Goal: Information Seeking & Learning: Learn about a topic

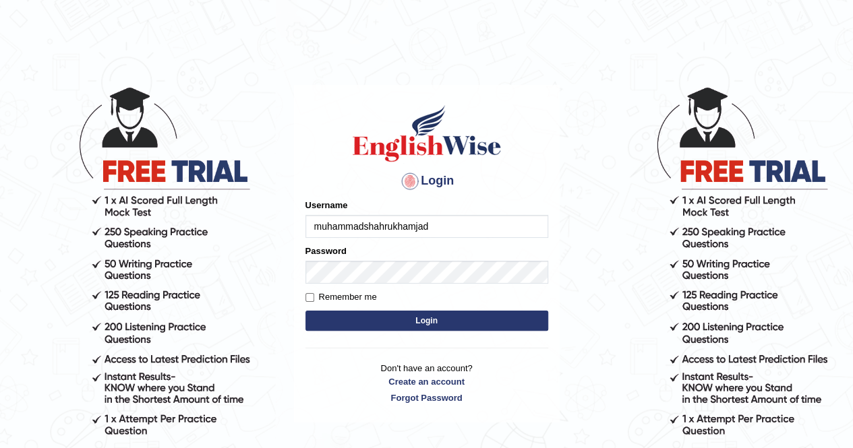
type input "muhammadshahrukhamjad"
click at [305, 299] on input "Remember me" at bounding box center [309, 297] width 9 height 9
checkbox input "true"
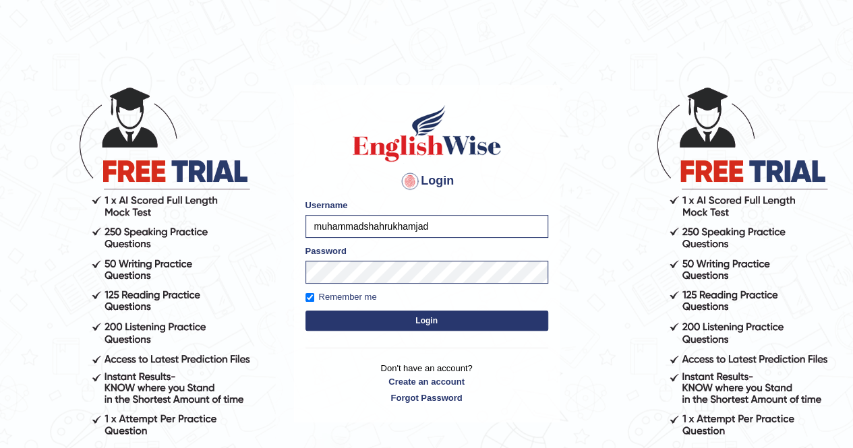
click at [358, 326] on button "Login" at bounding box center [426, 321] width 243 height 20
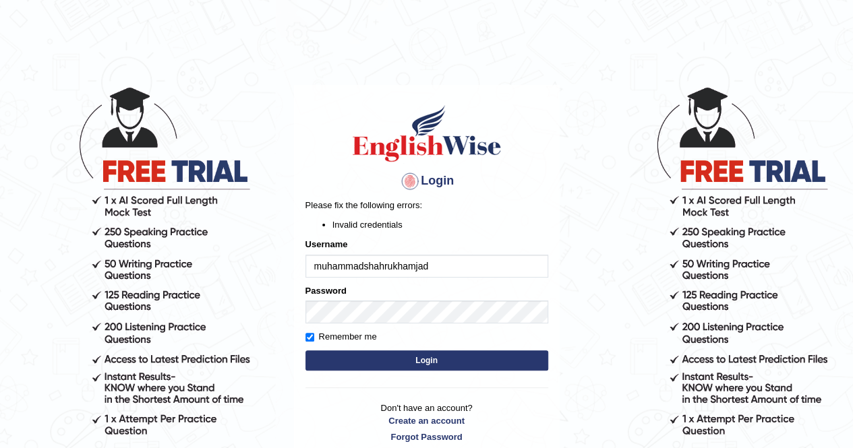
drag, startPoint x: 449, startPoint y: 268, endPoint x: 168, endPoint y: 245, distance: 282.1
click at [168, 245] on body "Login Please fix the following errors: Invalid credentials Username muhammadsha…" at bounding box center [426, 266] width 853 height 448
type input "m"
type input "Muhammadshahrukhamjad"
click at [384, 355] on button "Login" at bounding box center [426, 361] width 243 height 20
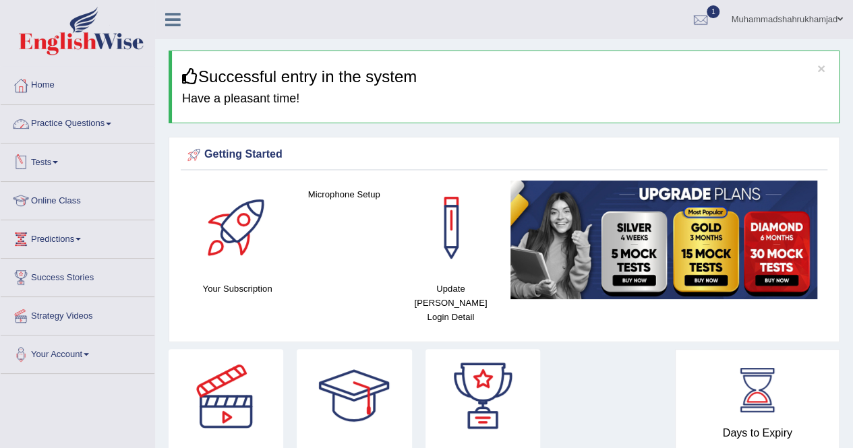
click at [100, 127] on link "Practice Questions" at bounding box center [78, 122] width 154 height 34
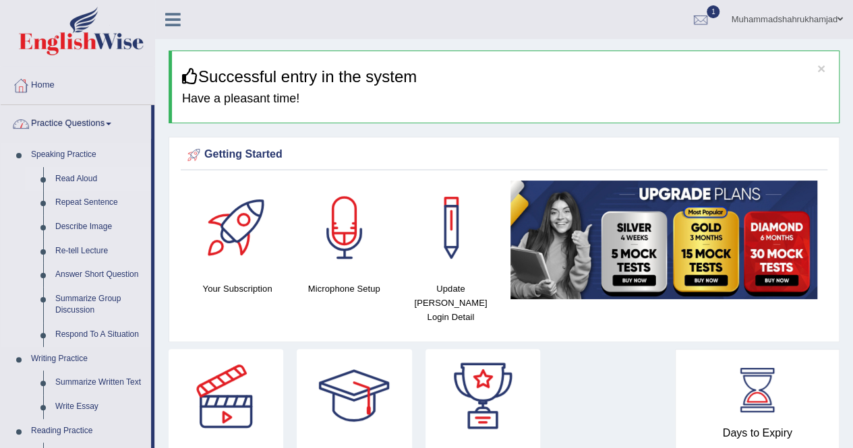
click at [58, 175] on link "Read Aloud" at bounding box center [100, 179] width 102 height 24
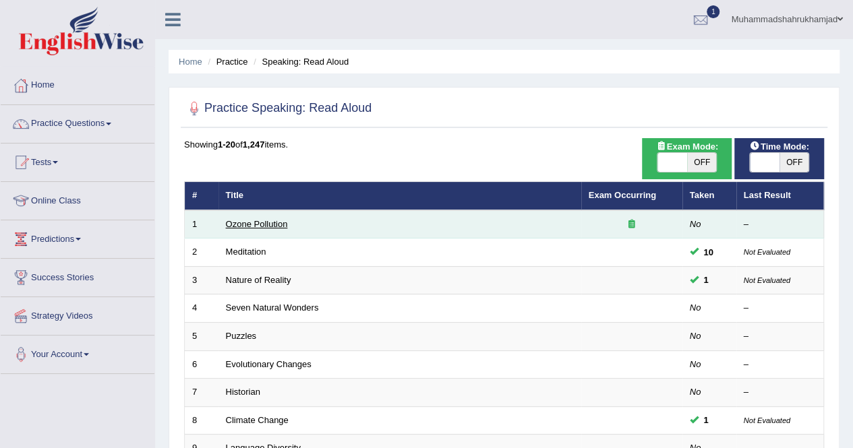
click at [268, 223] on link "Ozone Pollution" at bounding box center [257, 224] width 62 height 10
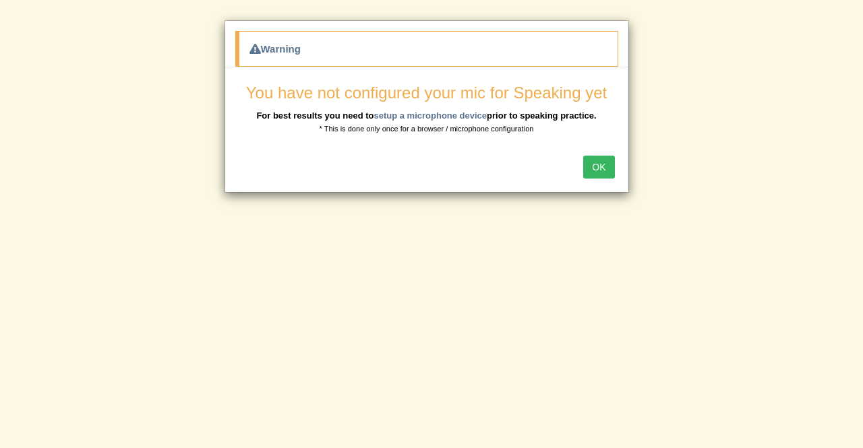
click at [616, 167] on div "OK" at bounding box center [426, 168] width 403 height 47
click at [596, 168] on button "OK" at bounding box center [598, 167] width 31 height 23
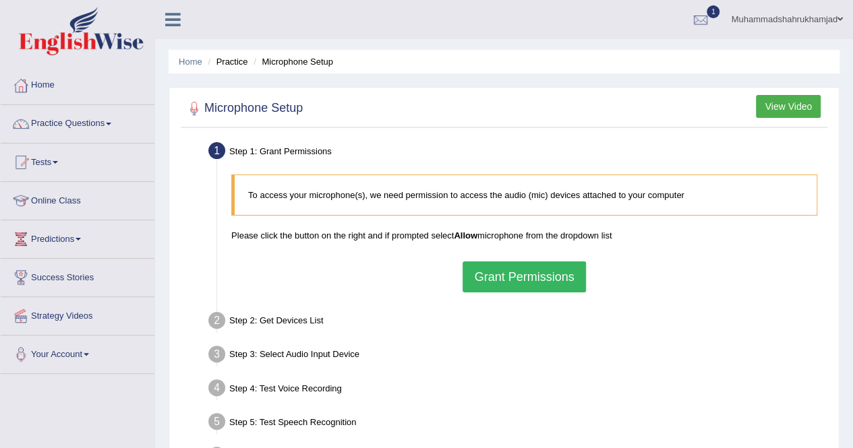
click at [514, 270] on button "Grant Permissions" at bounding box center [524, 277] width 123 height 31
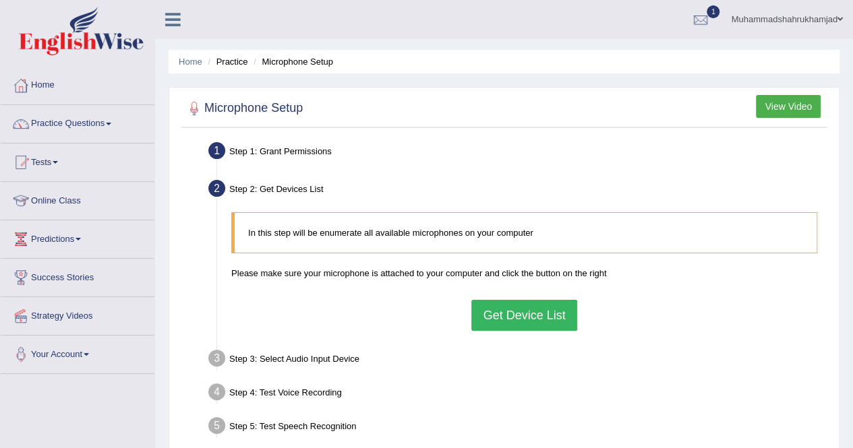
click at [502, 305] on button "Get Device List" at bounding box center [523, 315] width 105 height 31
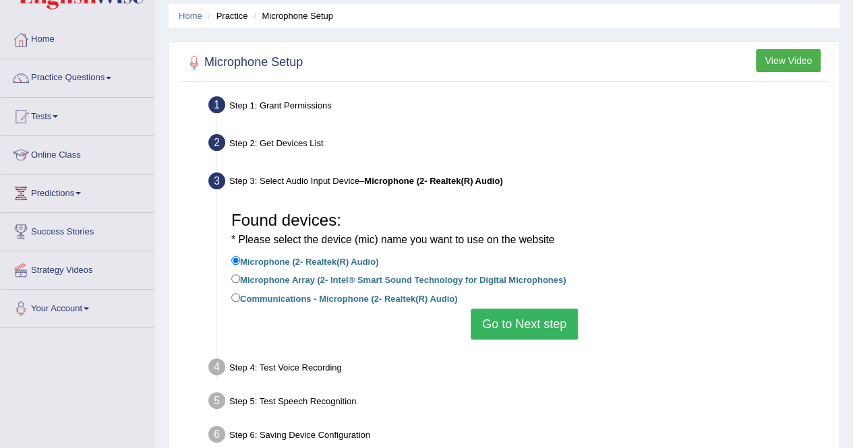
scroll to position [67, 0]
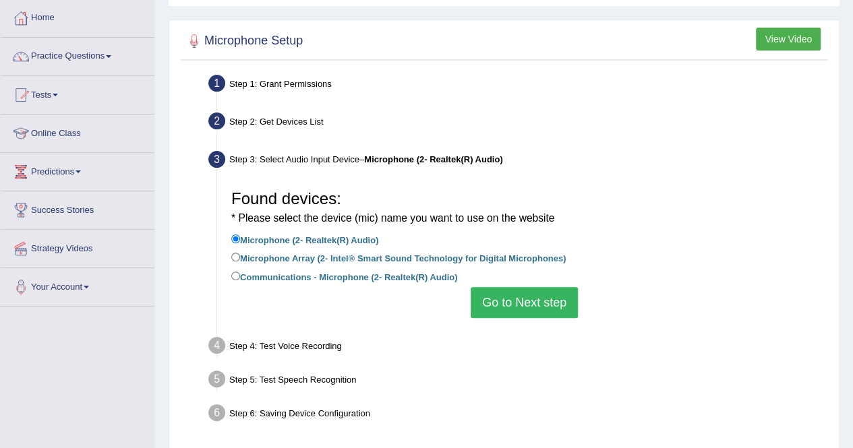
click at [527, 303] on button "Go to Next step" at bounding box center [524, 302] width 107 height 31
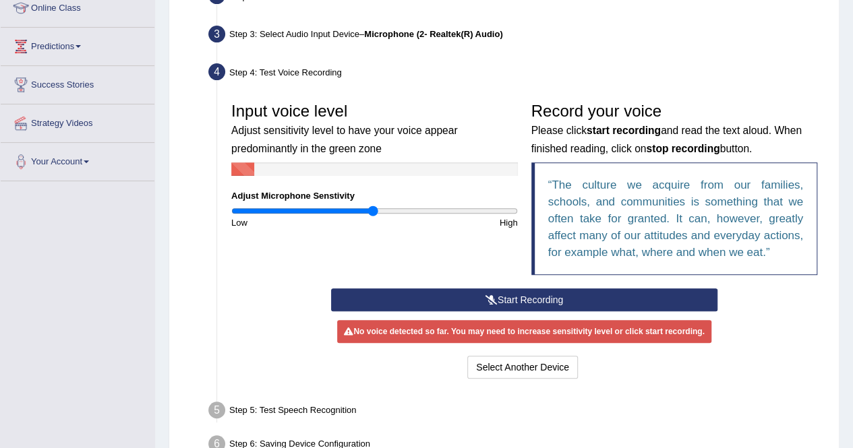
scroll to position [202, 0]
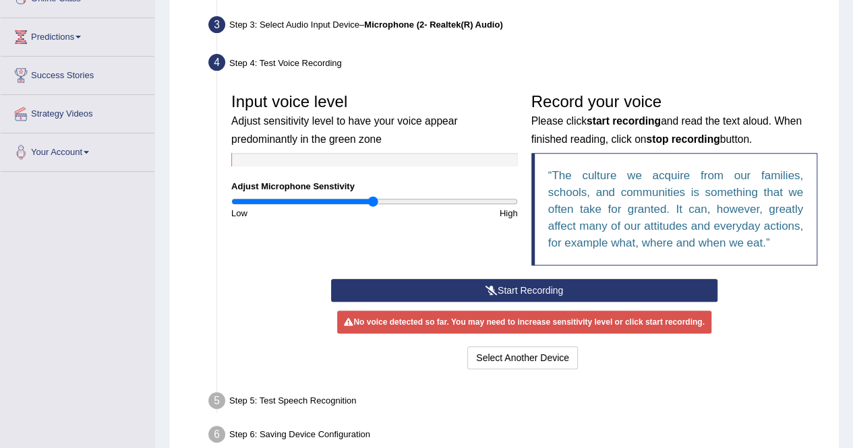
click at [523, 294] on button "Start Recording" at bounding box center [524, 290] width 386 height 23
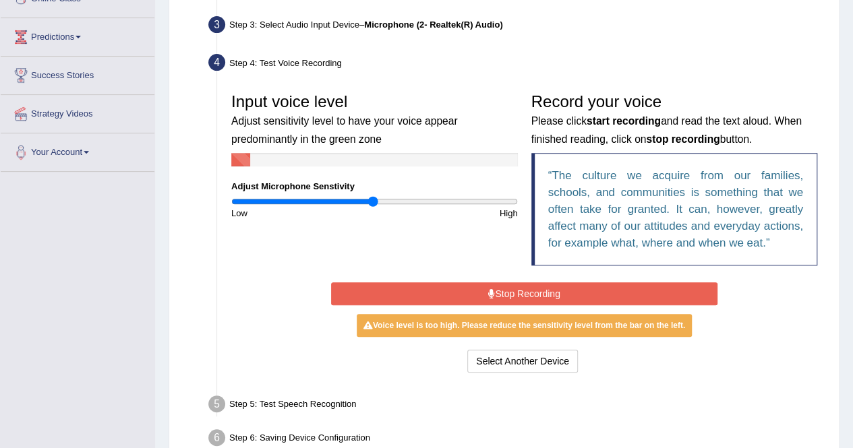
click at [494, 287] on button "Stop Recording" at bounding box center [524, 294] width 386 height 23
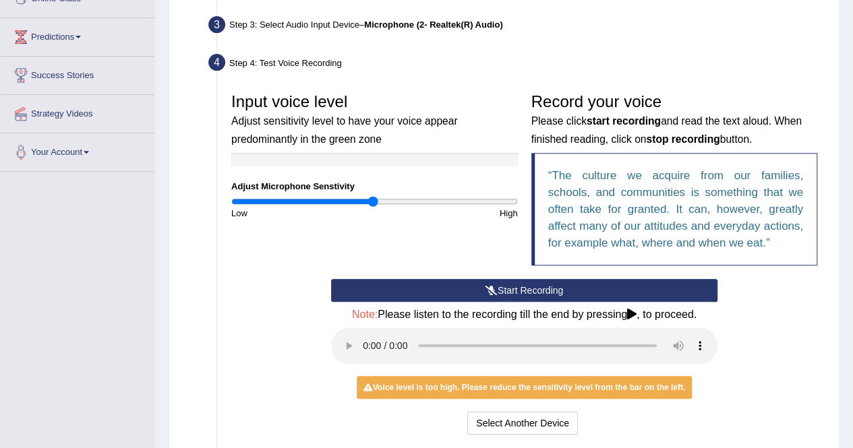
scroll to position [337, 0]
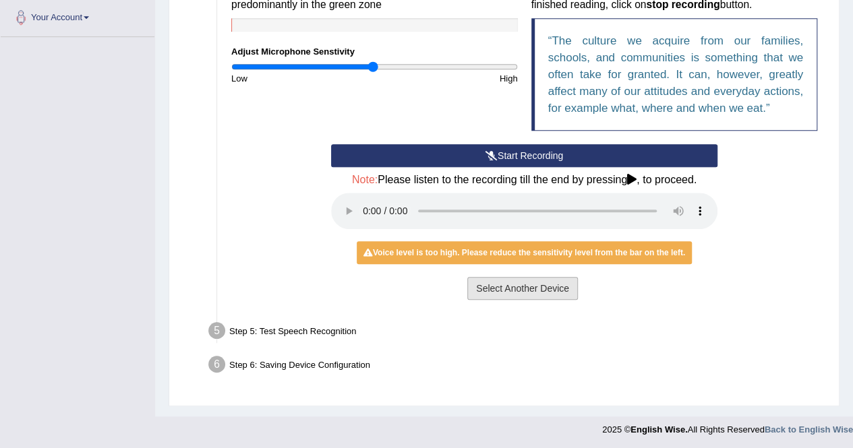
click at [531, 292] on button "Select Another Device" at bounding box center [522, 288] width 111 height 23
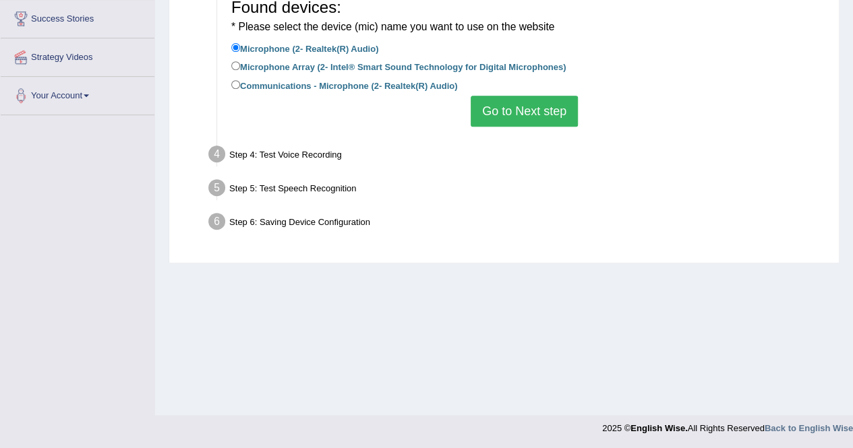
click at [556, 115] on button "Go to Next step" at bounding box center [524, 111] width 107 height 31
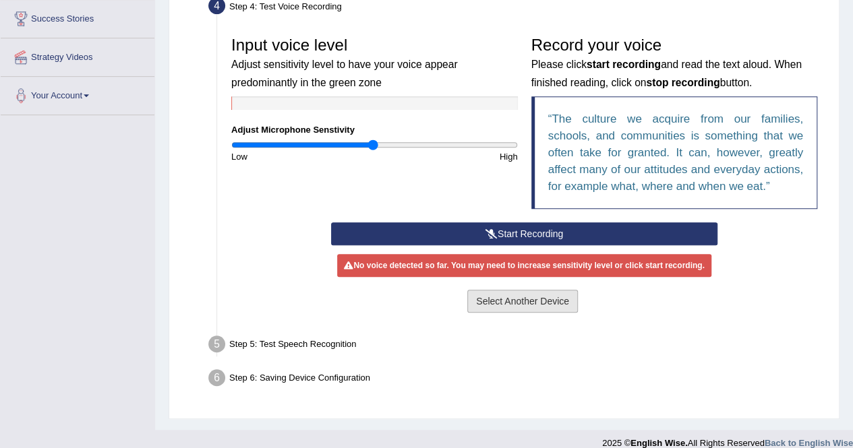
click at [504, 304] on button "Select Another Device" at bounding box center [522, 301] width 111 height 23
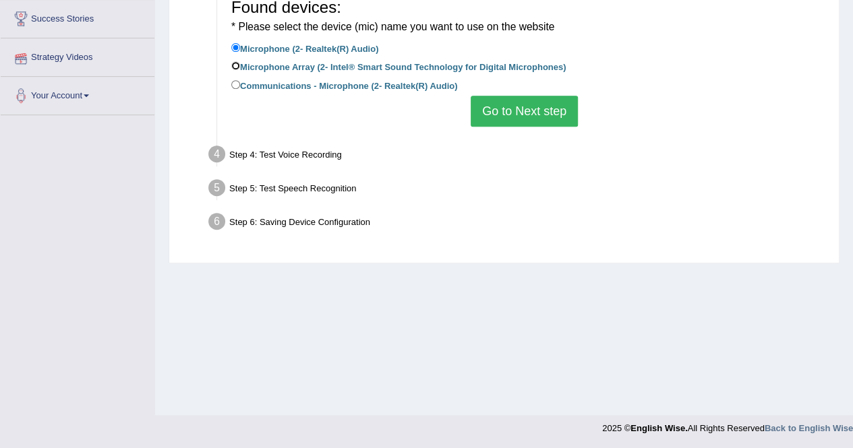
click at [235, 68] on input "Microphone Array (2- Intel® Smart Sound Technology for Digital Microphones)" at bounding box center [235, 65] width 9 height 9
radio input "true"
click at [547, 110] on button "Go to Next step" at bounding box center [524, 111] width 107 height 31
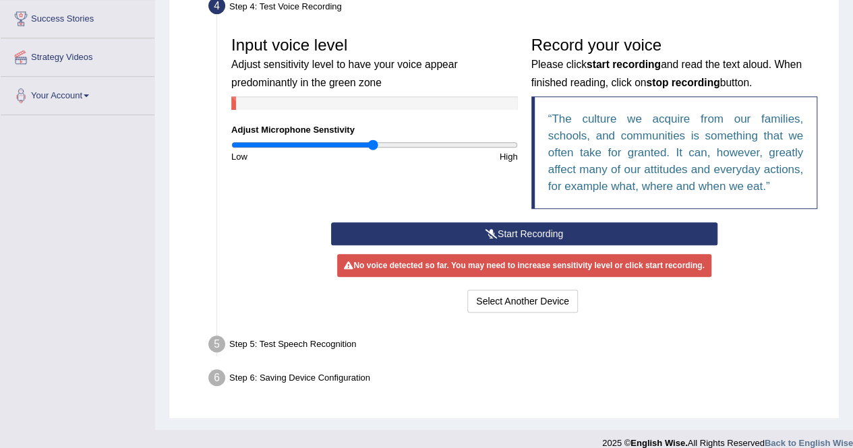
click at [508, 229] on button "Start Recording" at bounding box center [524, 233] width 386 height 23
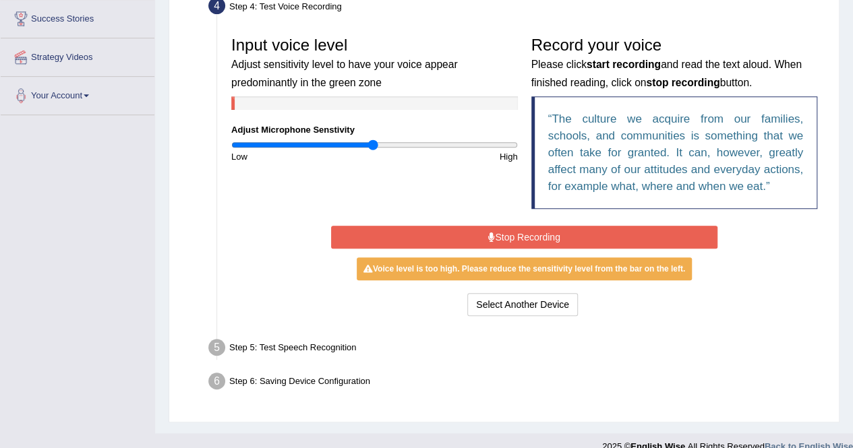
click at [527, 227] on button "Stop Recording" at bounding box center [524, 237] width 386 height 23
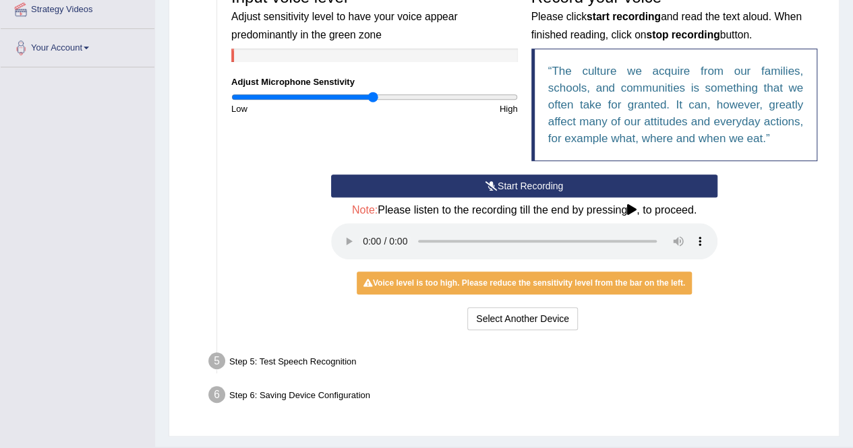
scroll to position [337, 0]
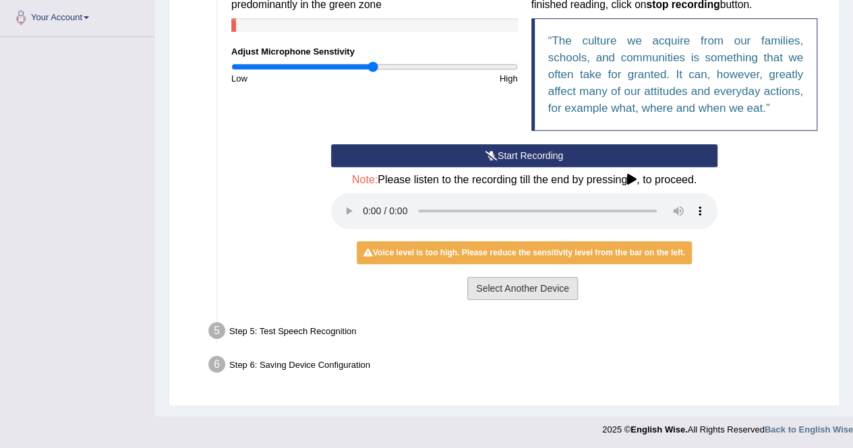
click at [504, 288] on button "Select Another Device" at bounding box center [522, 288] width 111 height 23
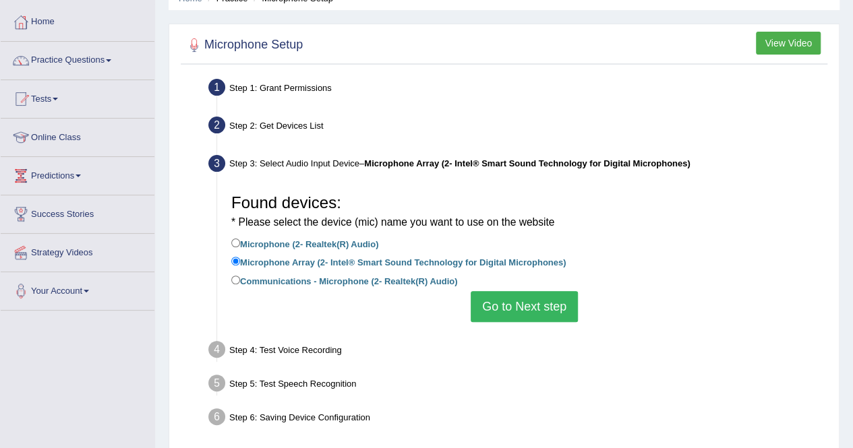
scroll to position [57, 0]
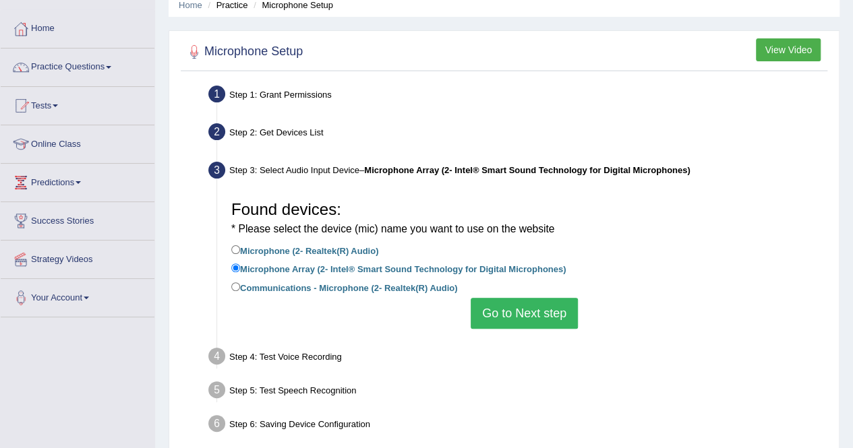
click at [237, 281] on label "Communications - Microphone (2- Realtek(R) Audio)" at bounding box center [344, 287] width 226 height 15
click at [237, 283] on input "Communications - Microphone (2- Realtek(R) Audio)" at bounding box center [235, 287] width 9 height 9
radio input "true"
click at [535, 305] on button "Go to Next step" at bounding box center [524, 313] width 107 height 31
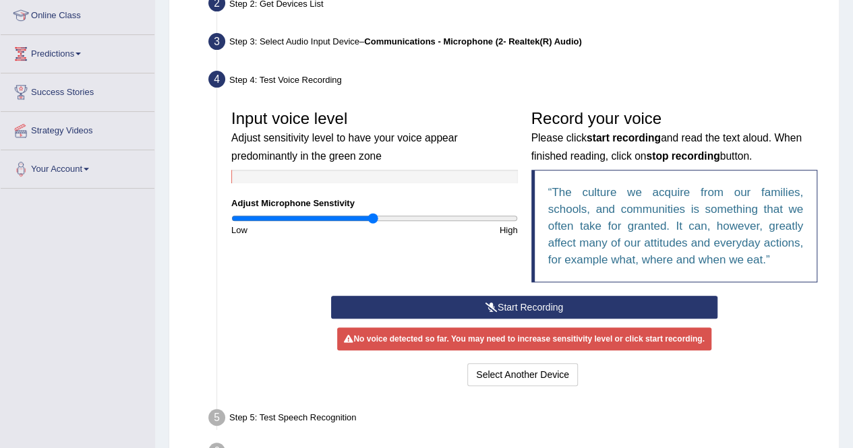
scroll to position [259, 0]
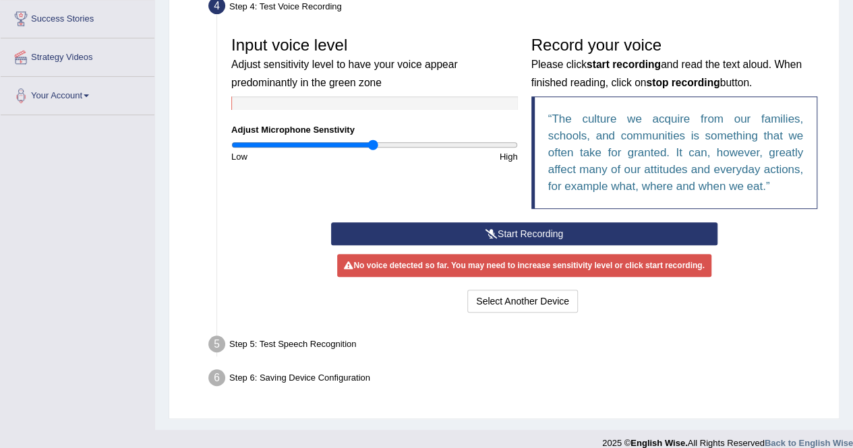
click at [530, 230] on button "Start Recording" at bounding box center [524, 233] width 386 height 23
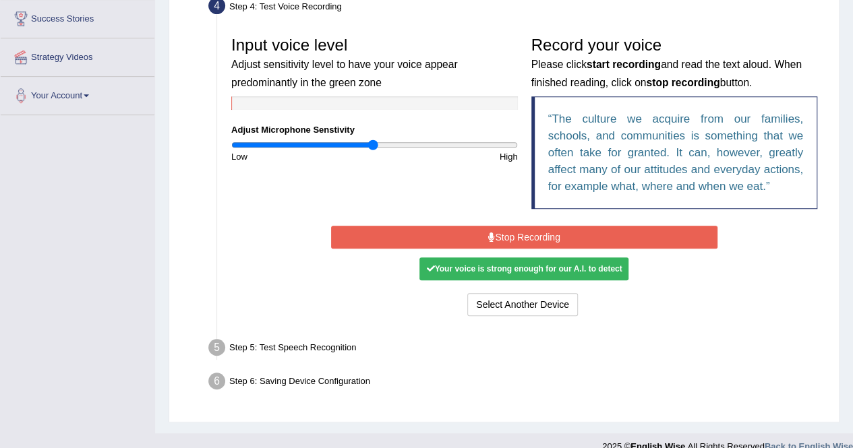
click at [531, 243] on button "Stop Recording" at bounding box center [524, 237] width 386 height 23
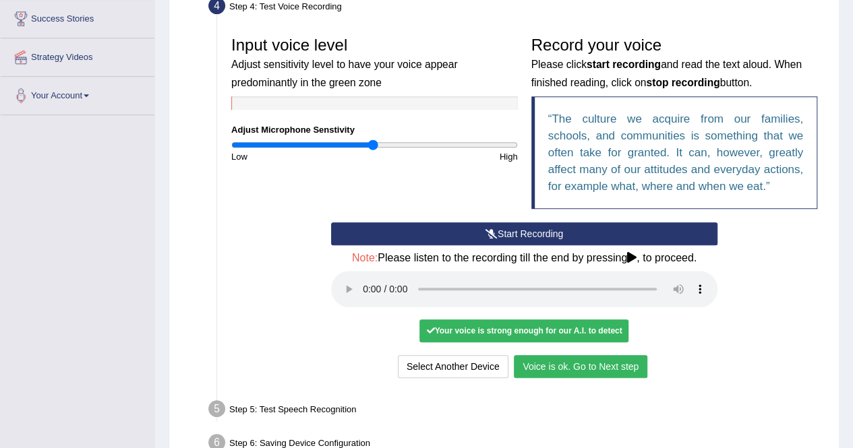
click at [576, 366] on button "Voice is ok. Go to Next step" at bounding box center [580, 366] width 133 height 23
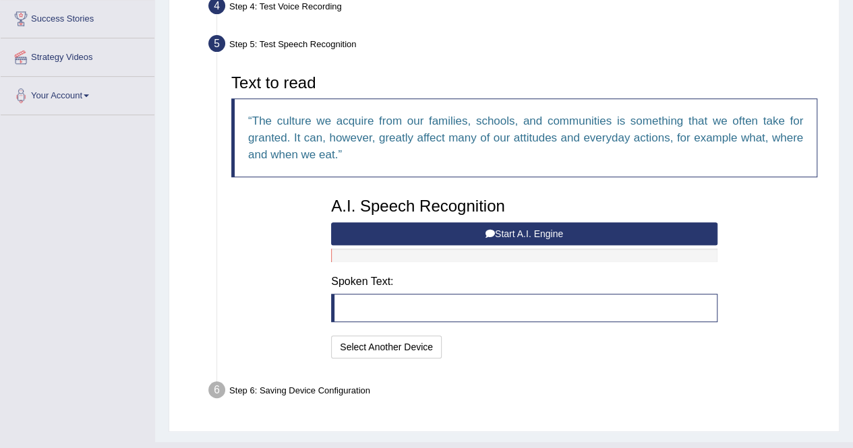
click at [539, 235] on button "Start A.I. Engine" at bounding box center [524, 233] width 386 height 23
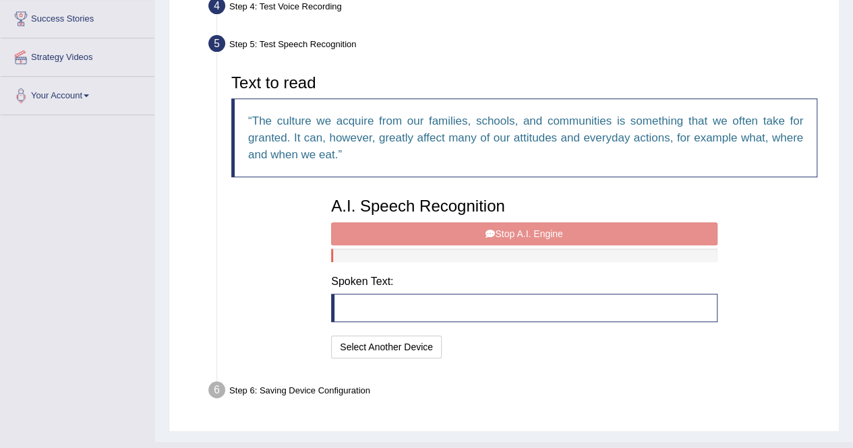
click at [528, 234] on div "A.I. Speech Recognition Start A.I. Engine Stop A.I. Engine Note: Please listen …" at bounding box center [524, 276] width 400 height 171
click at [370, 299] on blockquote at bounding box center [524, 308] width 386 height 28
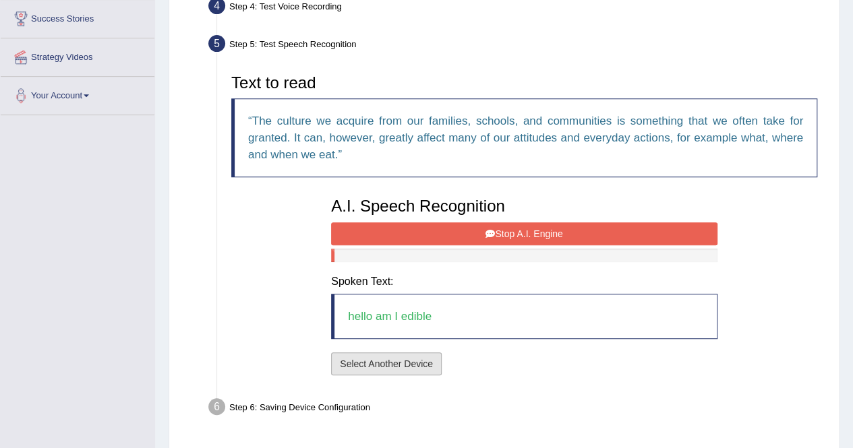
click at [405, 365] on button "Select Another Device" at bounding box center [386, 364] width 111 height 23
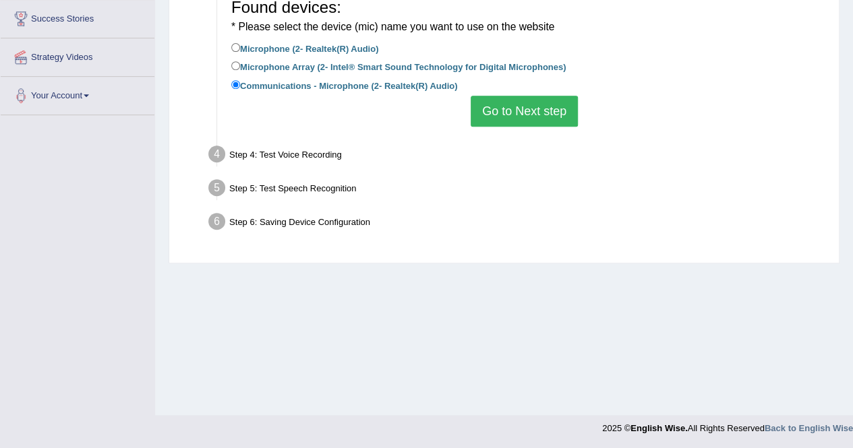
click at [262, 155] on div "Step 4: Test Voice Recording" at bounding box center [517, 157] width 630 height 30
click at [553, 117] on button "Go to Next step" at bounding box center [524, 111] width 107 height 31
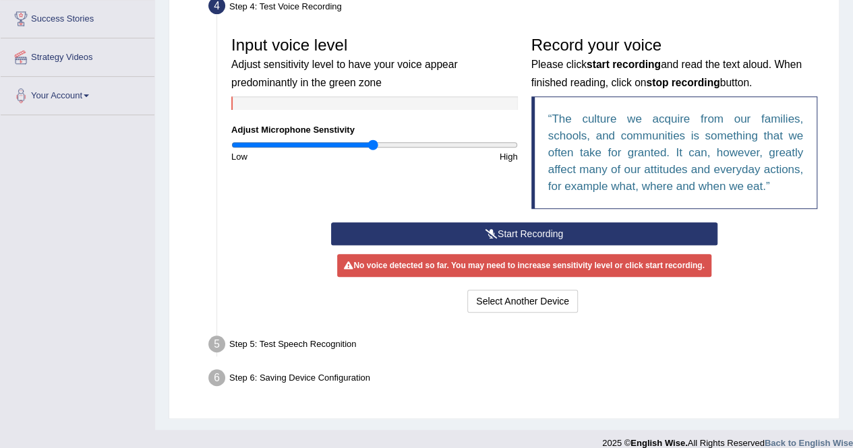
click at [249, 343] on div "Step 5: Test Speech Recognition" at bounding box center [517, 347] width 630 height 30
click at [552, 233] on button "Start Recording" at bounding box center [524, 233] width 386 height 23
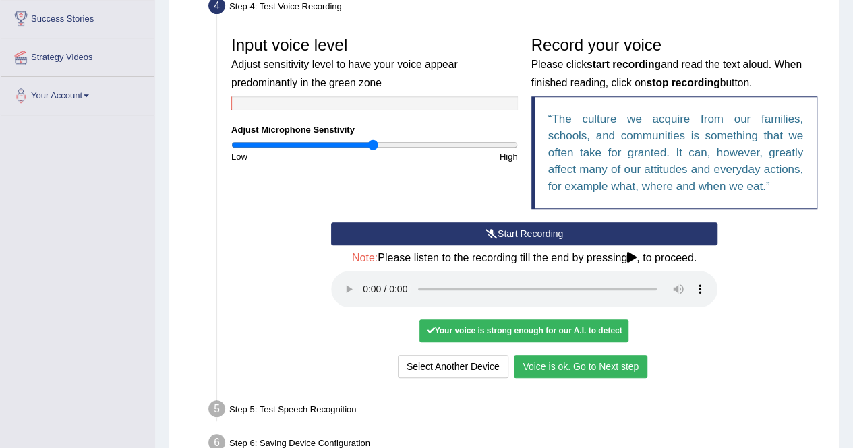
click at [581, 366] on button "Voice is ok. Go to Next step" at bounding box center [580, 366] width 133 height 23
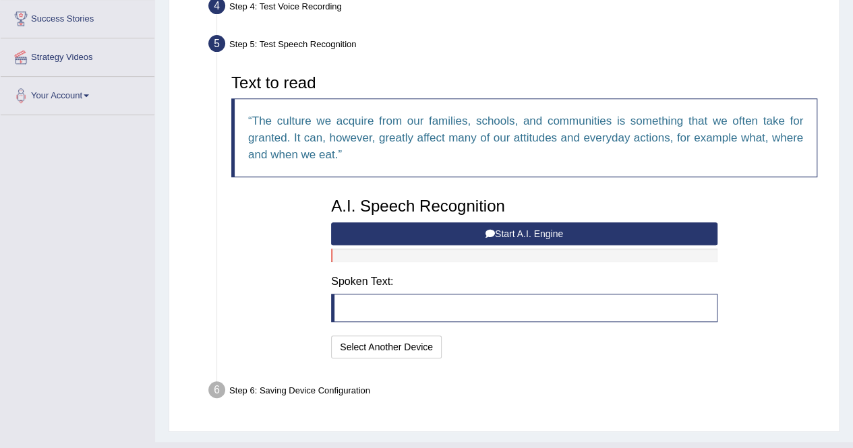
click at [521, 233] on button "Start A.I. Engine" at bounding box center [524, 233] width 386 height 23
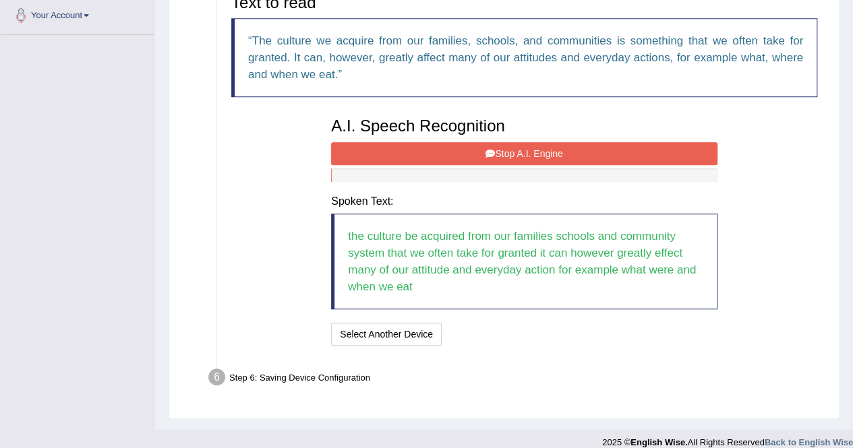
scroll to position [351, 0]
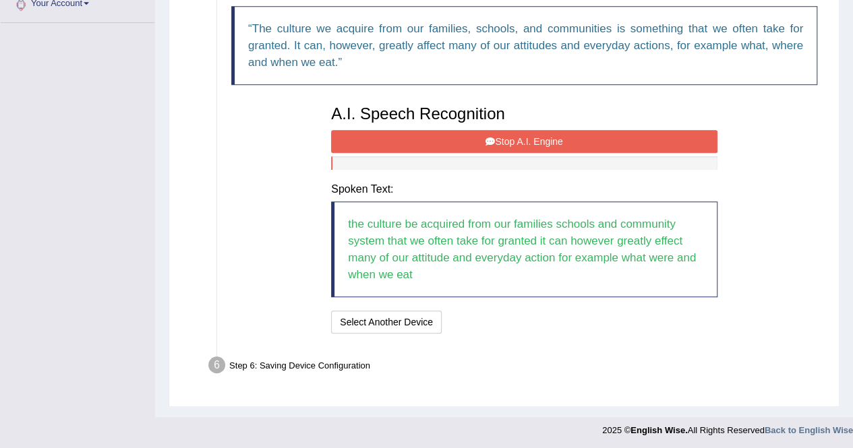
click at [520, 132] on button "Stop A.I. Engine" at bounding box center [524, 141] width 386 height 23
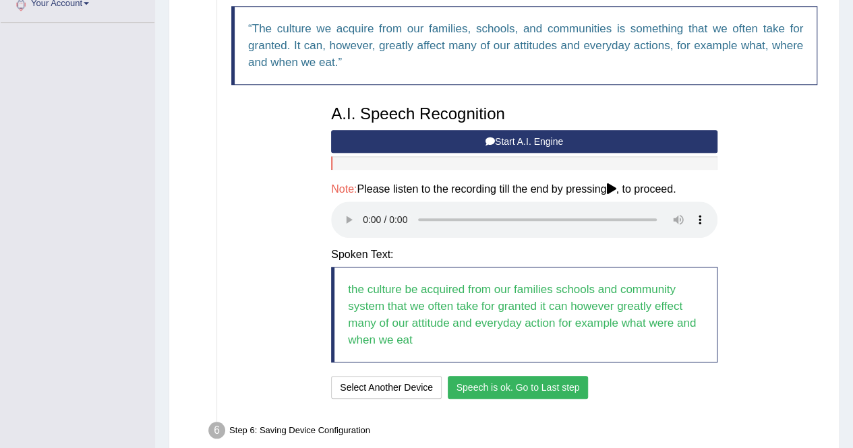
click at [492, 382] on button "Speech is ok. Go to Last step" at bounding box center [518, 387] width 141 height 23
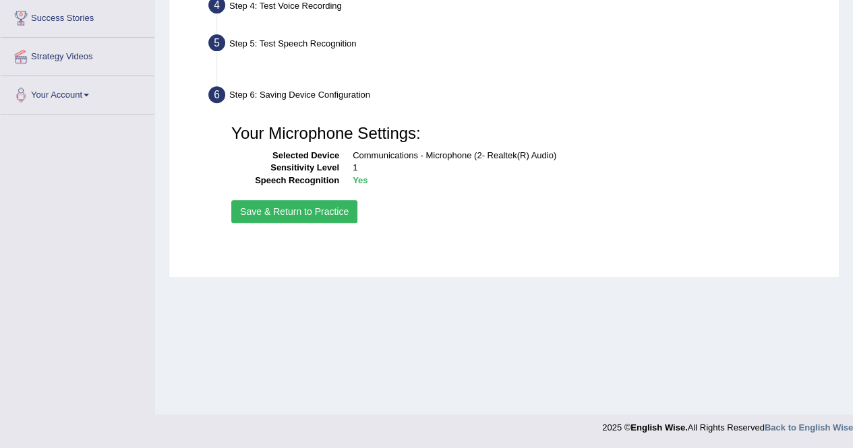
scroll to position [259, 0]
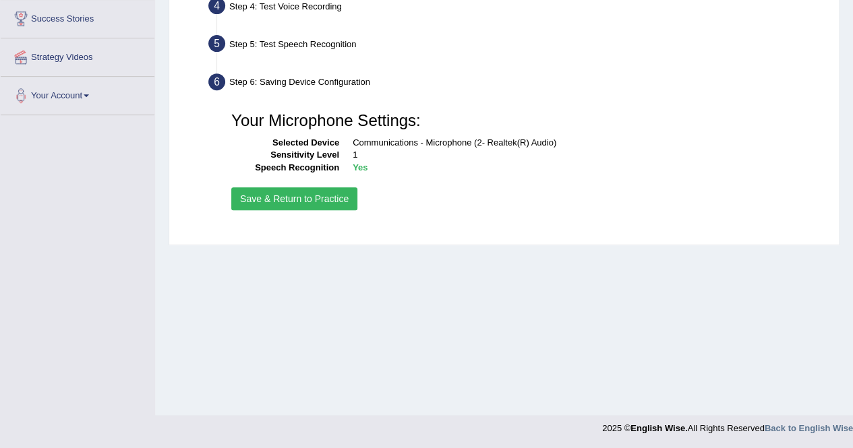
click at [301, 199] on button "Save & Return to Practice" at bounding box center [294, 198] width 126 height 23
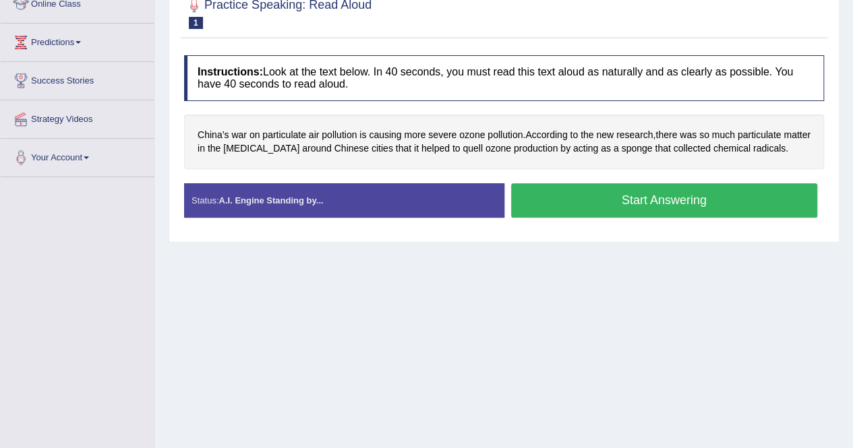
scroll to position [202, 0]
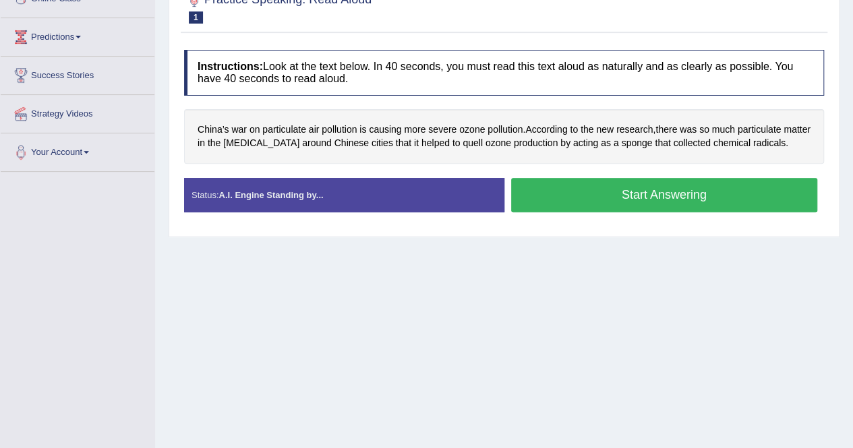
click at [667, 191] on button "Start Answering" at bounding box center [664, 195] width 307 height 34
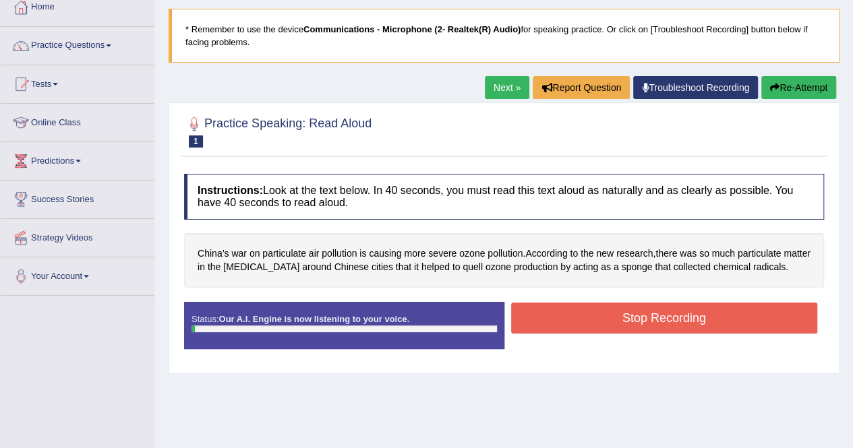
scroll to position [67, 0]
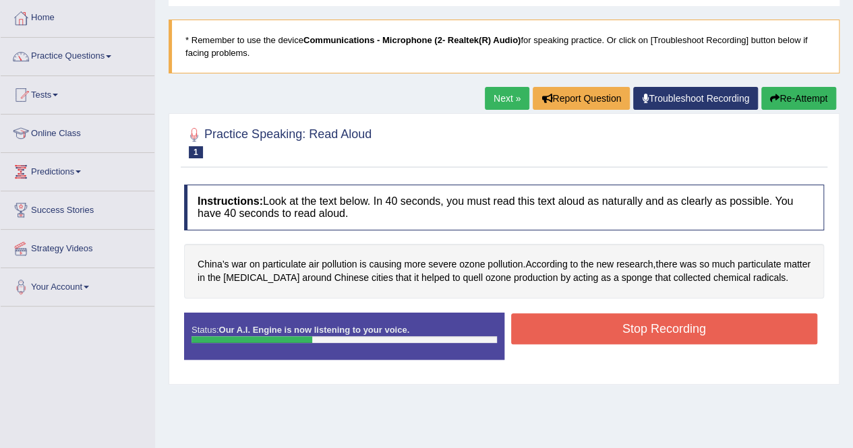
click at [773, 98] on icon "button" at bounding box center [774, 98] width 9 height 9
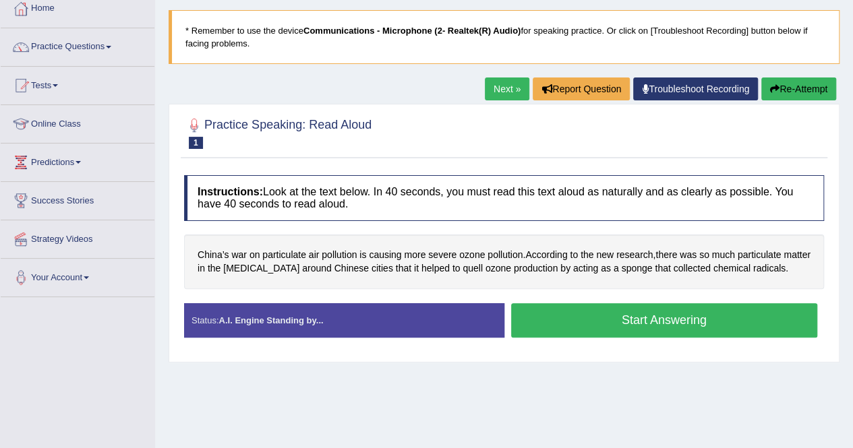
scroll to position [135, 0]
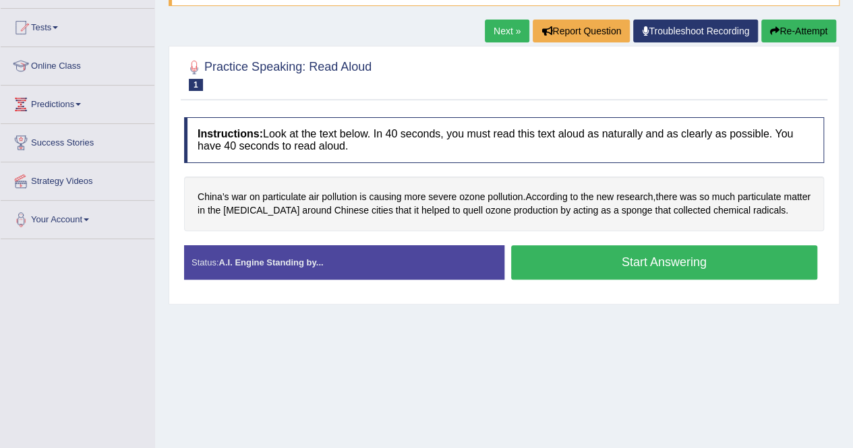
click at [605, 261] on button "Start Answering" at bounding box center [664, 262] width 307 height 34
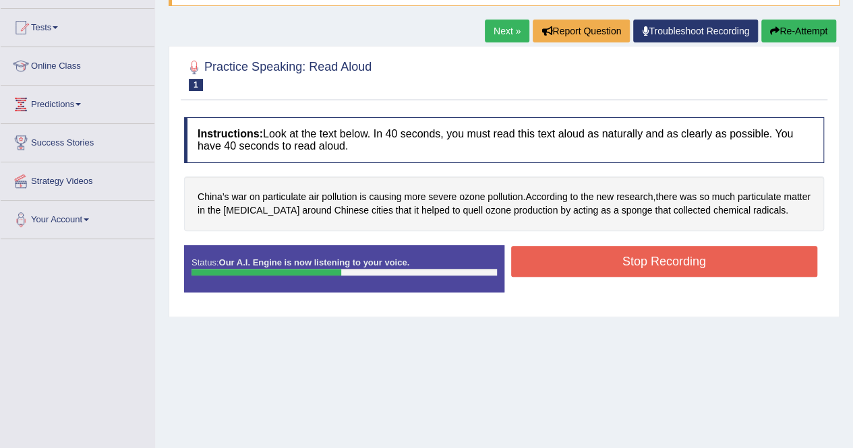
click at [662, 264] on button "Stop Recording" at bounding box center [664, 261] width 307 height 31
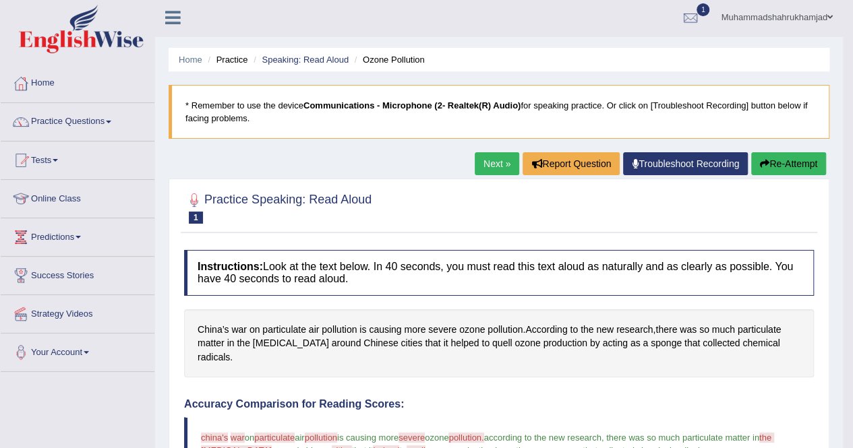
scroll to position [0, 0]
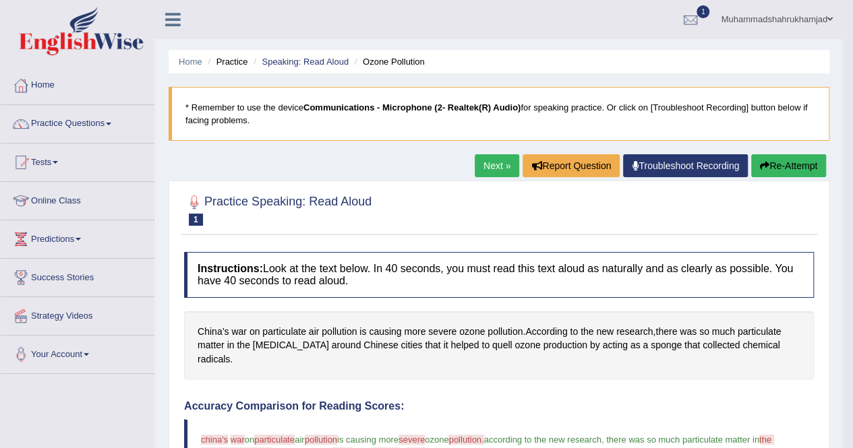
click at [475, 167] on link "Next »" at bounding box center [497, 165] width 44 height 23
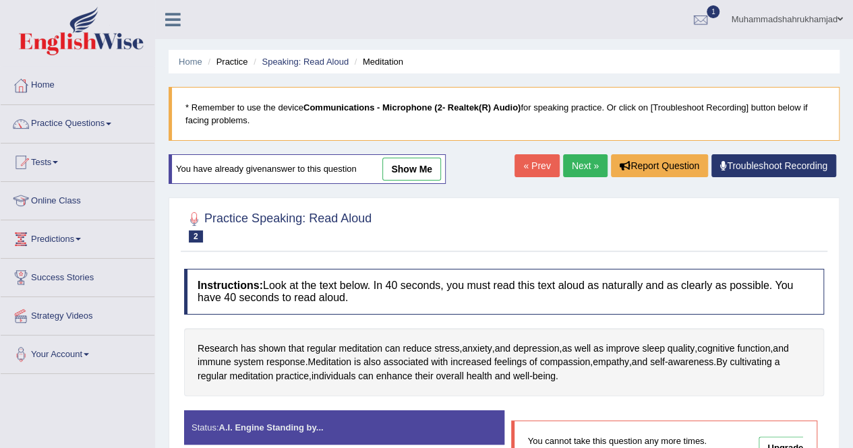
click at [569, 166] on link "Next »" at bounding box center [585, 165] width 44 height 23
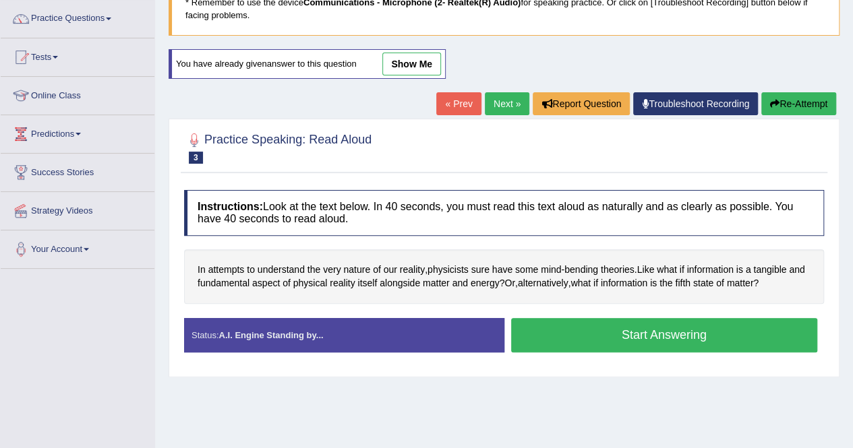
scroll to position [135, 0]
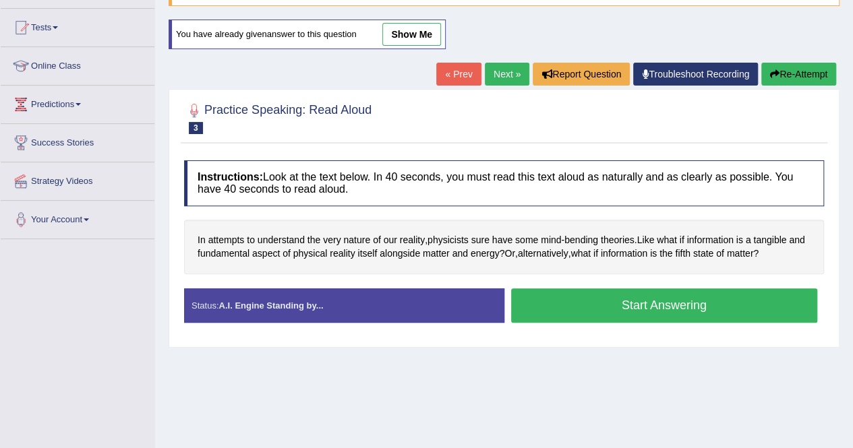
click at [607, 301] on button "Start Answering" at bounding box center [664, 306] width 307 height 34
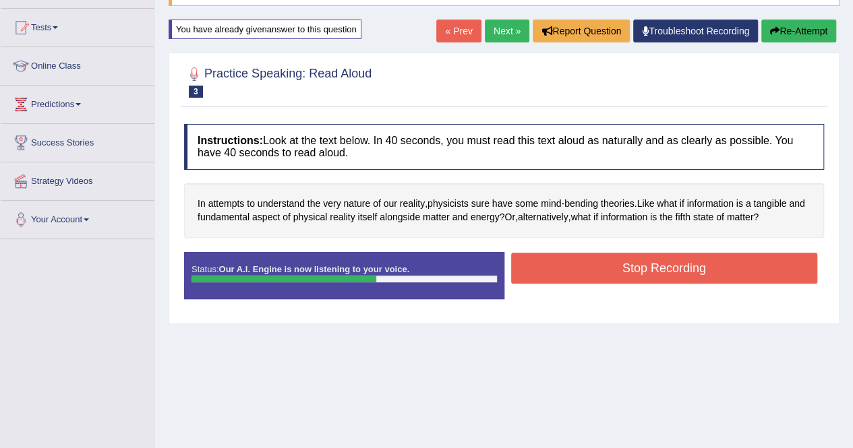
click at [685, 272] on button "Stop Recording" at bounding box center [664, 268] width 307 height 31
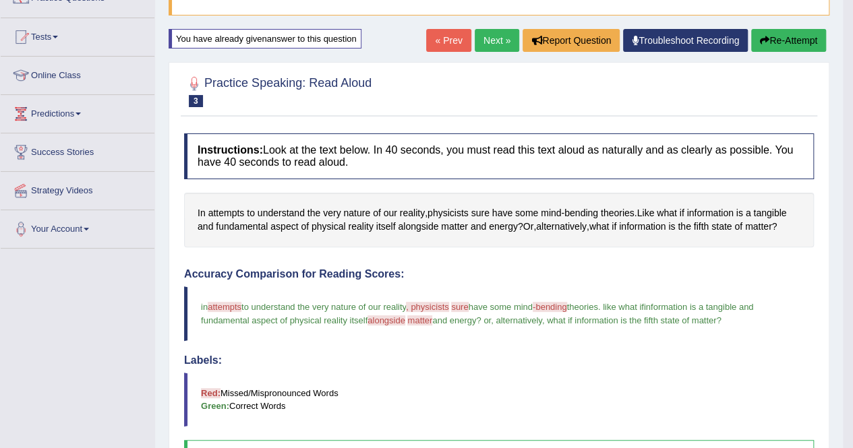
scroll to position [67, 0]
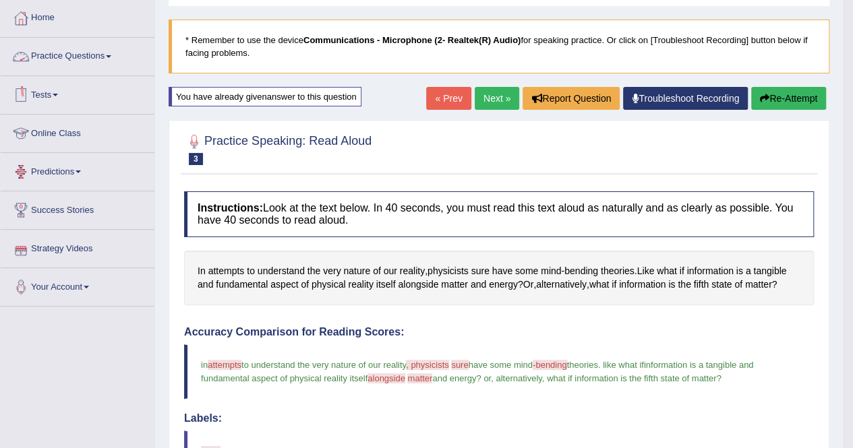
click at [86, 53] on link "Practice Questions" at bounding box center [78, 55] width 154 height 34
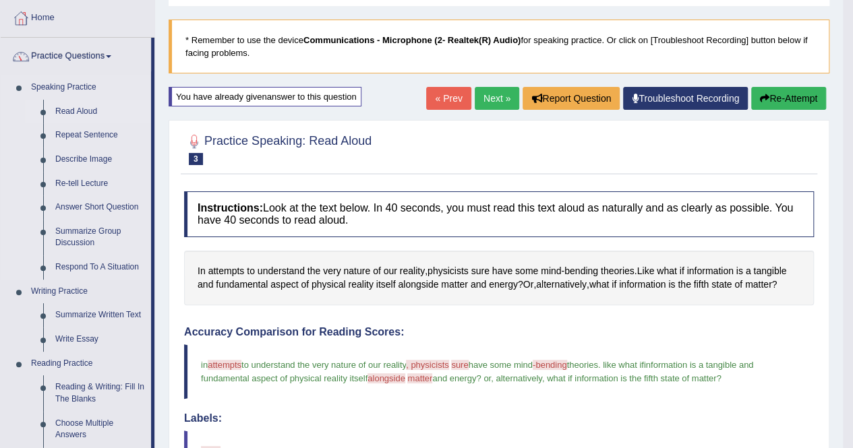
click at [66, 109] on link "Read Aloud" at bounding box center [100, 112] width 102 height 24
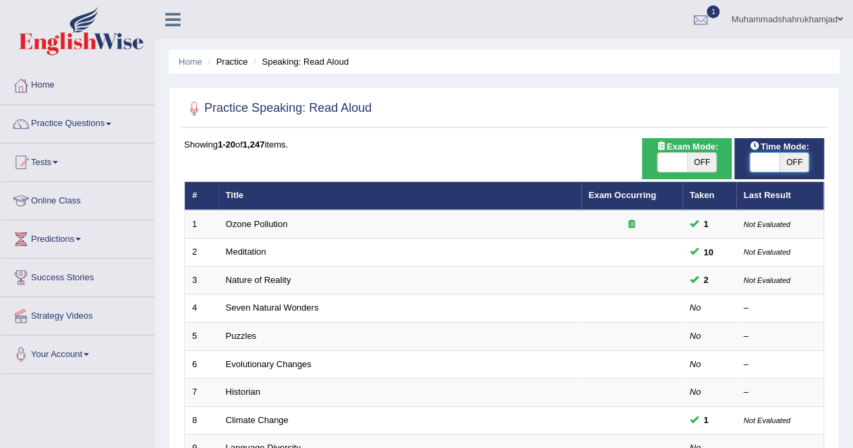
click at [769, 162] on span at bounding box center [765, 162] width 30 height 19
click at [674, 163] on span at bounding box center [672, 162] width 30 height 19
click at [694, 160] on span "OFF" at bounding box center [702, 162] width 30 height 19
checkbox input "true"
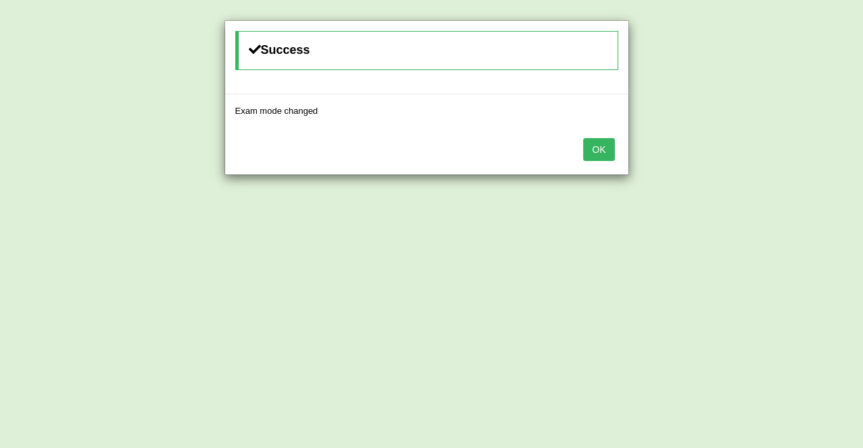
click at [604, 148] on button "OK" at bounding box center [598, 149] width 31 height 23
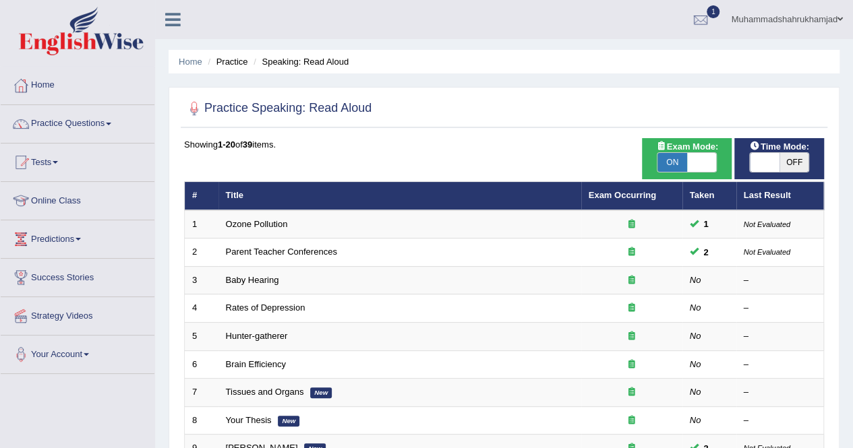
click at [794, 161] on span "OFF" at bounding box center [794, 162] width 30 height 19
checkbox input "true"
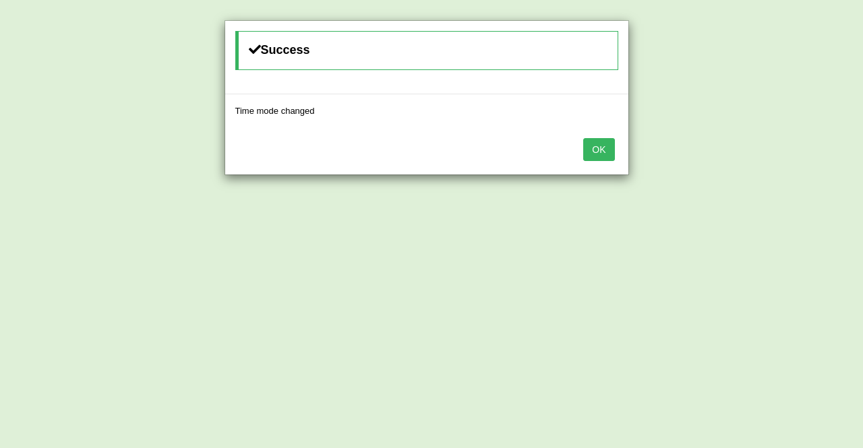
click at [602, 152] on button "OK" at bounding box center [598, 149] width 31 height 23
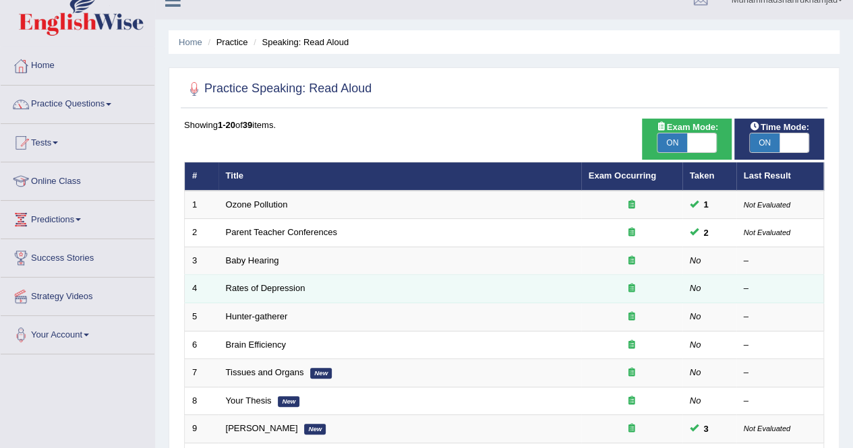
scroll to position [67, 0]
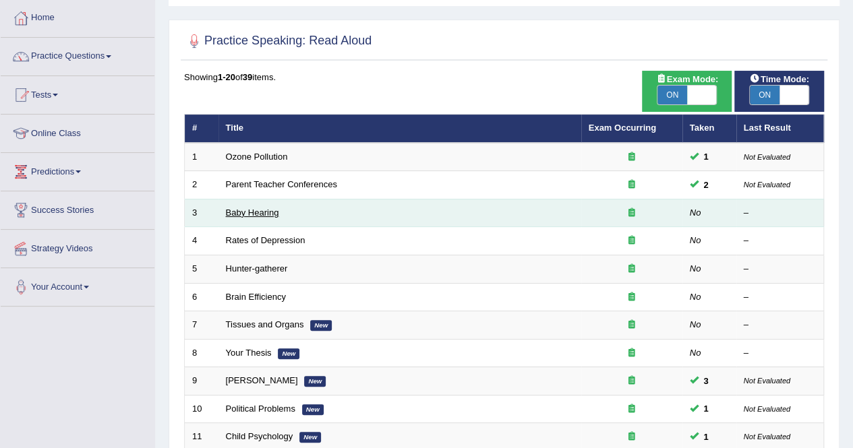
click at [237, 212] on link "Baby Hearing" at bounding box center [252, 213] width 53 height 10
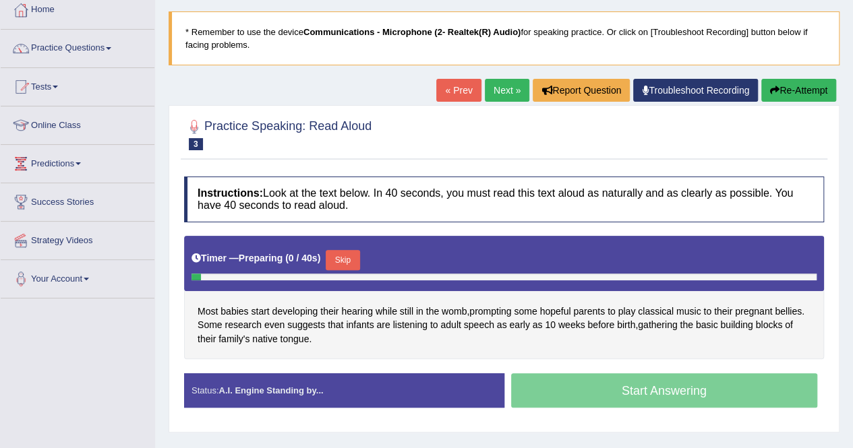
scroll to position [259, 0]
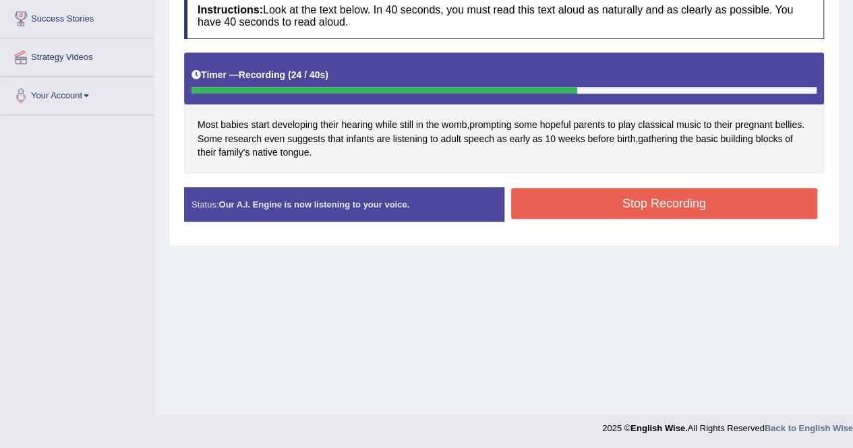
click at [564, 200] on button "Stop Recording" at bounding box center [664, 203] width 307 height 31
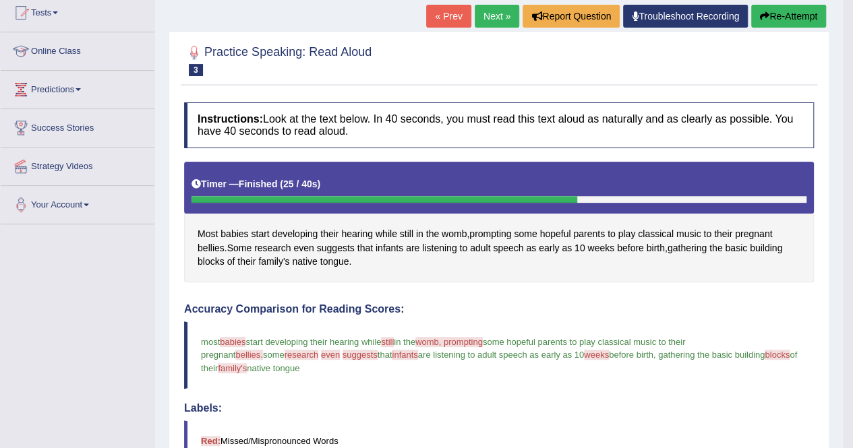
scroll to position [148, 0]
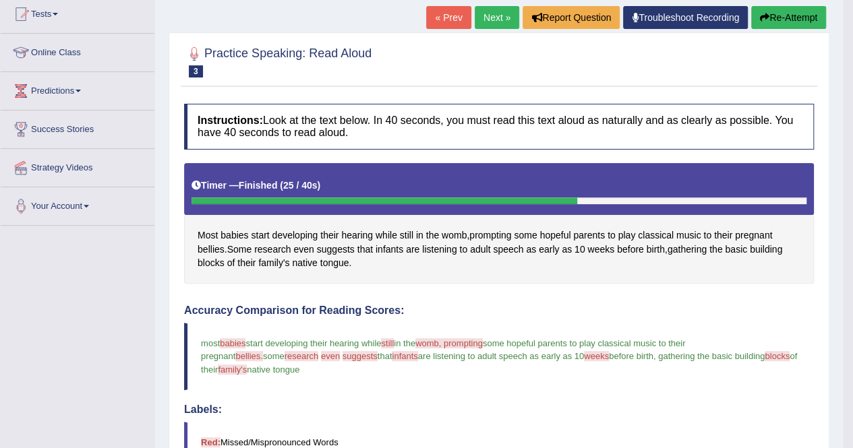
click at [499, 18] on link "Next »" at bounding box center [497, 17] width 44 height 23
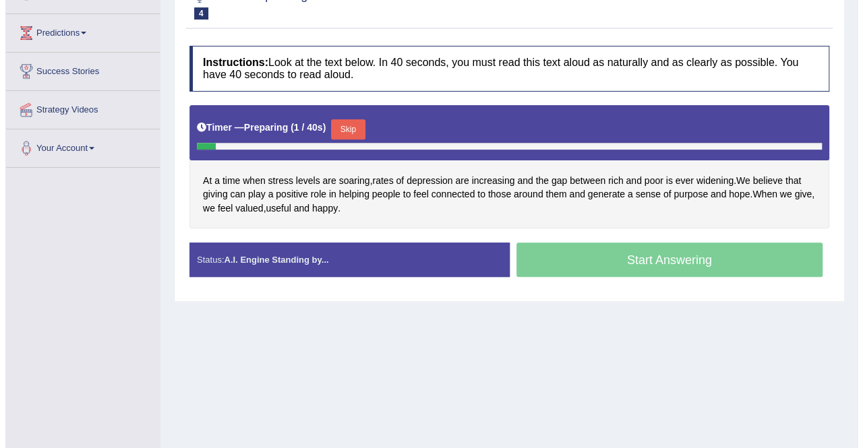
scroll to position [209, 0]
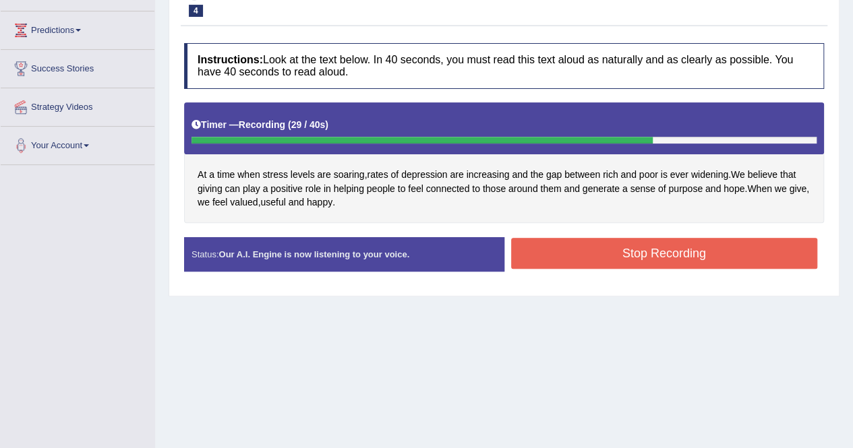
click at [626, 253] on button "Stop Recording" at bounding box center [664, 253] width 307 height 31
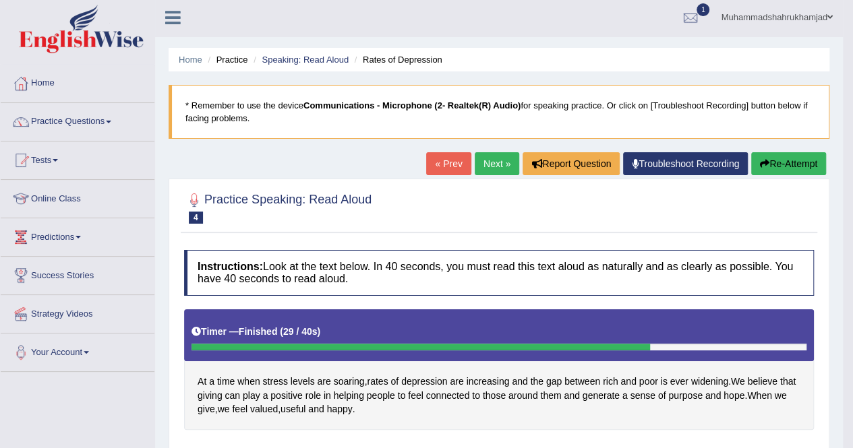
scroll to position [0, 0]
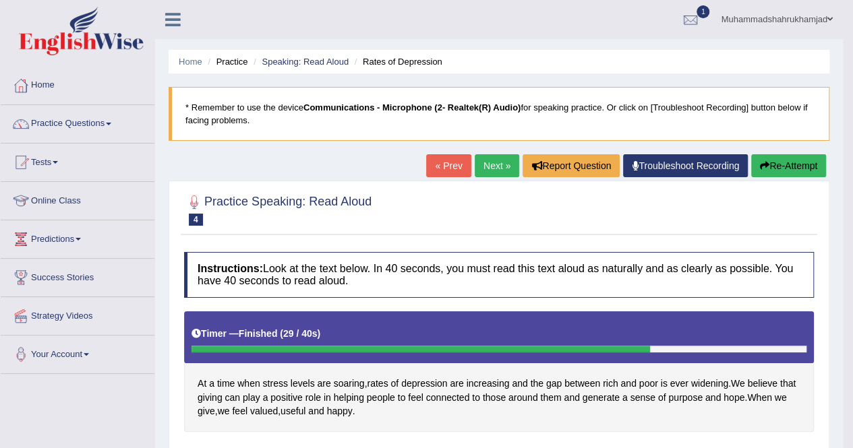
click at [767, 161] on button "Re-Attempt" at bounding box center [788, 165] width 75 height 23
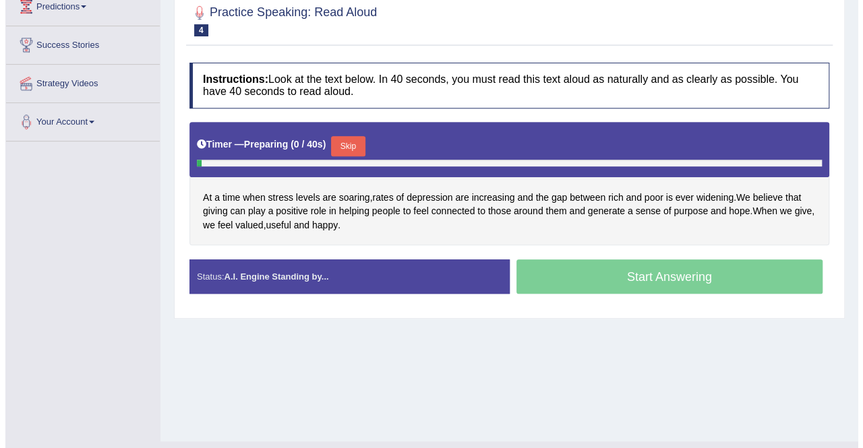
scroll to position [233, 0]
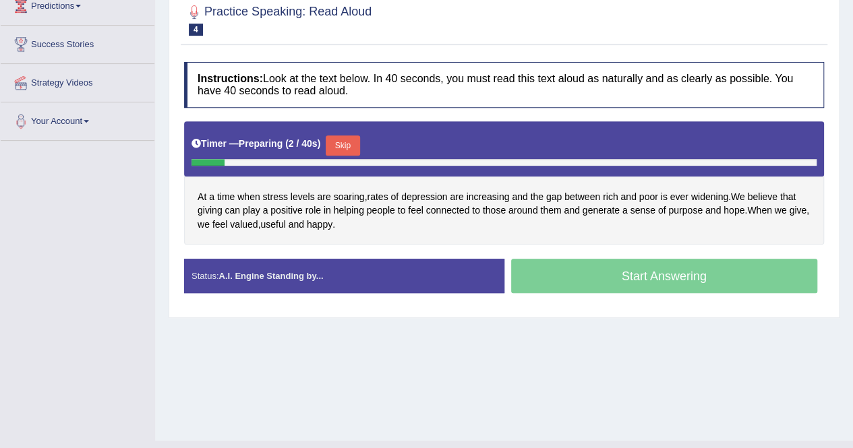
click at [346, 142] on button "Skip" at bounding box center [343, 146] width 34 height 20
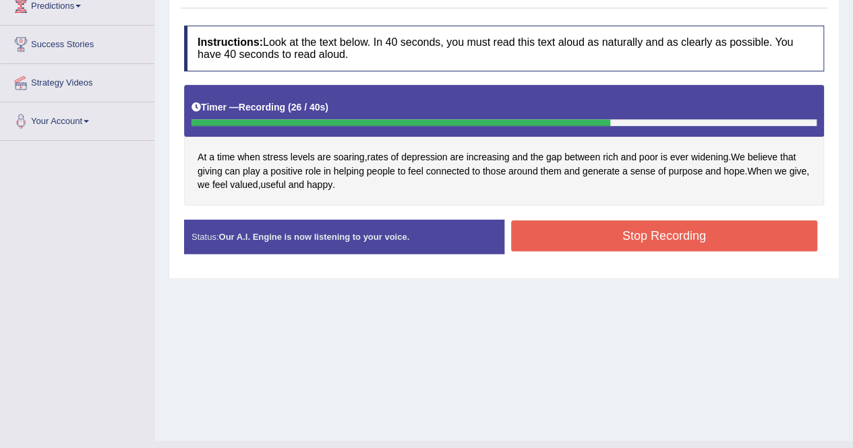
click at [703, 239] on button "Stop Recording" at bounding box center [664, 235] width 307 height 31
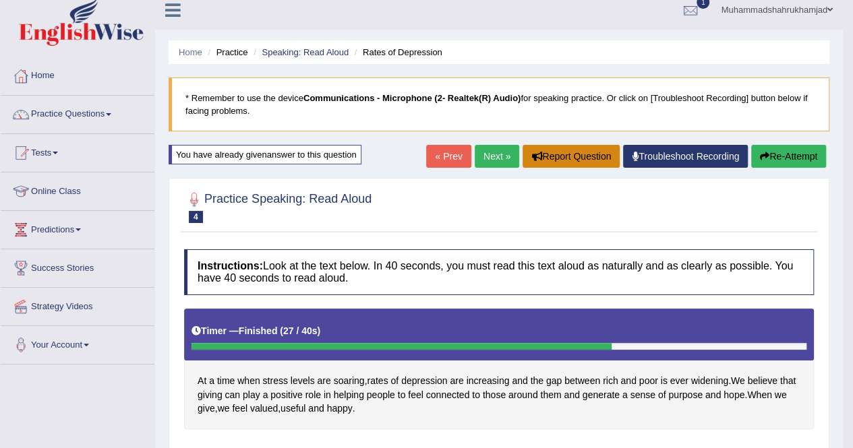
scroll to position [9, 0]
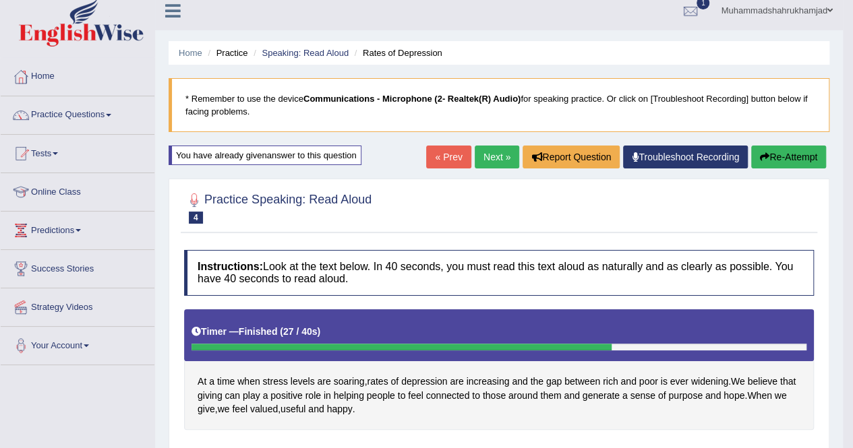
click at [494, 157] on link "Next »" at bounding box center [497, 157] width 44 height 23
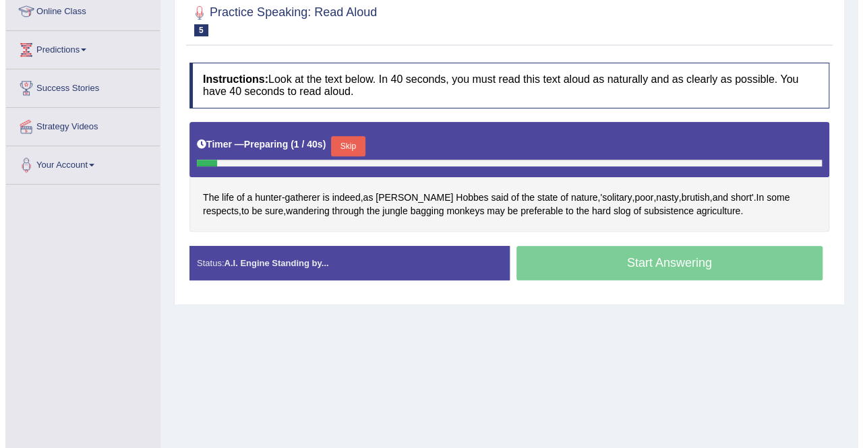
scroll to position [193, 0]
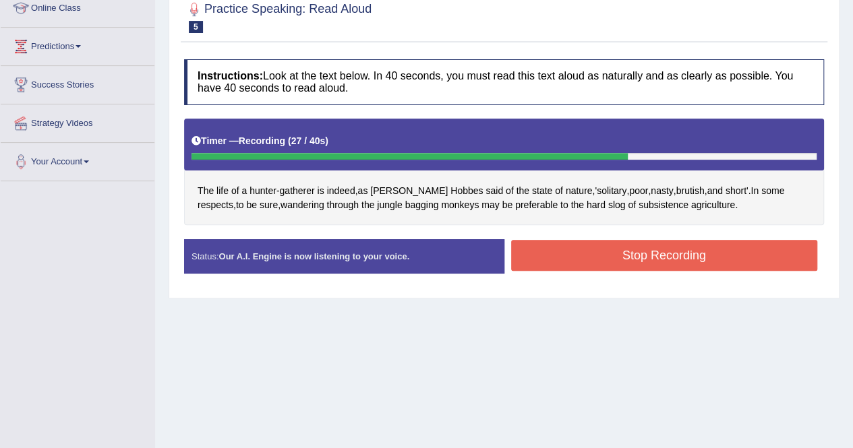
click at [603, 254] on button "Stop Recording" at bounding box center [664, 255] width 307 height 31
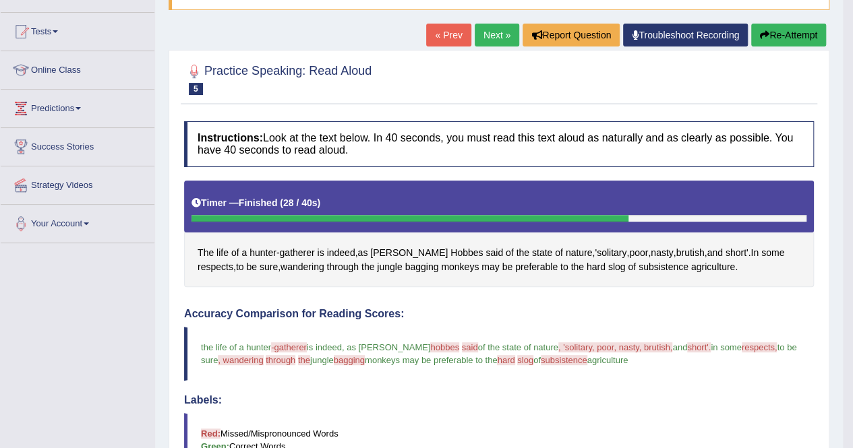
scroll to position [130, 0]
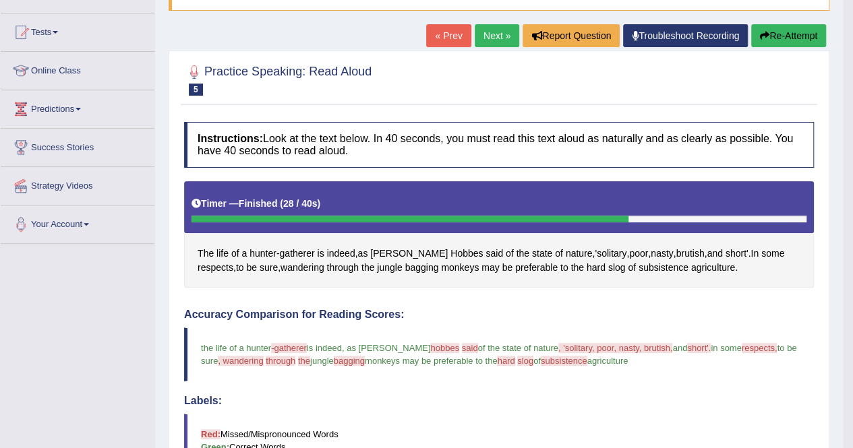
click at [775, 35] on button "Re-Attempt" at bounding box center [788, 35] width 75 height 23
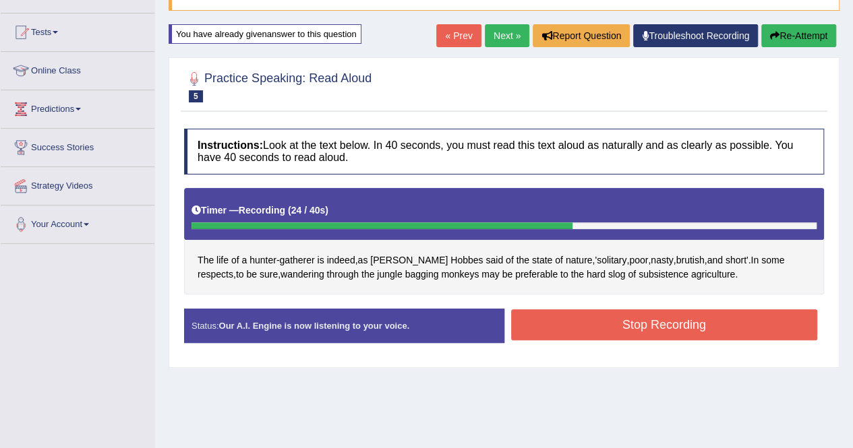
click at [598, 324] on button "Stop Recording" at bounding box center [664, 324] width 307 height 31
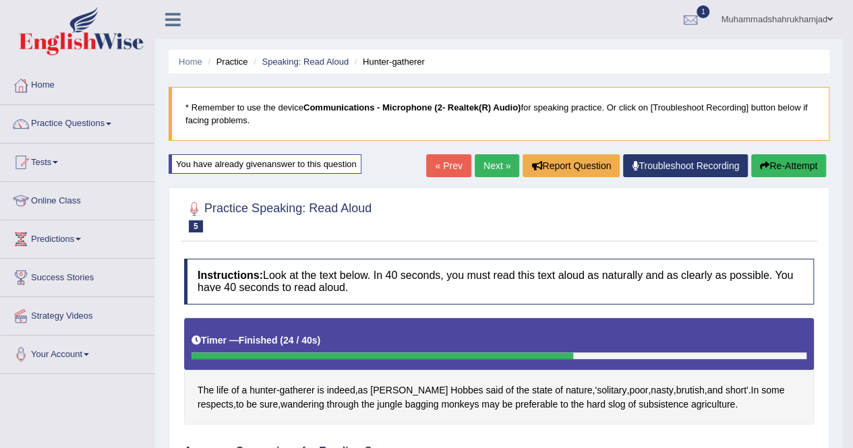
click at [507, 161] on link "Next »" at bounding box center [497, 165] width 44 height 23
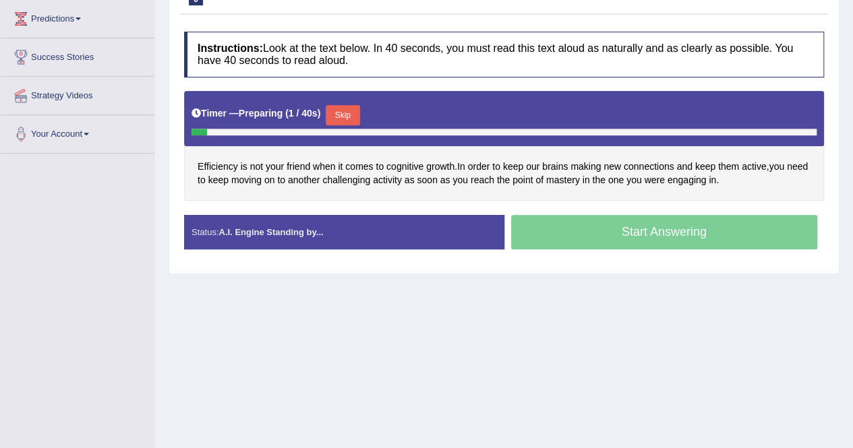
scroll to position [221, 0]
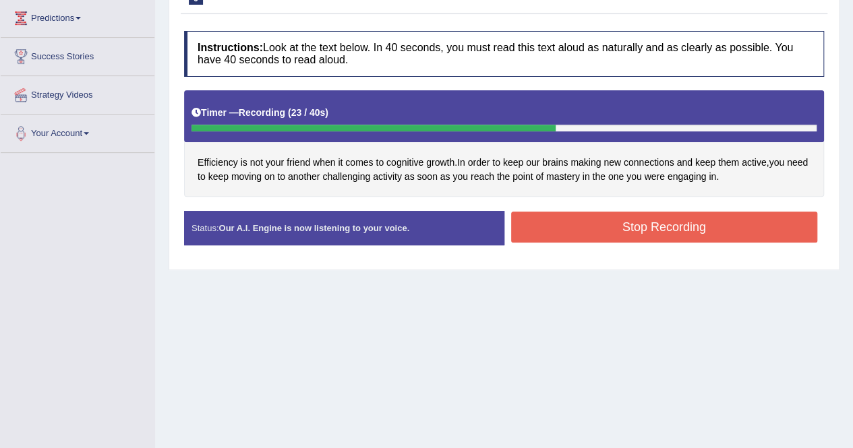
click at [664, 227] on button "Stop Recording" at bounding box center [664, 227] width 307 height 31
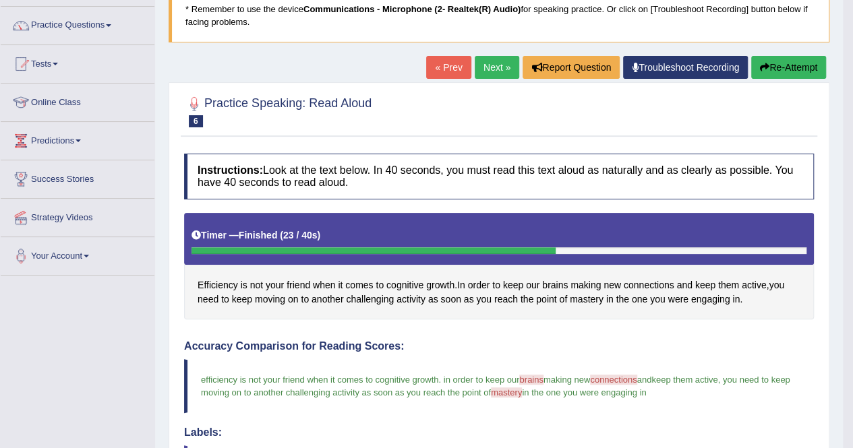
scroll to position [98, 0]
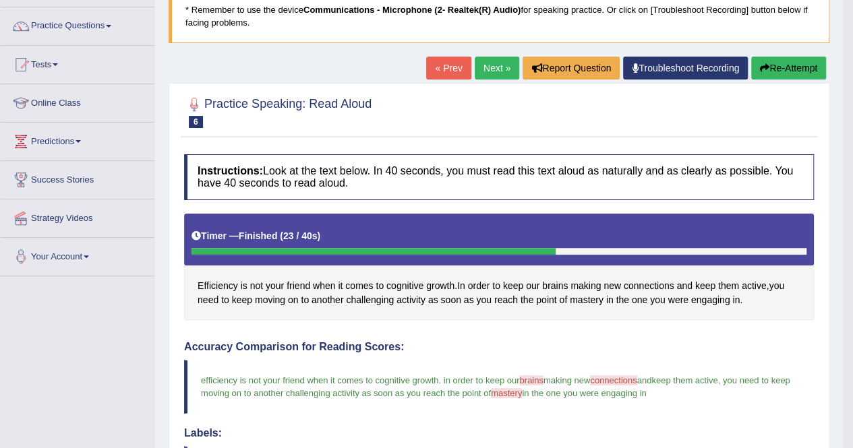
click at [485, 65] on link "Next »" at bounding box center [497, 68] width 44 height 23
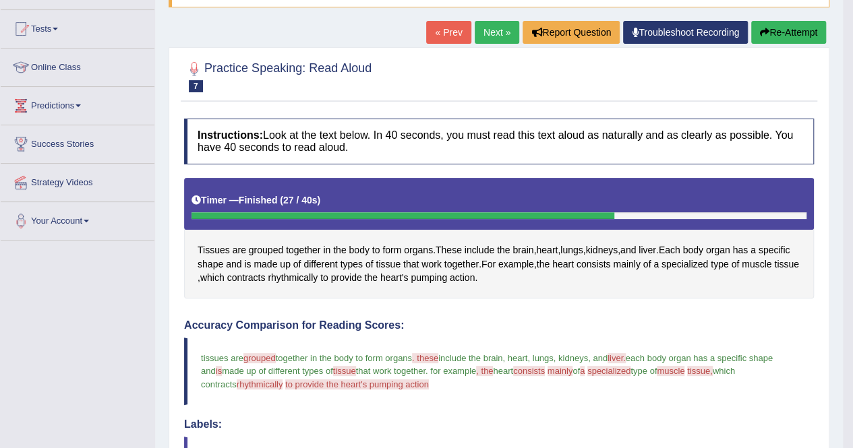
scroll to position [131, 0]
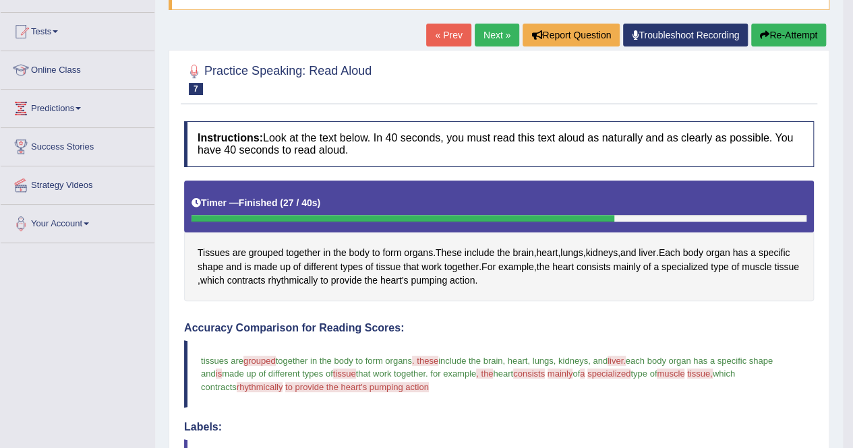
click at [762, 30] on icon "button" at bounding box center [764, 34] width 9 height 9
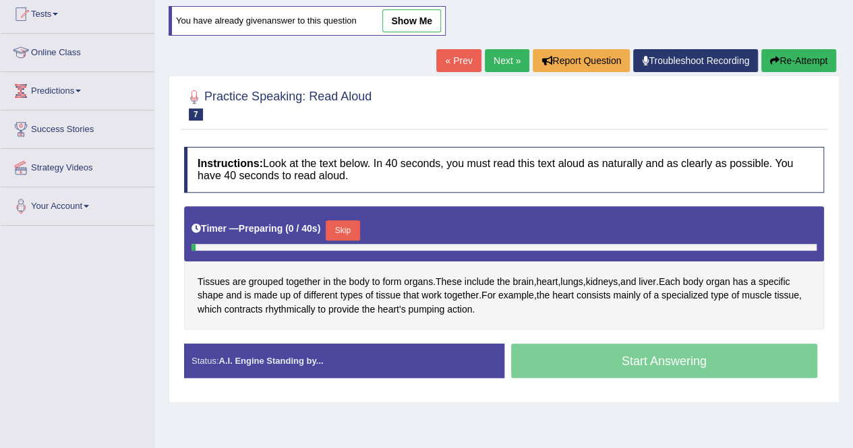
scroll to position [259, 0]
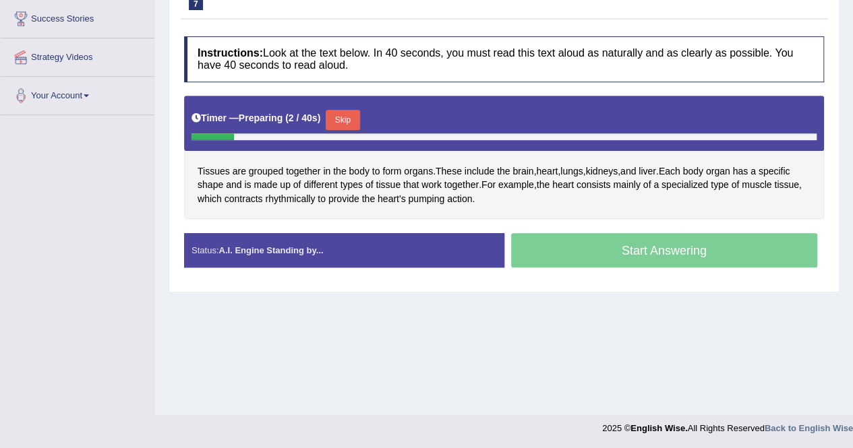
click at [353, 111] on button "Skip" at bounding box center [343, 120] width 34 height 20
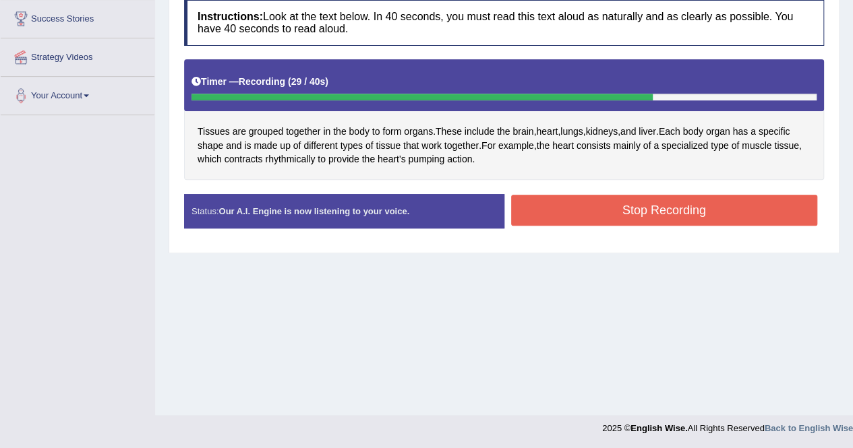
click at [719, 212] on button "Stop Recording" at bounding box center [664, 210] width 307 height 31
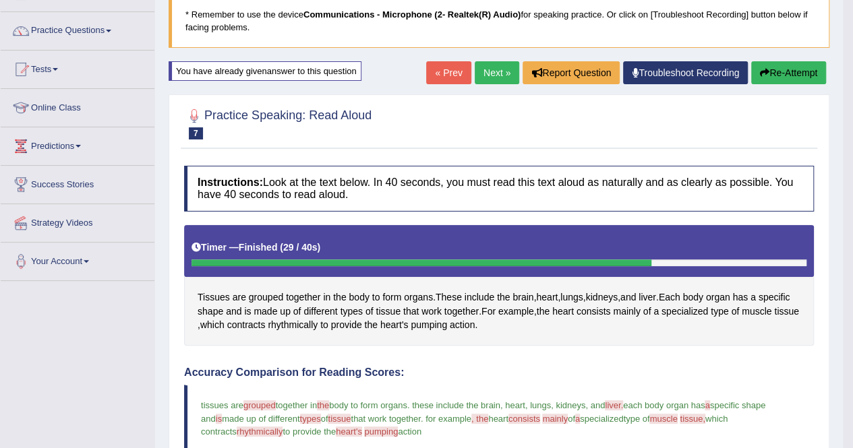
scroll to position [92, 0]
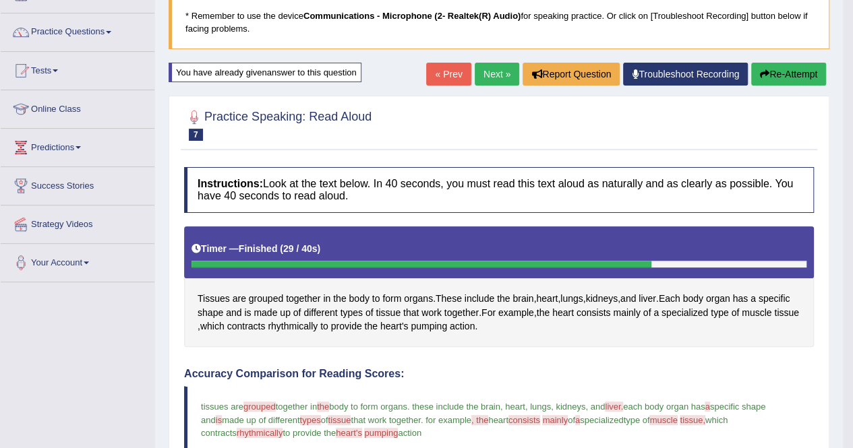
click at [491, 64] on link "Next »" at bounding box center [497, 74] width 44 height 23
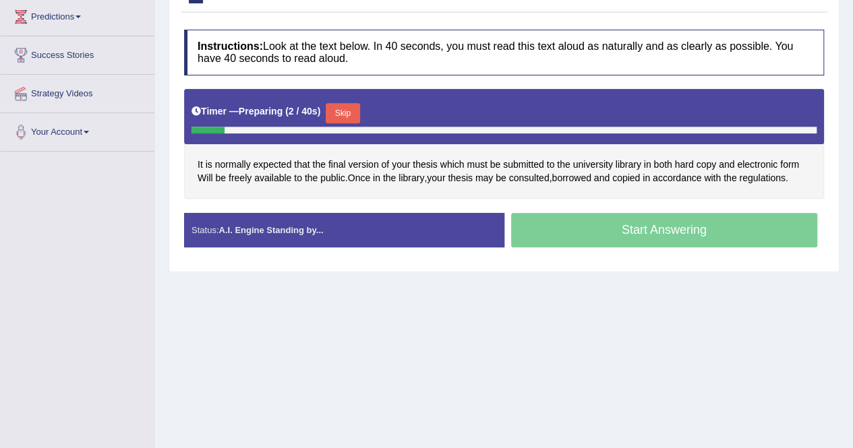
scroll to position [223, 0]
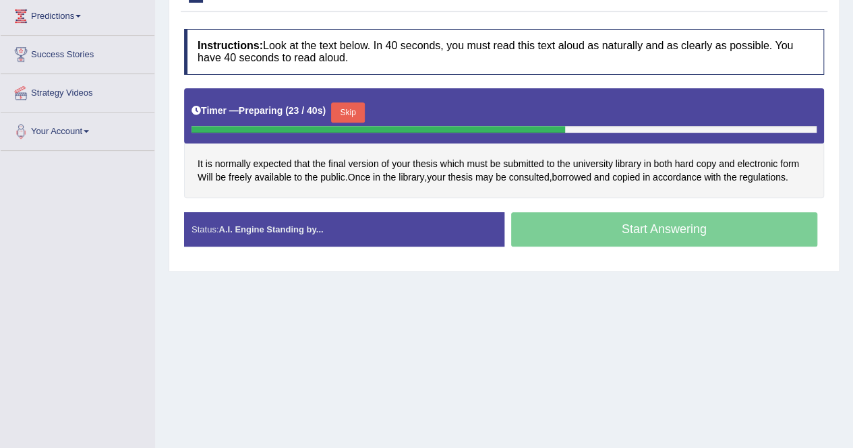
click at [355, 112] on button "Skip" at bounding box center [348, 112] width 34 height 20
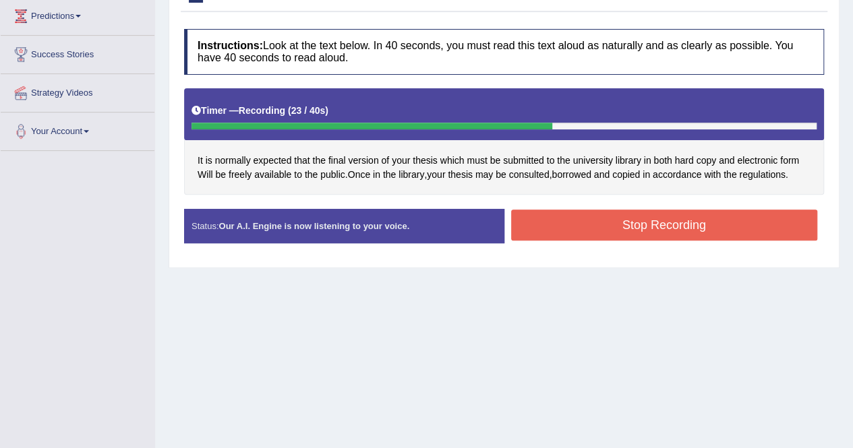
click at [711, 221] on button "Stop Recording" at bounding box center [664, 225] width 307 height 31
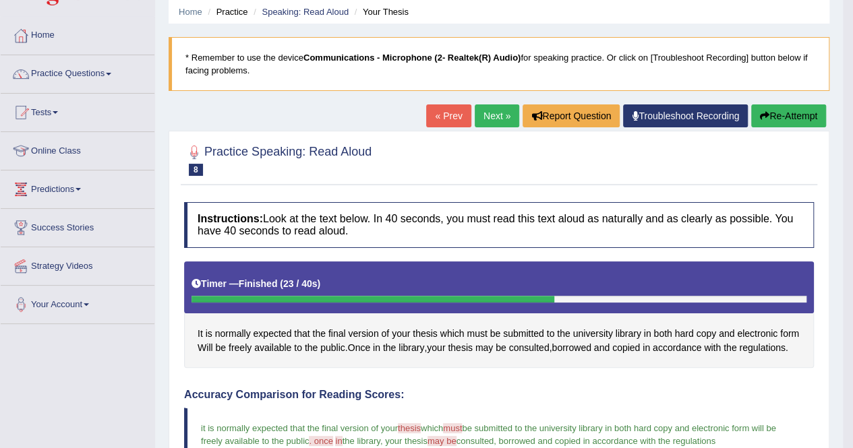
scroll to position [30, 0]
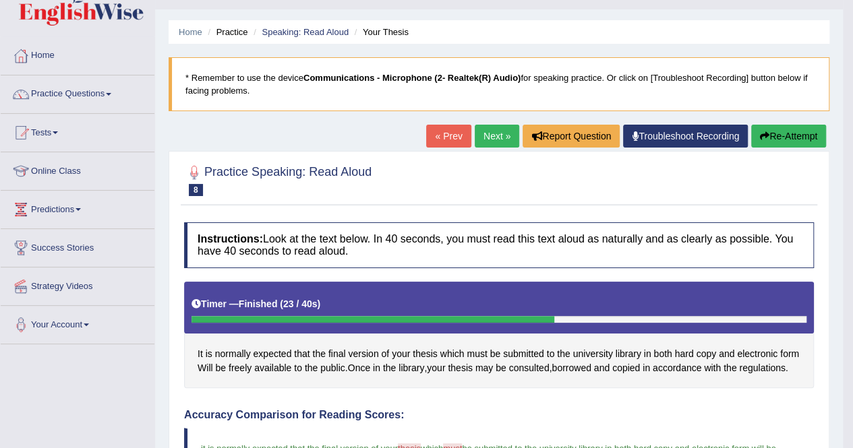
click at [481, 136] on link "Next »" at bounding box center [497, 136] width 44 height 23
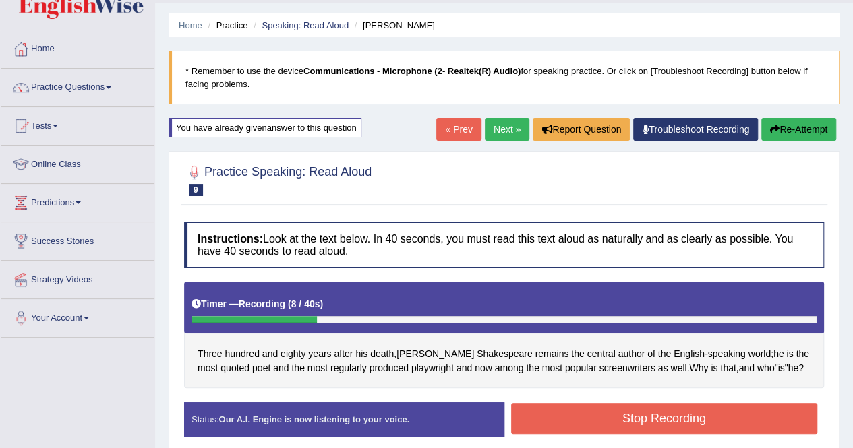
scroll to position [32, 0]
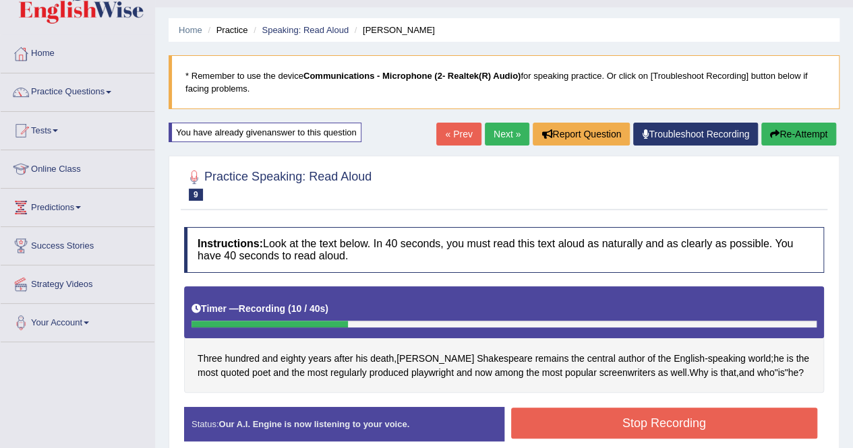
click at [788, 128] on button "Re-Attempt" at bounding box center [798, 134] width 75 height 23
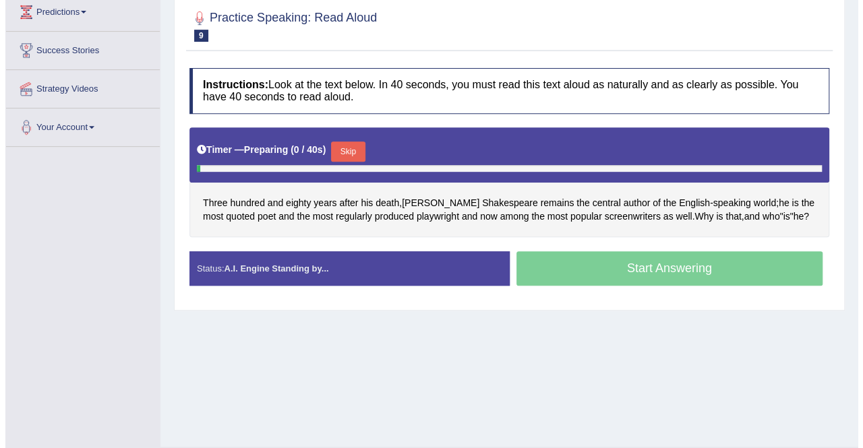
scroll to position [259, 0]
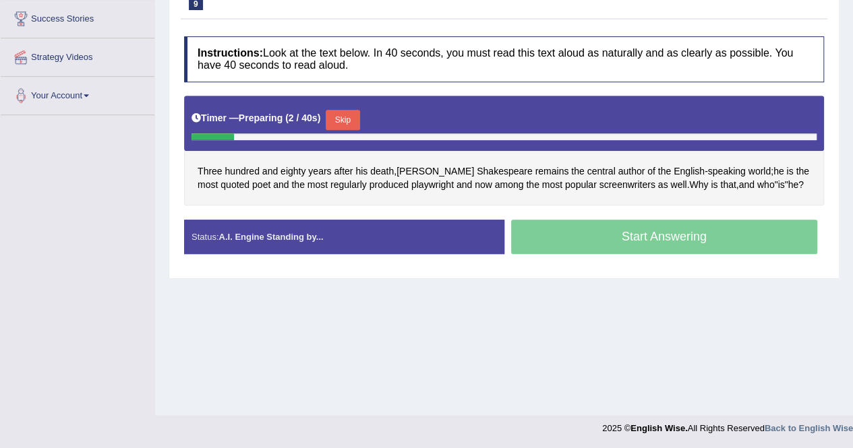
drag, startPoint x: 353, startPoint y: 109, endPoint x: 338, endPoint y: 353, distance: 244.5
click at [338, 353] on div "Home Practice Speaking: Read [PERSON_NAME] * Remember to use the device Communi…" at bounding box center [504, 78] width 698 height 674
click at [345, 119] on button "Skip" at bounding box center [343, 120] width 34 height 20
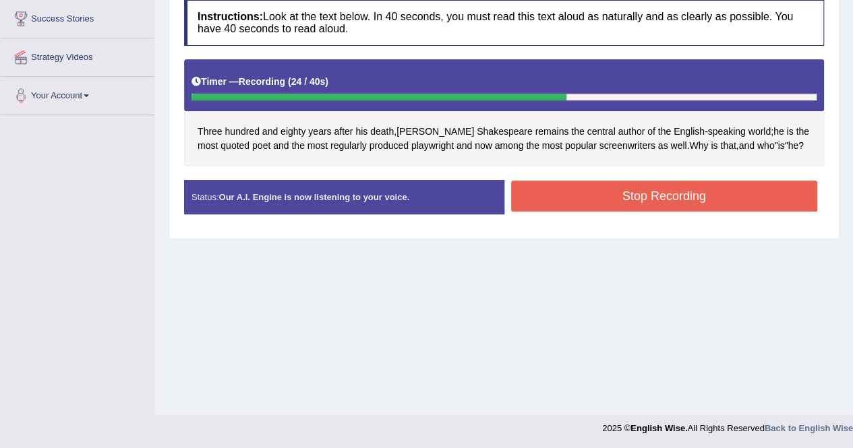
click at [581, 187] on button "Stop Recording" at bounding box center [664, 196] width 307 height 31
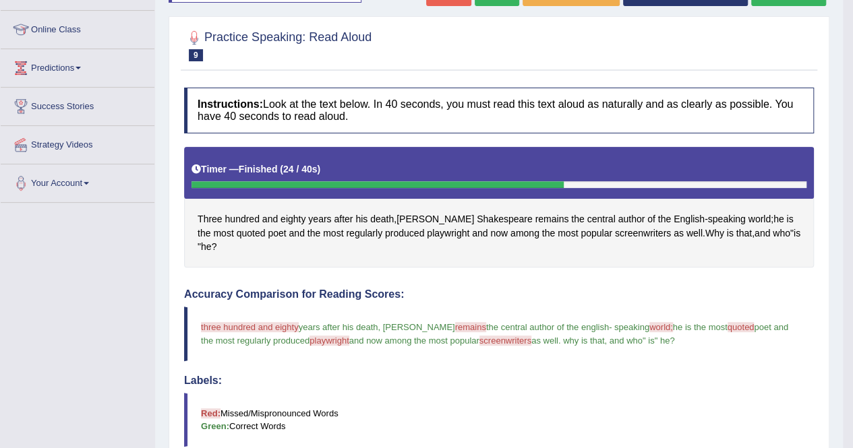
scroll to position [76, 0]
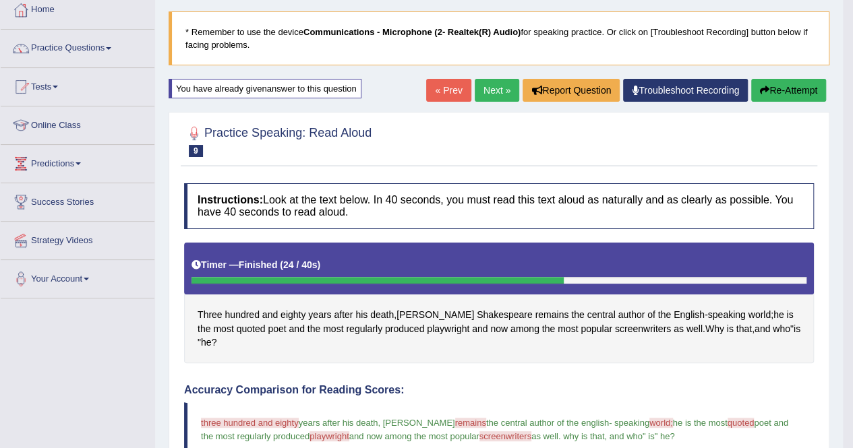
click at [495, 98] on link "Next »" at bounding box center [497, 90] width 44 height 23
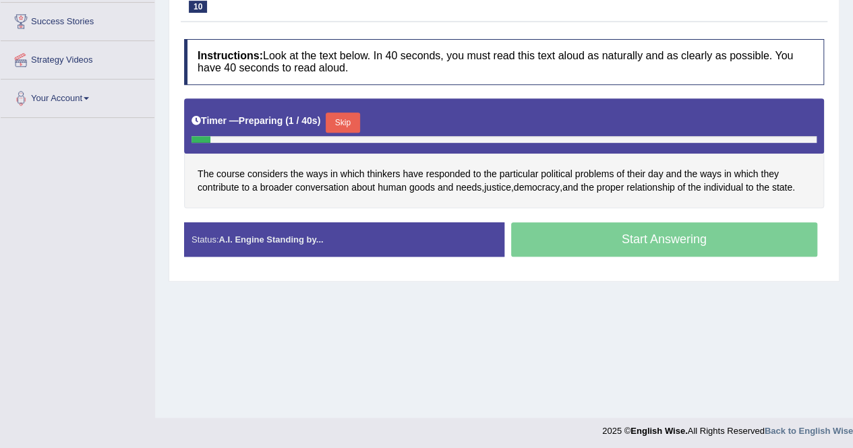
scroll to position [257, 0]
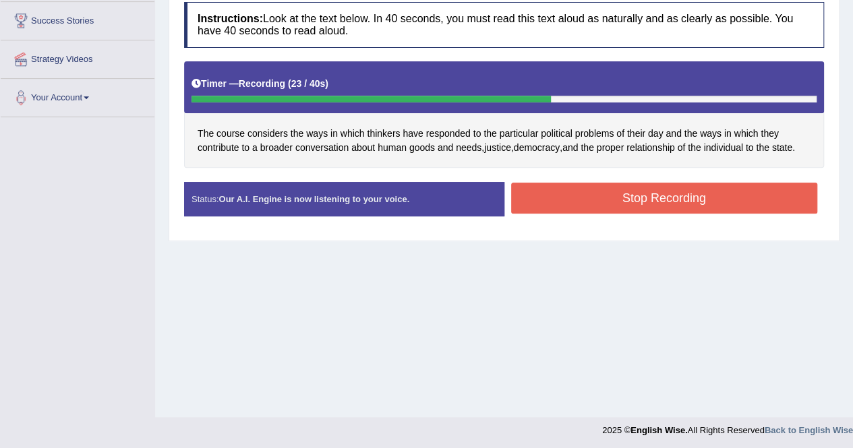
click at [666, 203] on button "Stop Recording" at bounding box center [664, 198] width 307 height 31
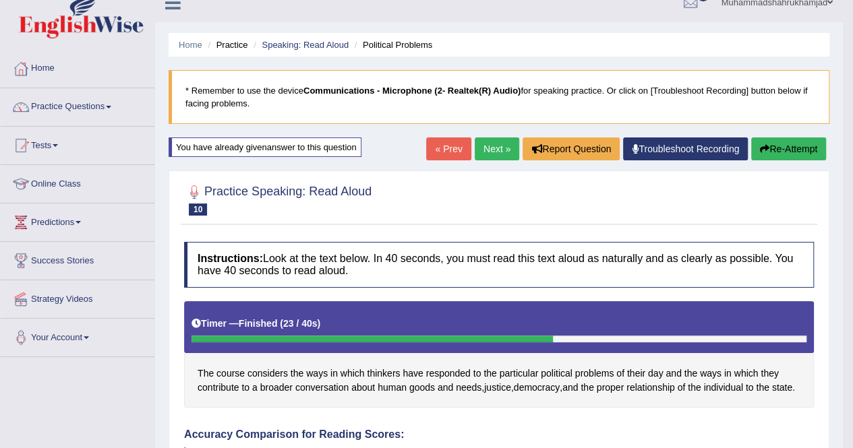
scroll to position [5, 0]
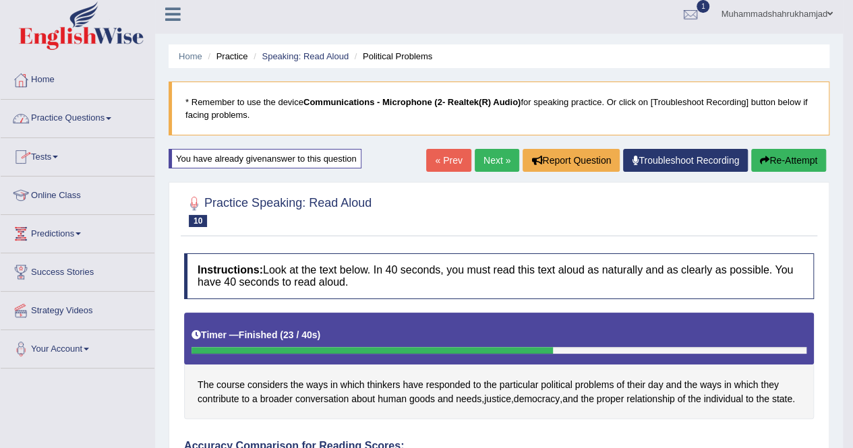
click at [67, 118] on link "Practice Questions" at bounding box center [78, 117] width 154 height 34
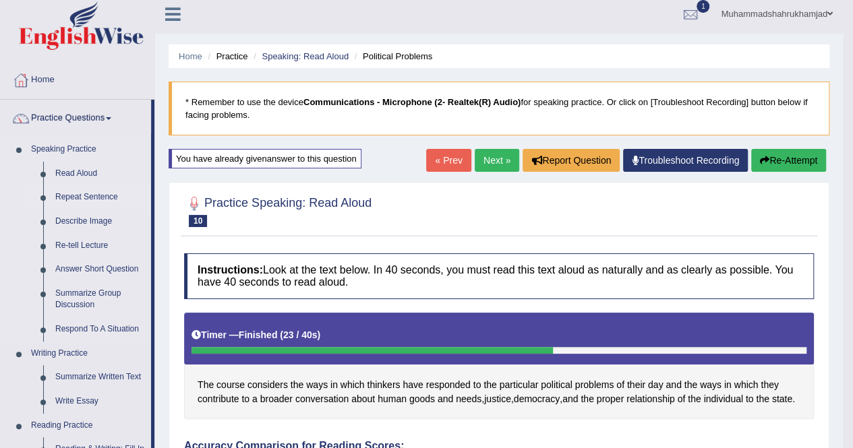
click at [81, 198] on link "Repeat Sentence" at bounding box center [100, 197] width 102 height 24
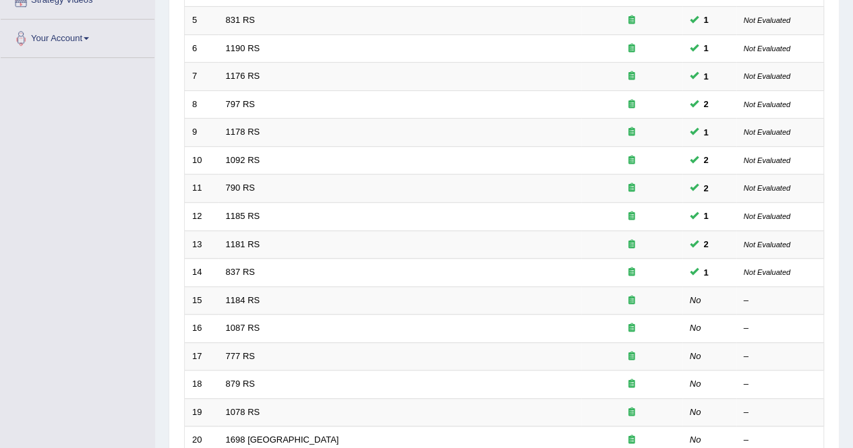
scroll to position [328, 0]
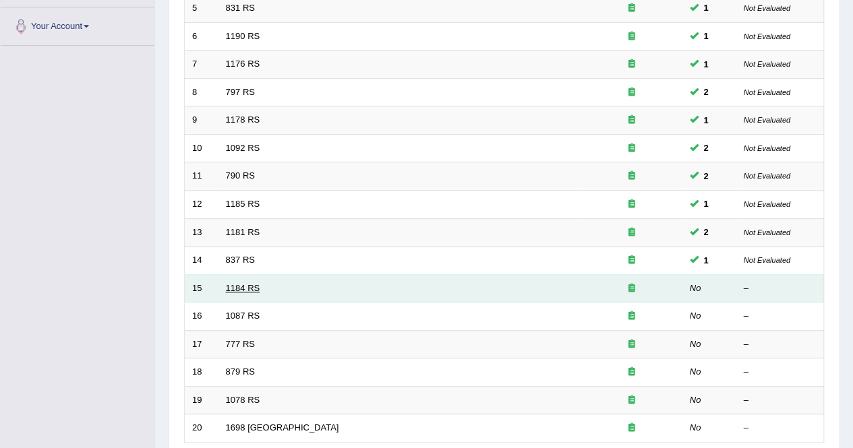
click at [233, 283] on link "1184 RS" at bounding box center [243, 288] width 34 height 10
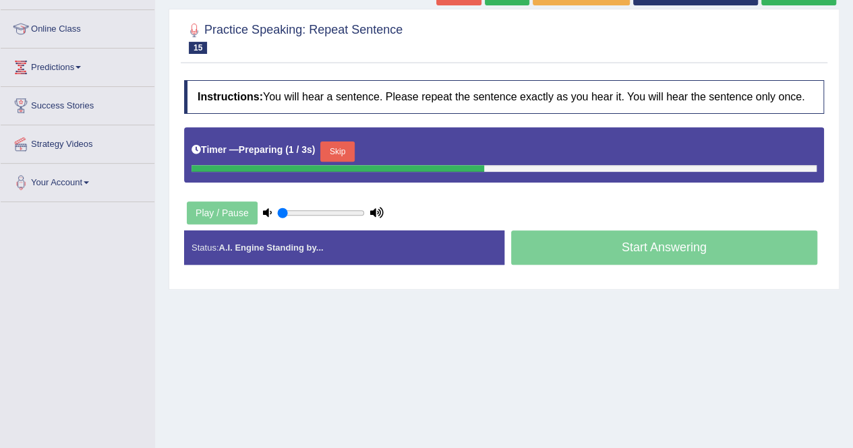
scroll to position [173, 0]
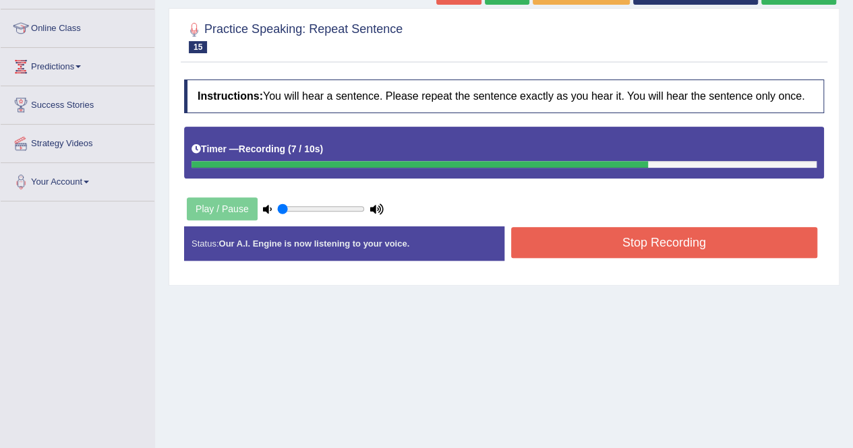
click at [615, 238] on button "Stop Recording" at bounding box center [664, 242] width 307 height 31
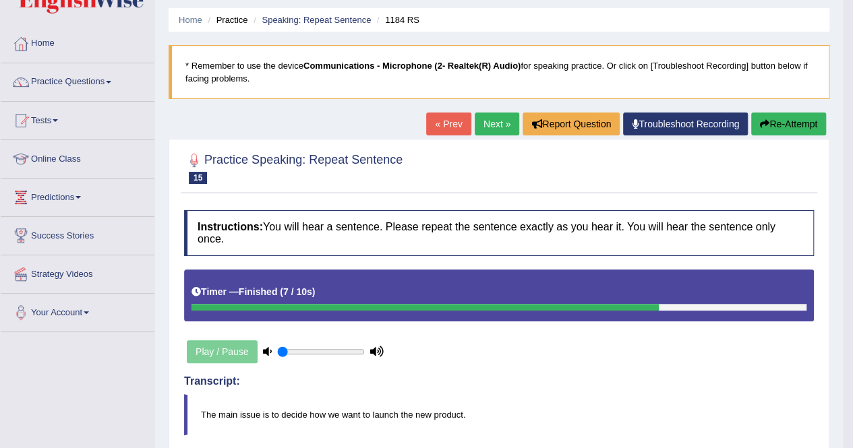
scroll to position [32, 0]
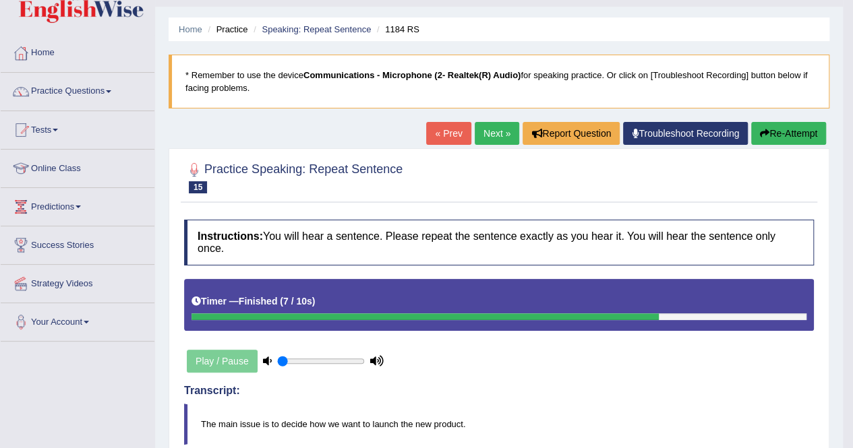
click at [491, 131] on link "Next »" at bounding box center [497, 133] width 44 height 23
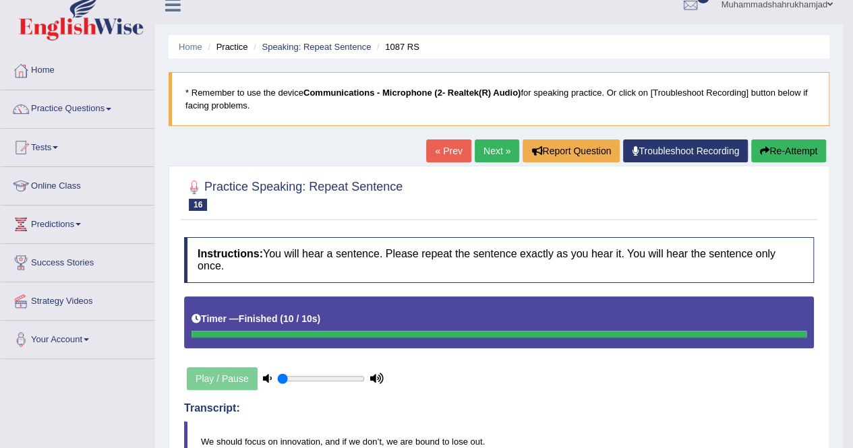
scroll to position [9, 0]
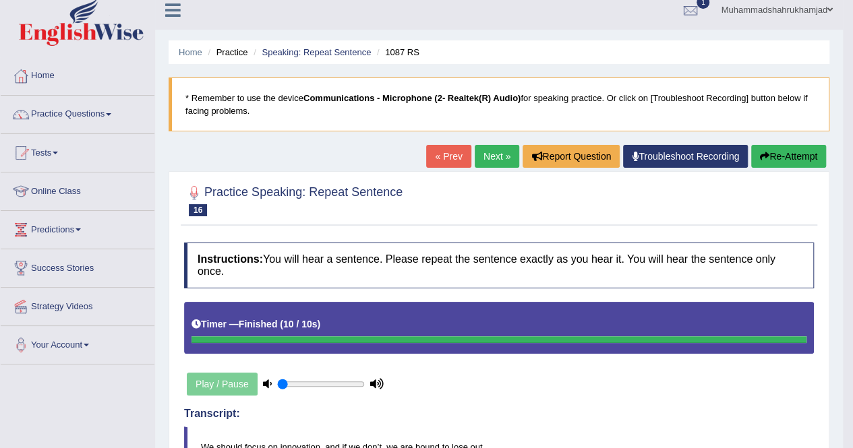
click at [765, 154] on icon "button" at bounding box center [764, 156] width 9 height 9
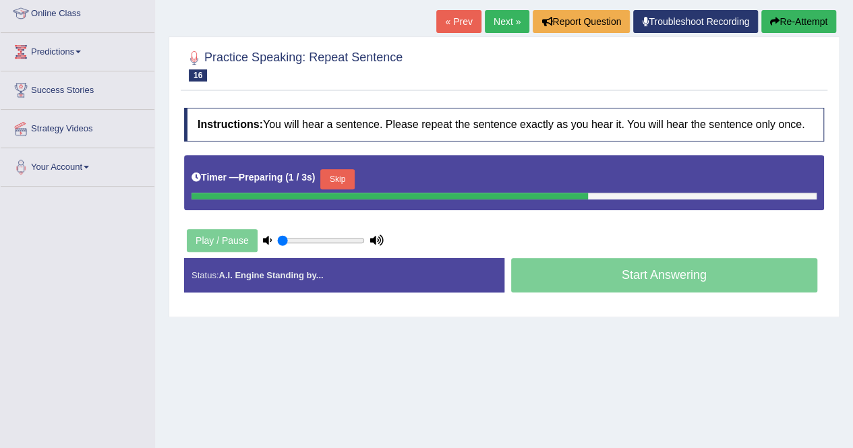
scroll to position [186, 0]
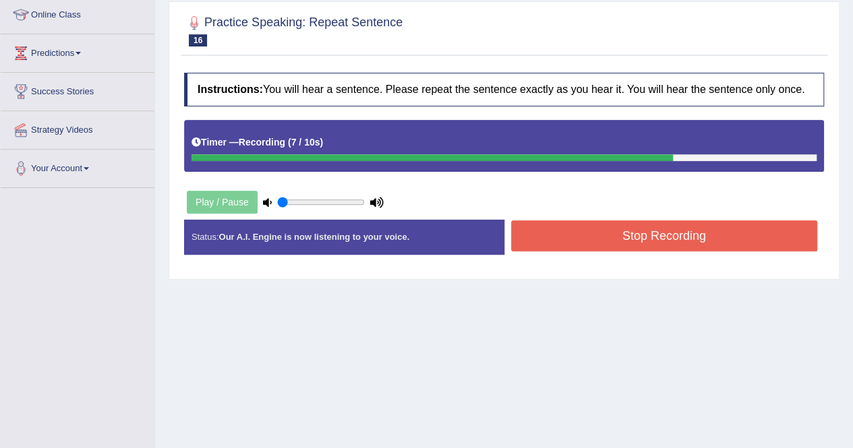
click at [644, 237] on button "Stop Recording" at bounding box center [664, 235] width 307 height 31
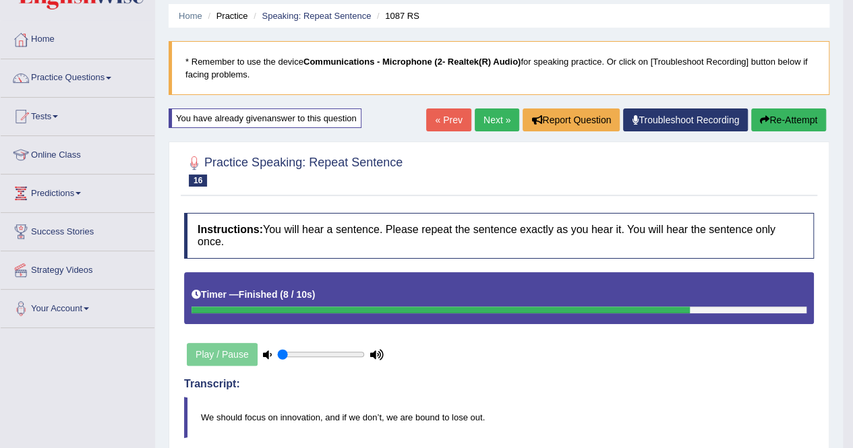
scroll to position [47, 0]
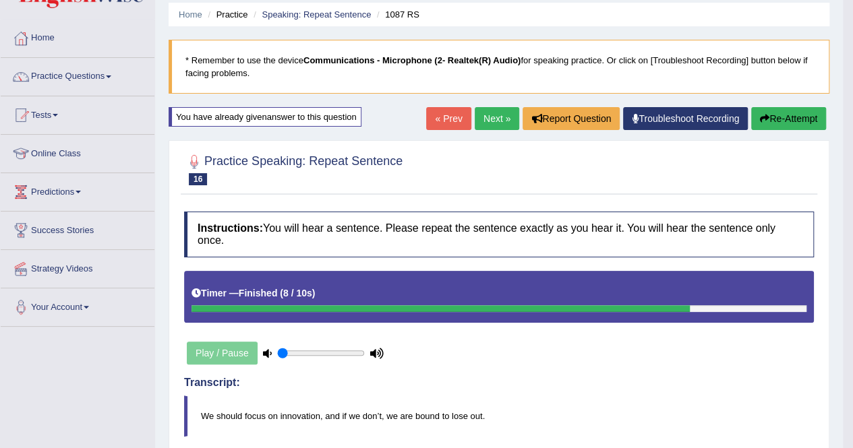
click at [490, 117] on link "Next »" at bounding box center [497, 118] width 44 height 23
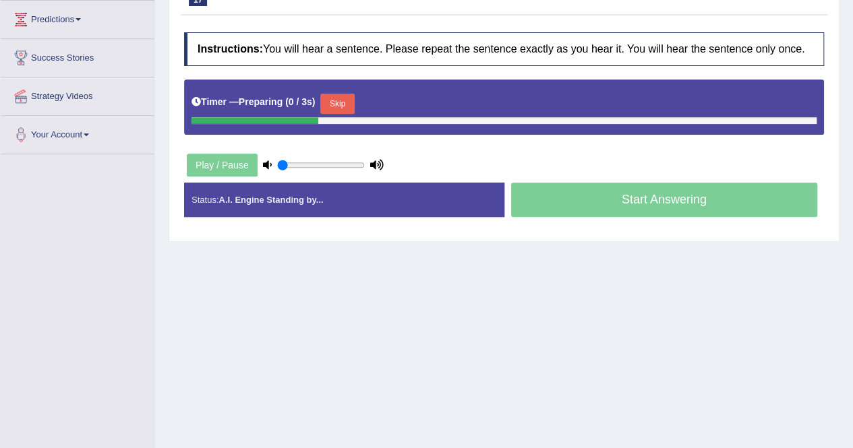
scroll to position [220, 0]
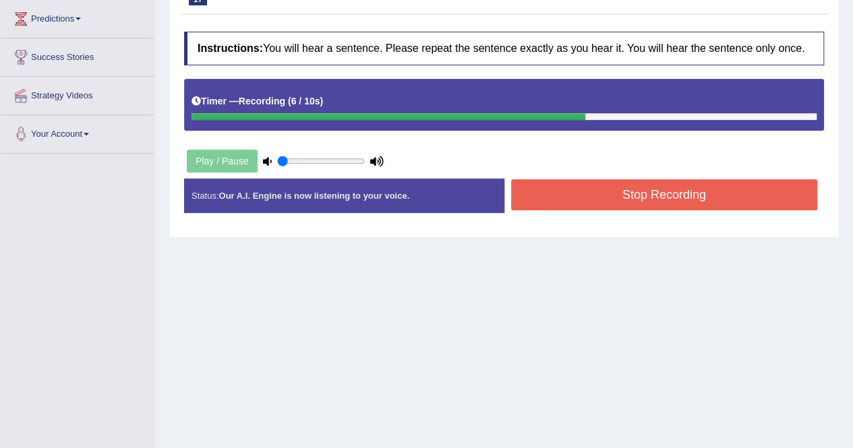
click at [667, 185] on button "Stop Recording" at bounding box center [664, 194] width 307 height 31
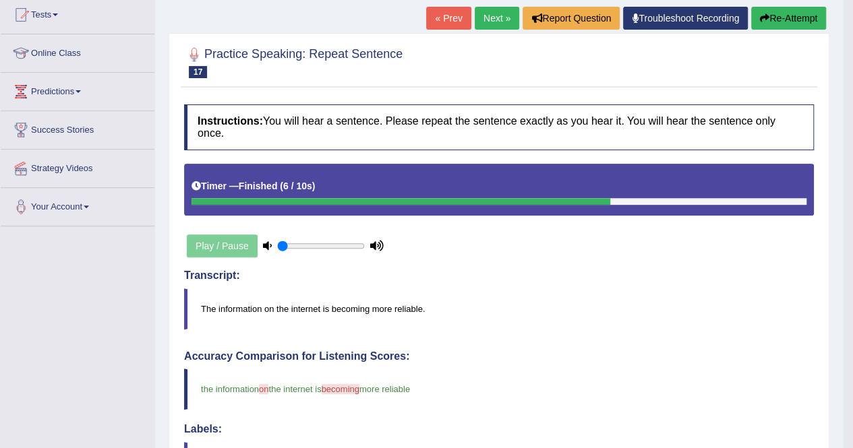
scroll to position [58, 0]
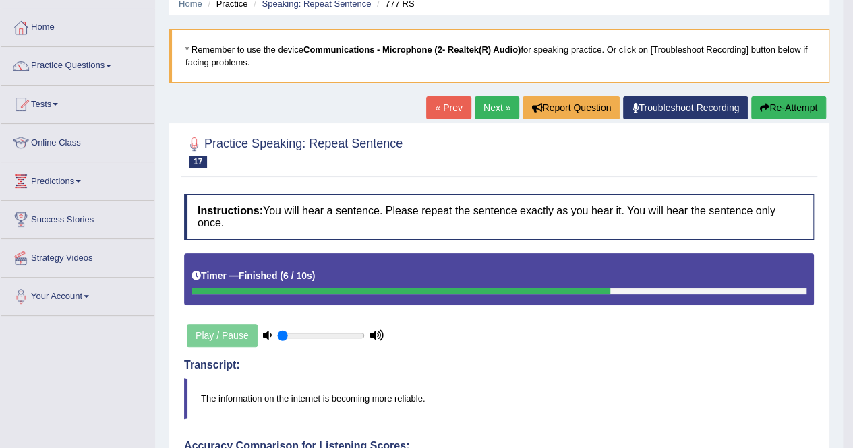
click at [489, 105] on link "Next »" at bounding box center [497, 107] width 44 height 23
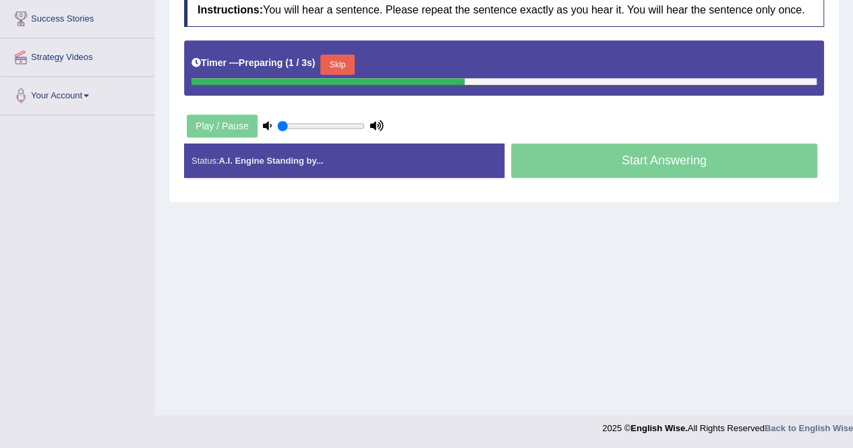
scroll to position [225, 0]
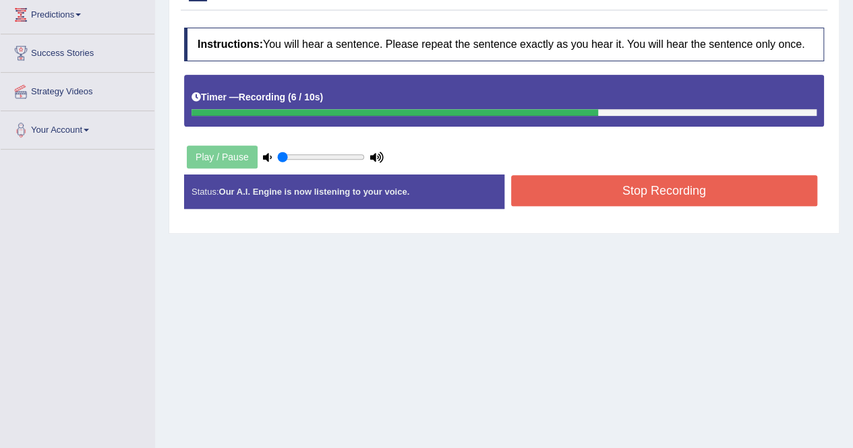
click at [657, 189] on button "Stop Recording" at bounding box center [664, 190] width 307 height 31
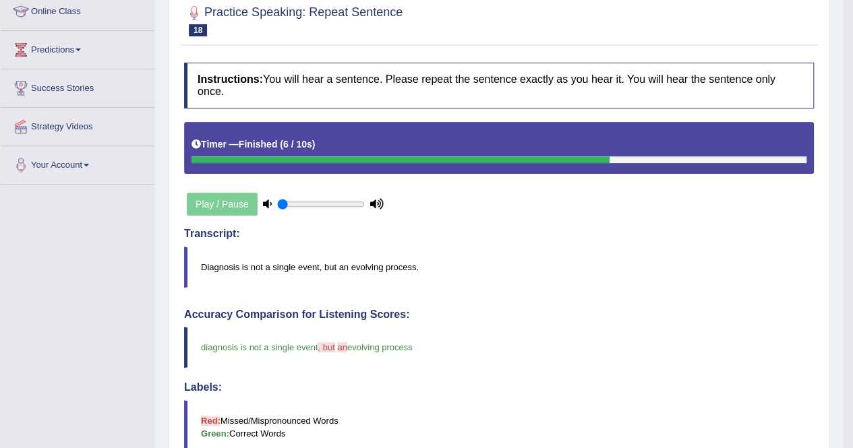
scroll to position [0, 0]
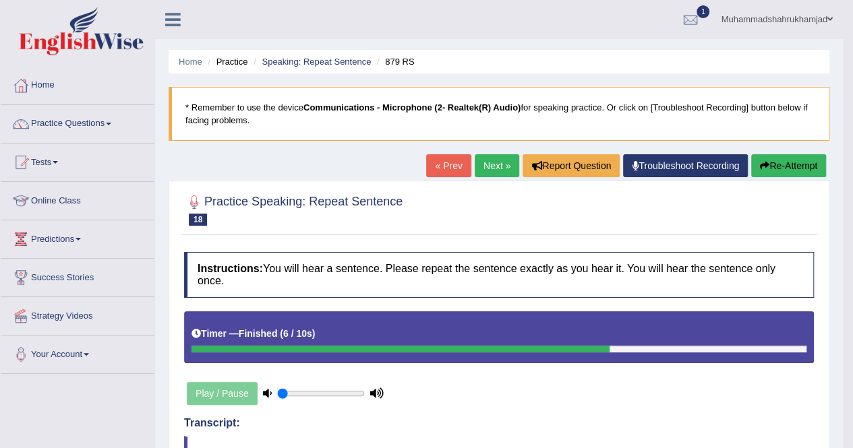
click at [490, 168] on link "Next »" at bounding box center [497, 165] width 44 height 23
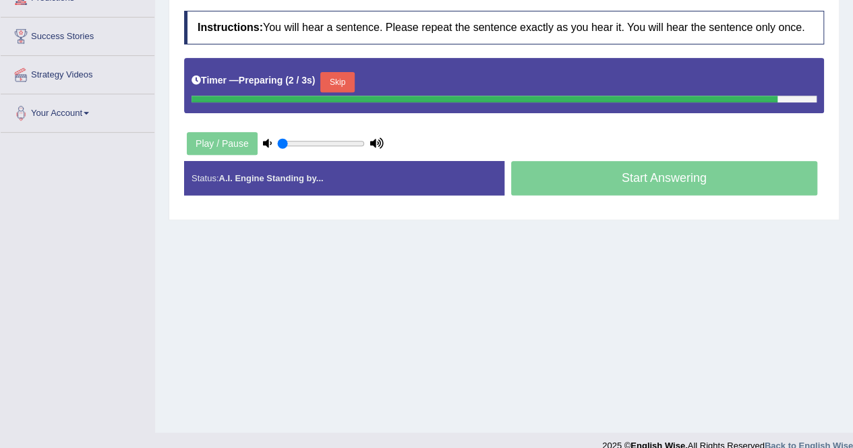
scroll to position [241, 0]
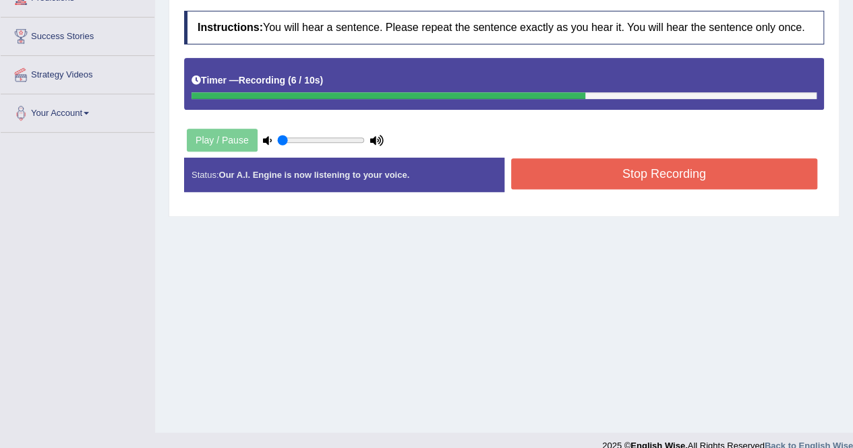
click at [628, 174] on button "Stop Recording" at bounding box center [664, 173] width 307 height 31
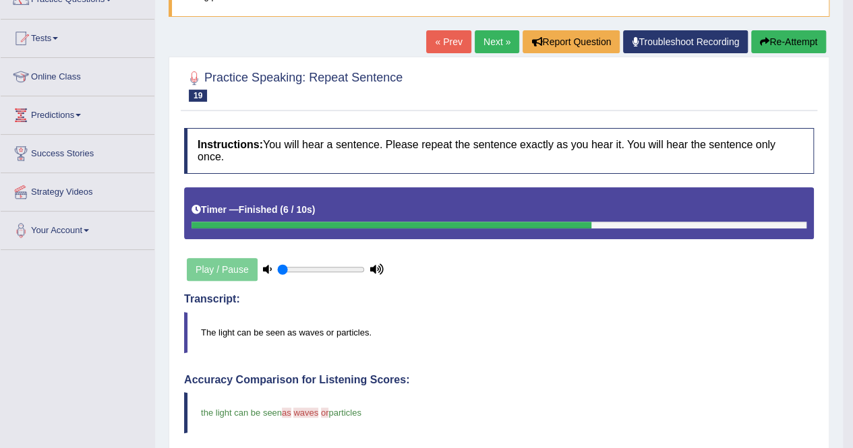
scroll to position [115, 0]
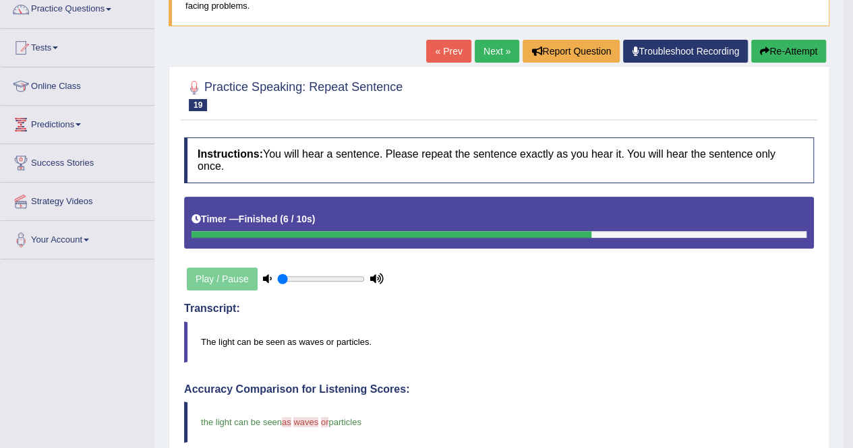
click at [484, 47] on link "Next »" at bounding box center [497, 51] width 44 height 23
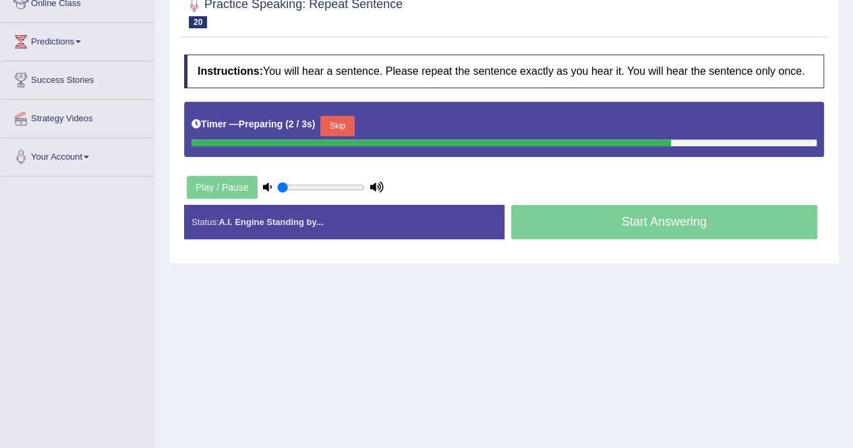
scroll to position [198, 0]
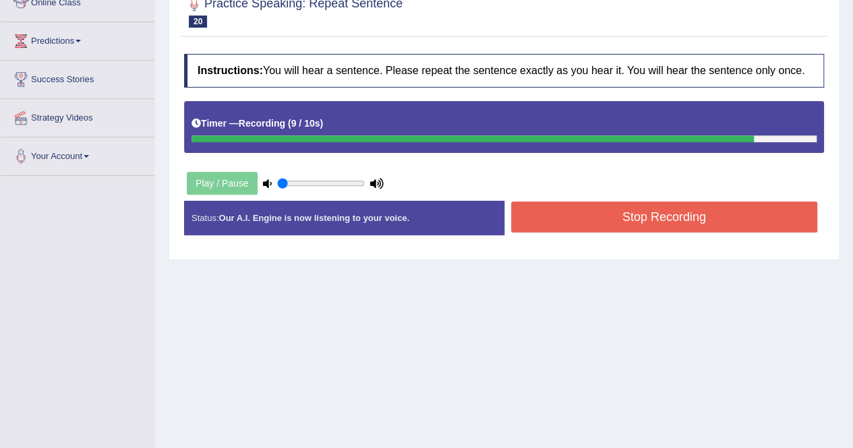
click at [694, 222] on button "Stop Recording" at bounding box center [664, 217] width 307 height 31
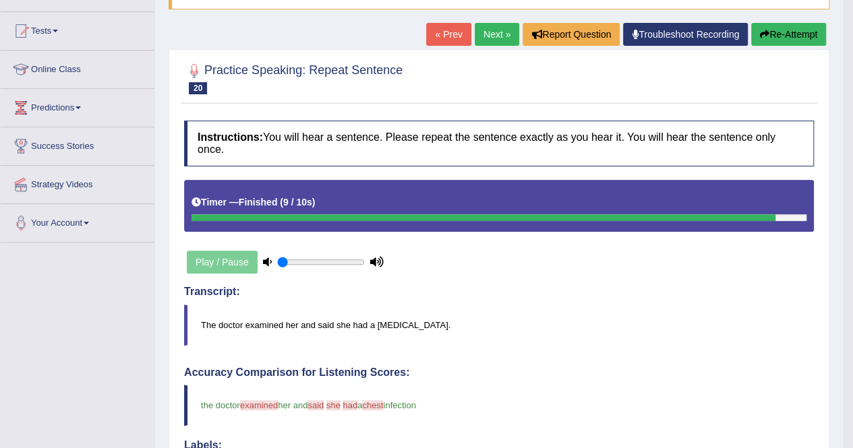
scroll to position [128, 0]
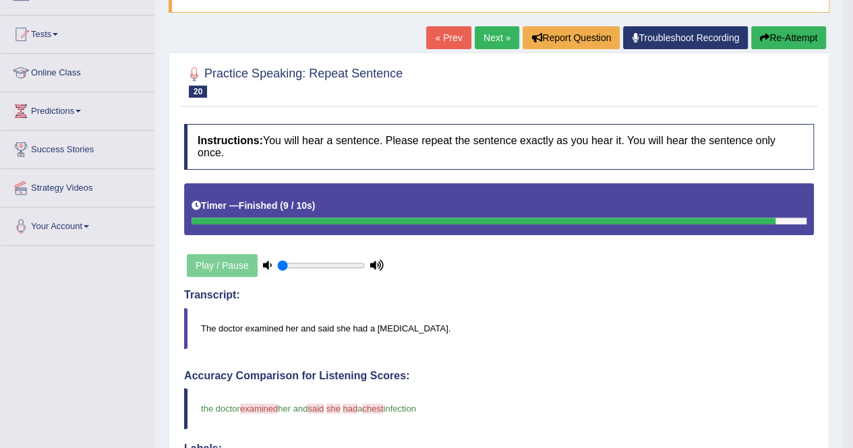
click at [767, 26] on button "Re-Attempt" at bounding box center [788, 37] width 75 height 23
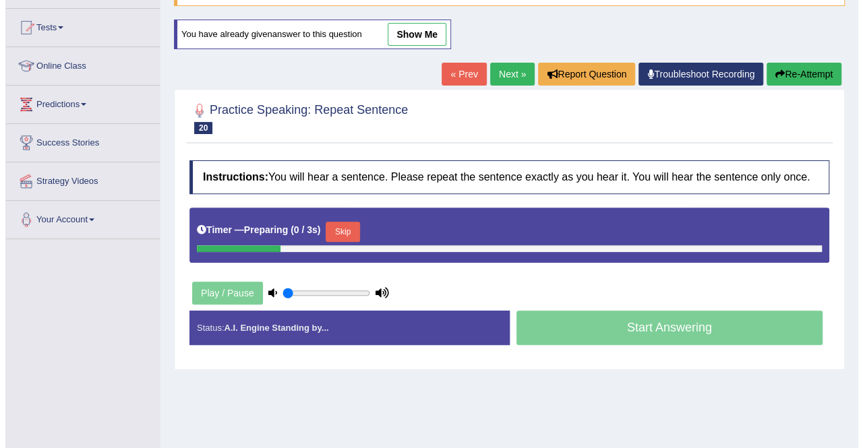
scroll to position [128, 0]
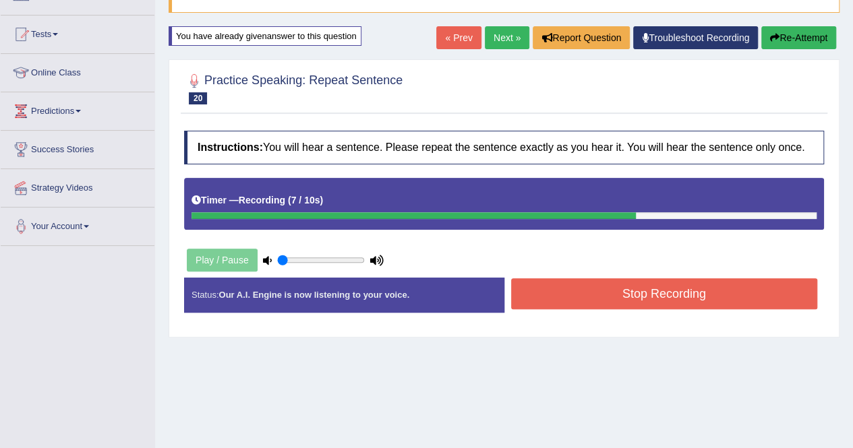
click at [680, 295] on button "Stop Recording" at bounding box center [664, 293] width 307 height 31
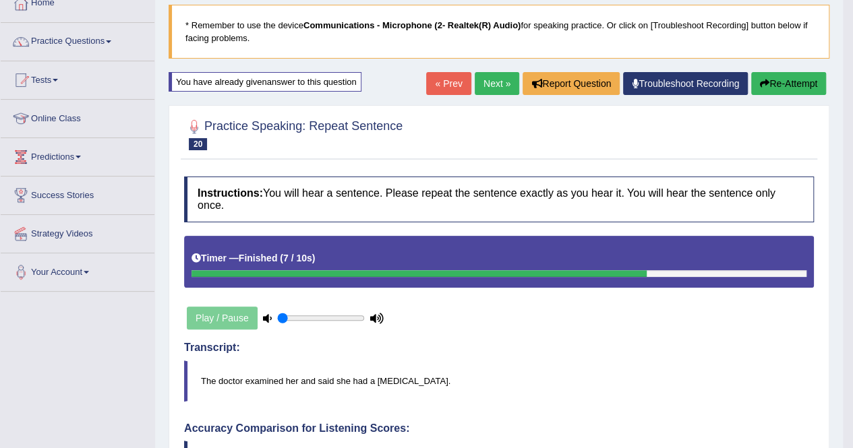
scroll to position [69, 0]
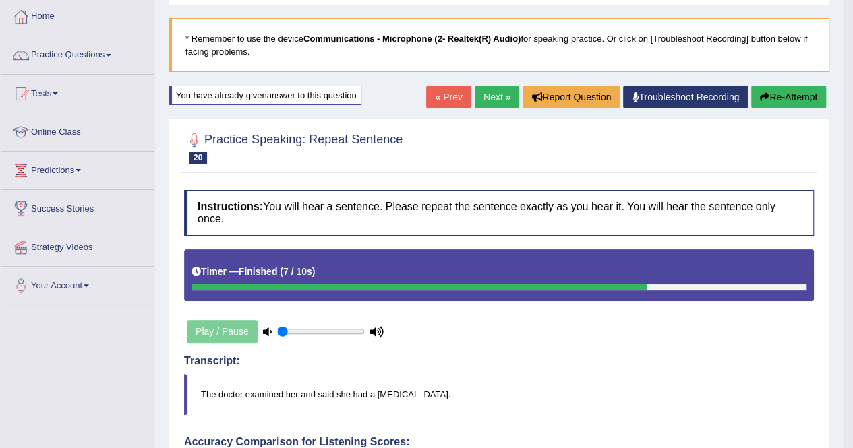
click at [480, 98] on link "Next »" at bounding box center [497, 97] width 44 height 23
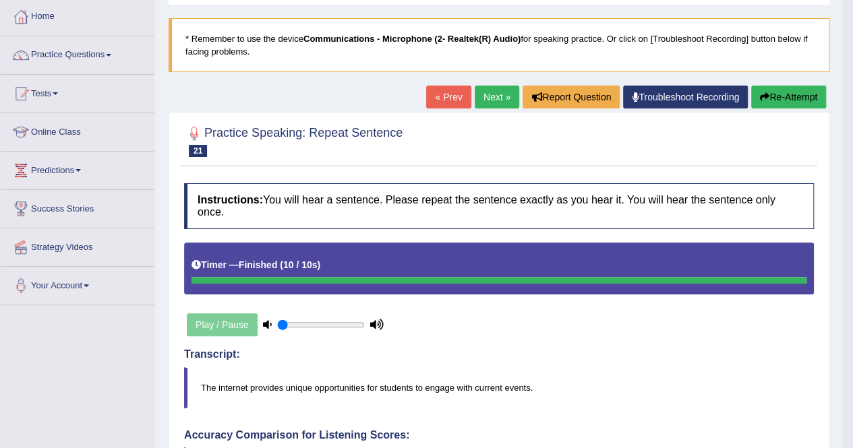
scroll to position [63, 0]
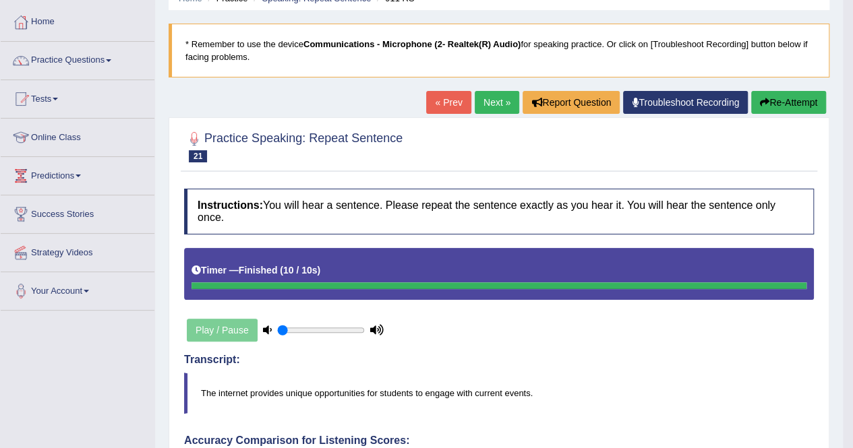
click at [489, 101] on link "Next »" at bounding box center [497, 102] width 44 height 23
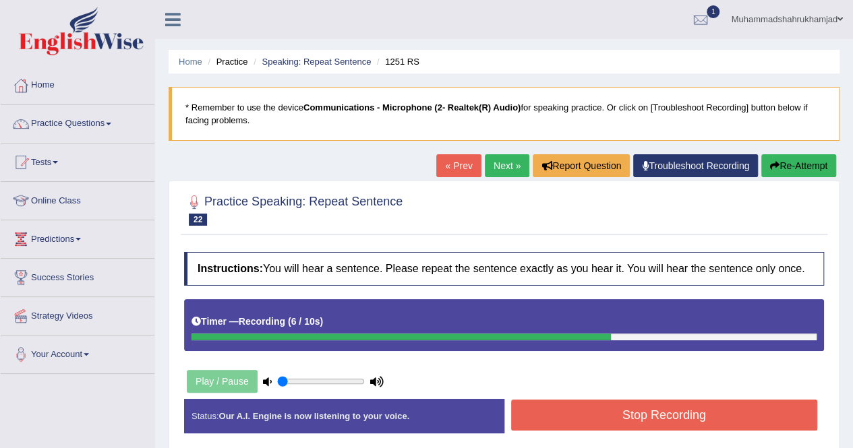
click at [723, 418] on button "Stop Recording" at bounding box center [664, 415] width 307 height 31
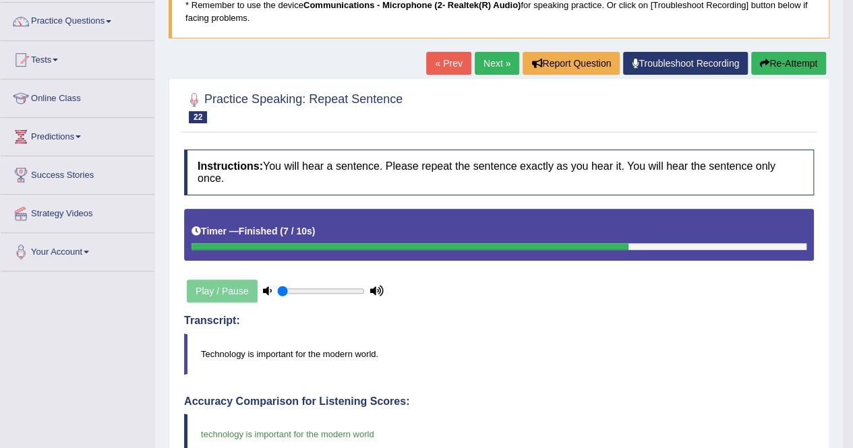
scroll to position [102, 0]
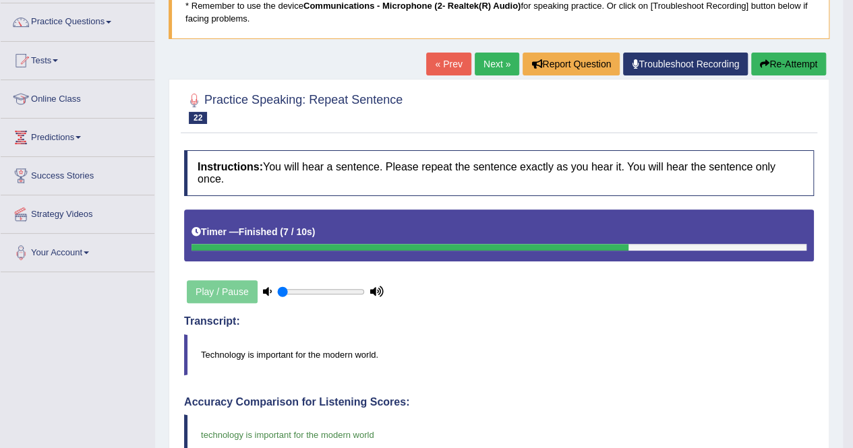
click at [498, 59] on link "Next »" at bounding box center [497, 64] width 44 height 23
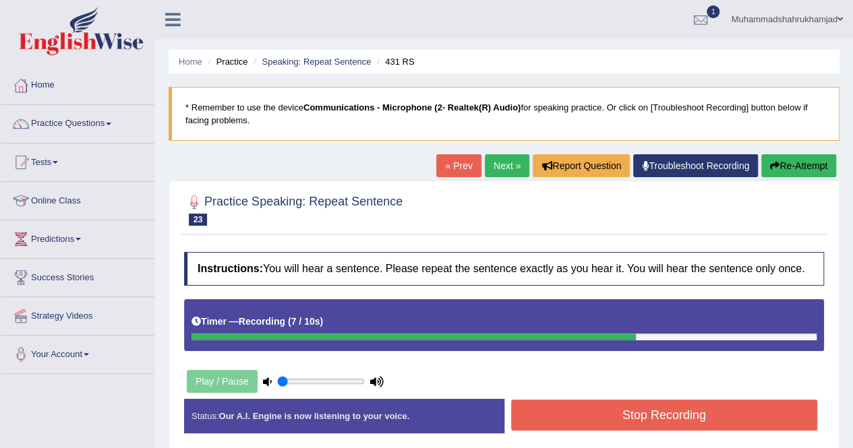
click at [696, 411] on button "Stop Recording" at bounding box center [664, 415] width 307 height 31
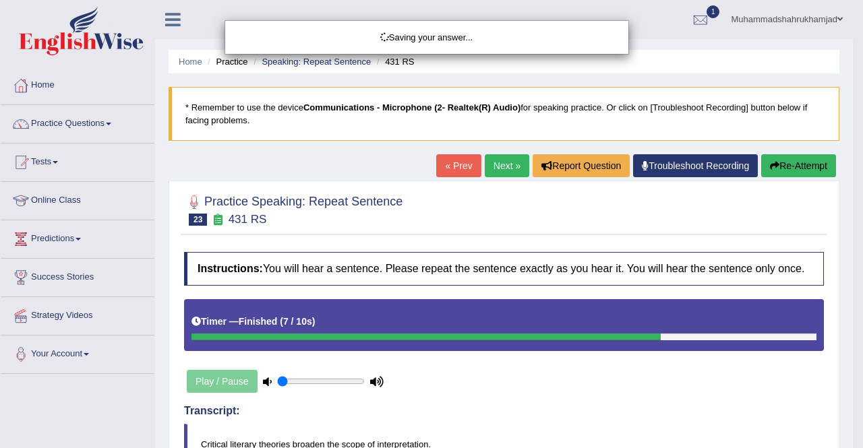
click at [498, 59] on div "Saving your answer..." at bounding box center [431, 224] width 863 height 448
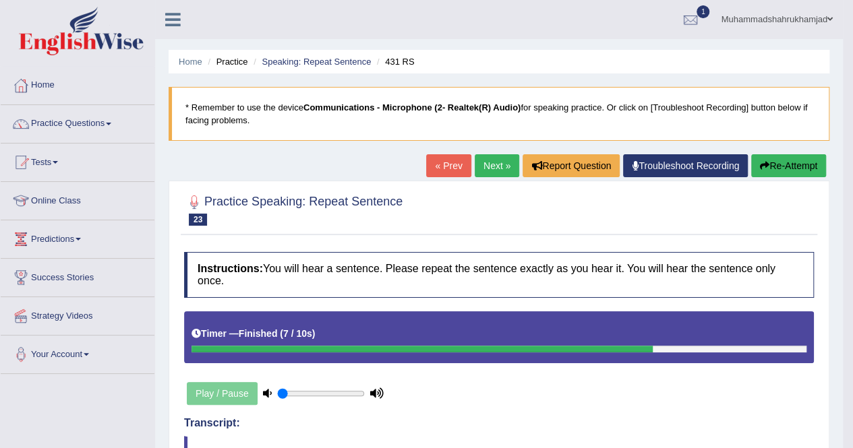
click at [491, 170] on link "Next »" at bounding box center [497, 165] width 44 height 23
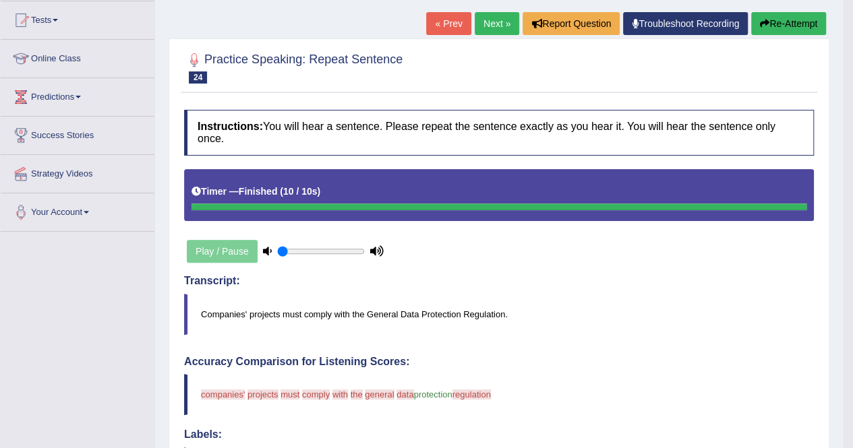
scroll to position [108, 0]
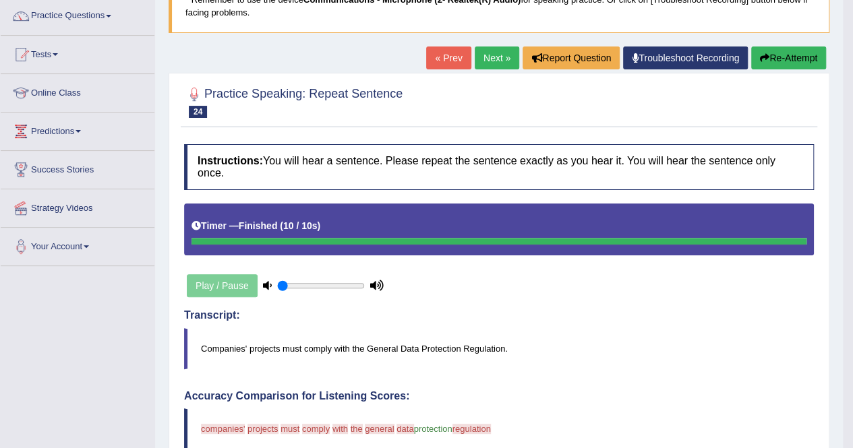
click at [785, 60] on button "Re-Attempt" at bounding box center [788, 58] width 75 height 23
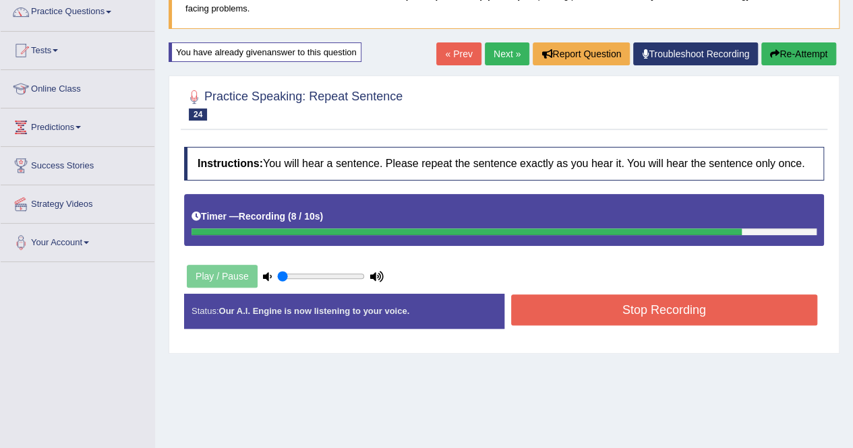
click at [672, 313] on button "Stop Recording" at bounding box center [664, 310] width 307 height 31
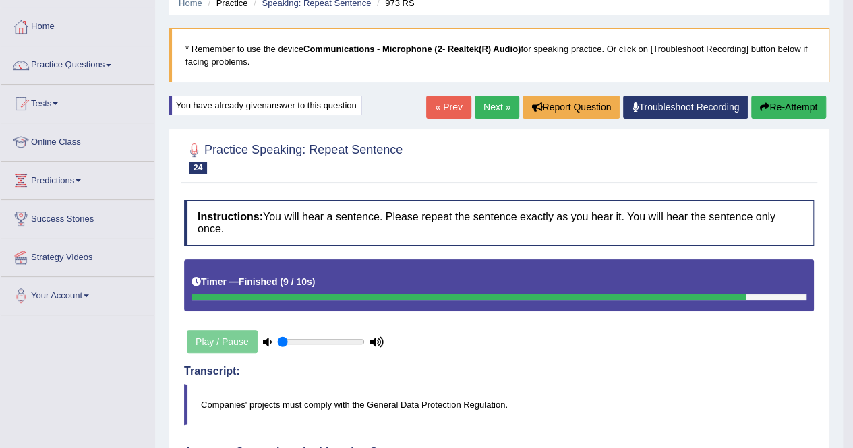
scroll to position [55, 0]
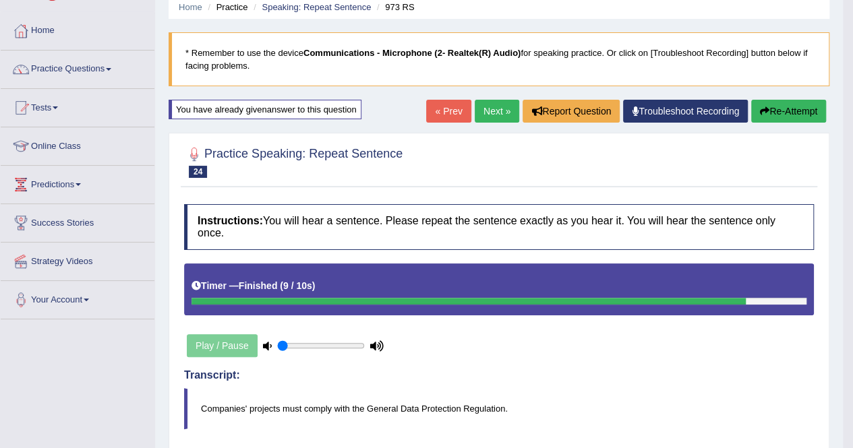
click at [780, 106] on button "Re-Attempt" at bounding box center [788, 111] width 75 height 23
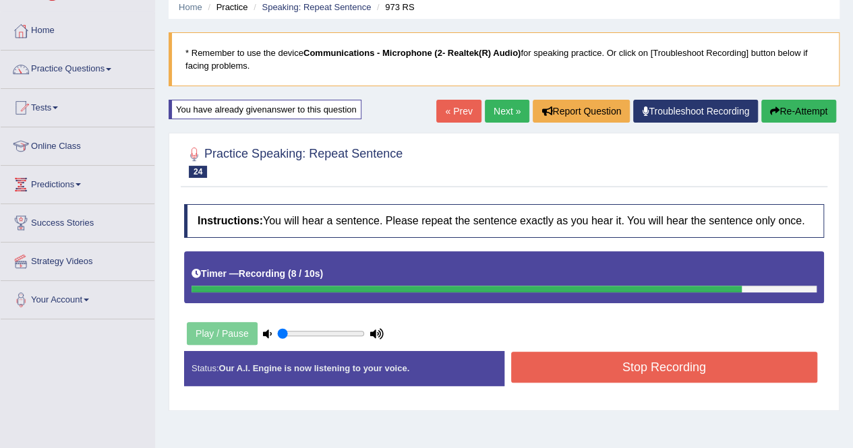
click at [664, 372] on button "Stop Recording" at bounding box center [664, 367] width 307 height 31
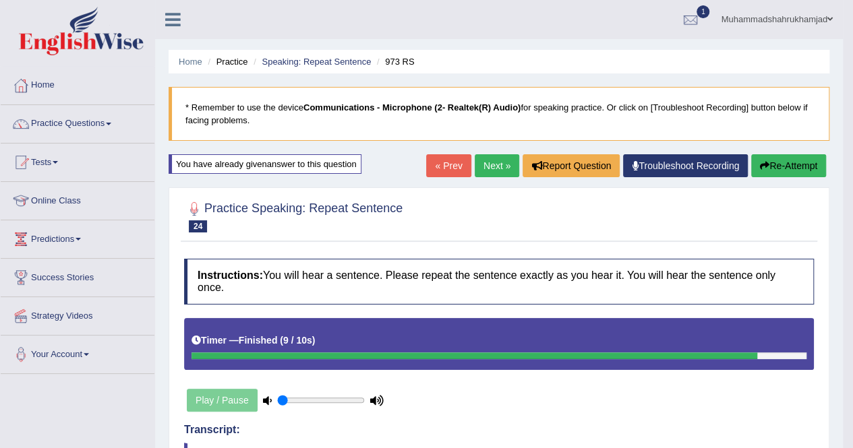
click at [494, 169] on link "Next »" at bounding box center [497, 165] width 44 height 23
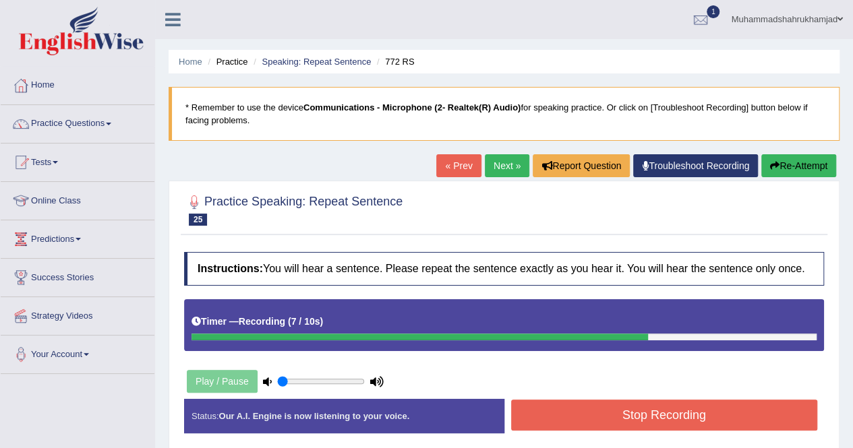
click at [653, 417] on button "Stop Recording" at bounding box center [664, 415] width 307 height 31
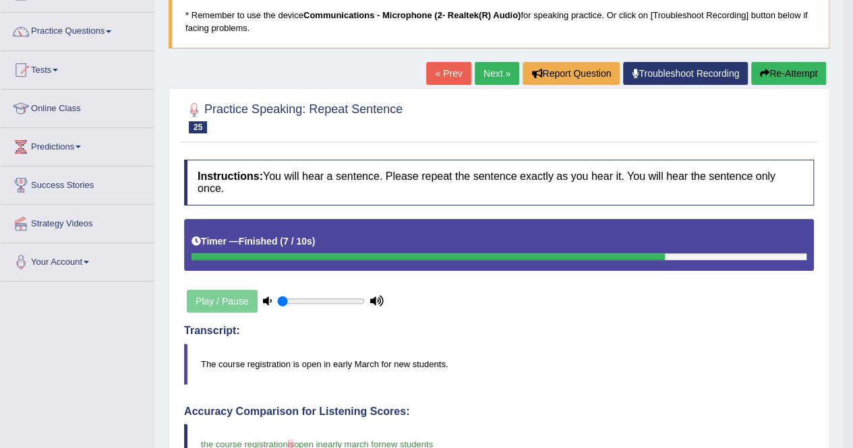
scroll to position [92, 0]
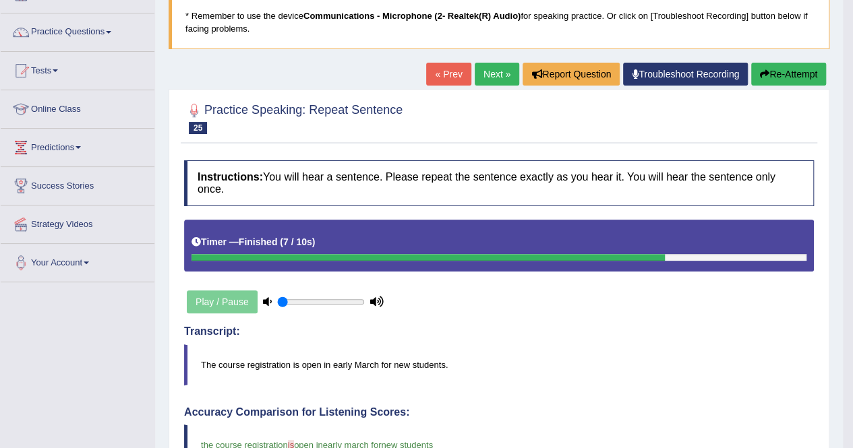
click at [504, 73] on link "Next »" at bounding box center [497, 74] width 44 height 23
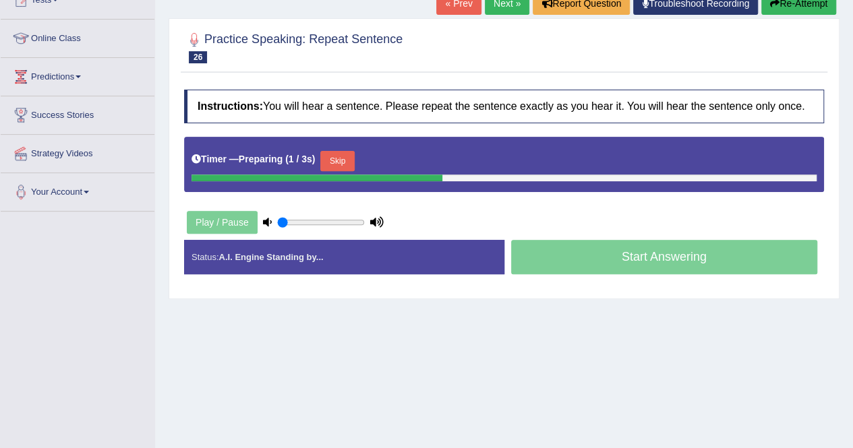
scroll to position [163, 0]
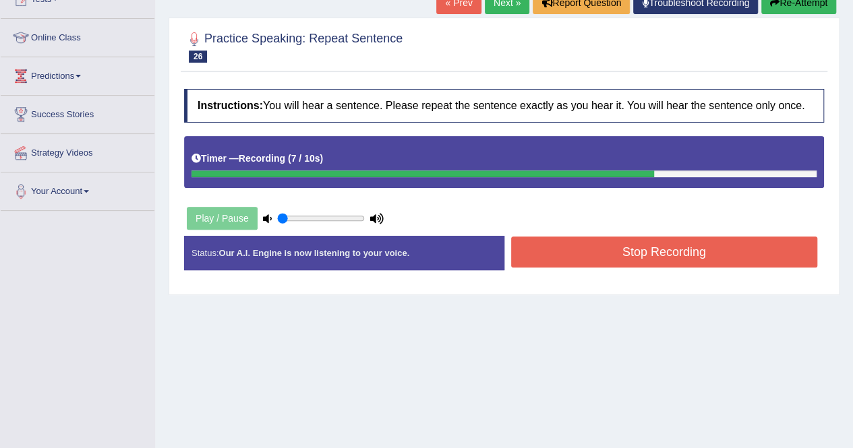
click at [665, 248] on button "Stop Recording" at bounding box center [664, 252] width 307 height 31
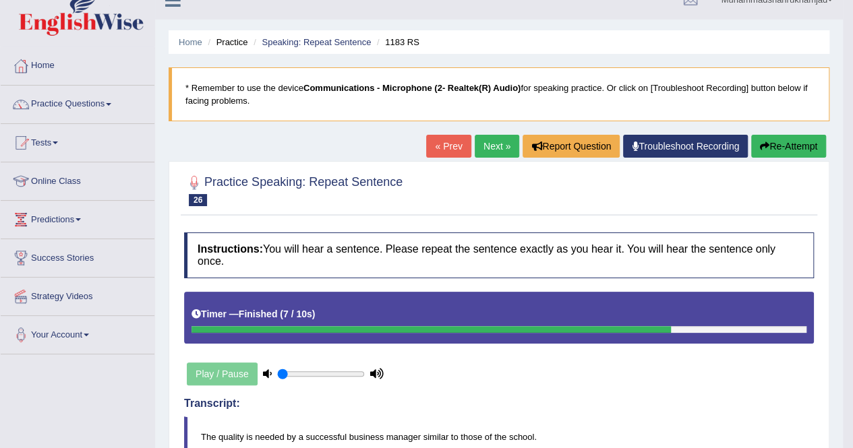
scroll to position [16, 0]
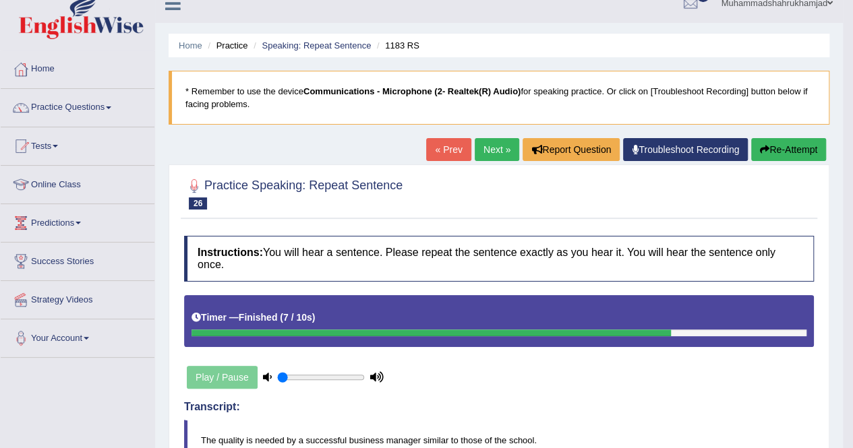
click at [483, 144] on link "Next »" at bounding box center [497, 149] width 44 height 23
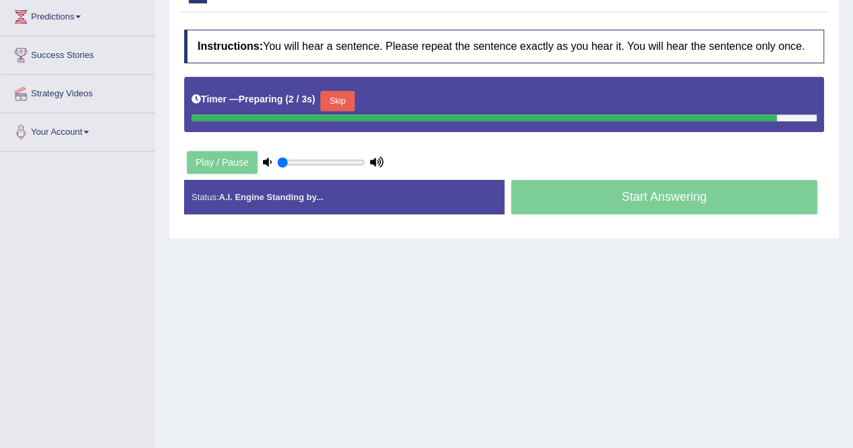
scroll to position [259, 0]
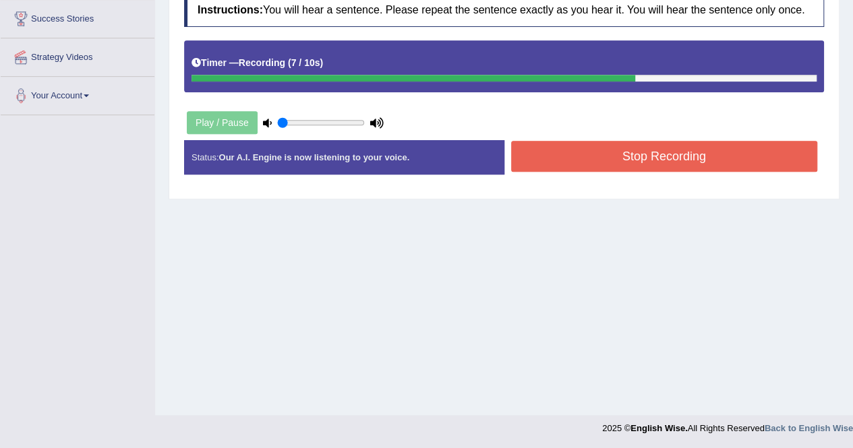
click at [647, 146] on button "Stop Recording" at bounding box center [664, 156] width 307 height 31
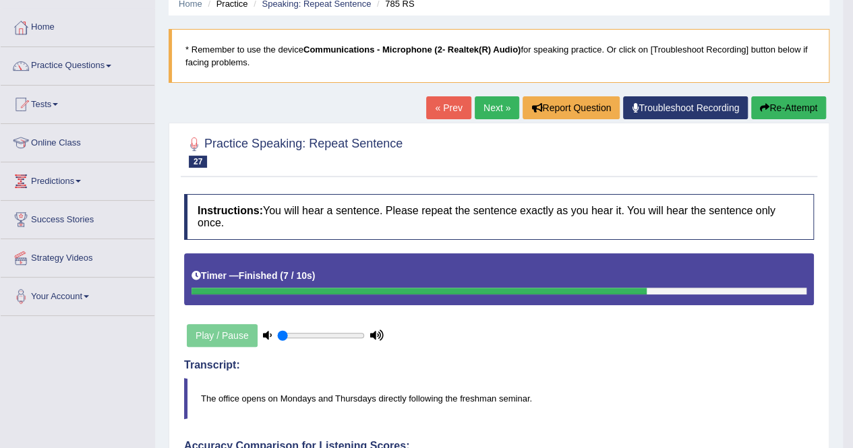
scroll to position [57, 0]
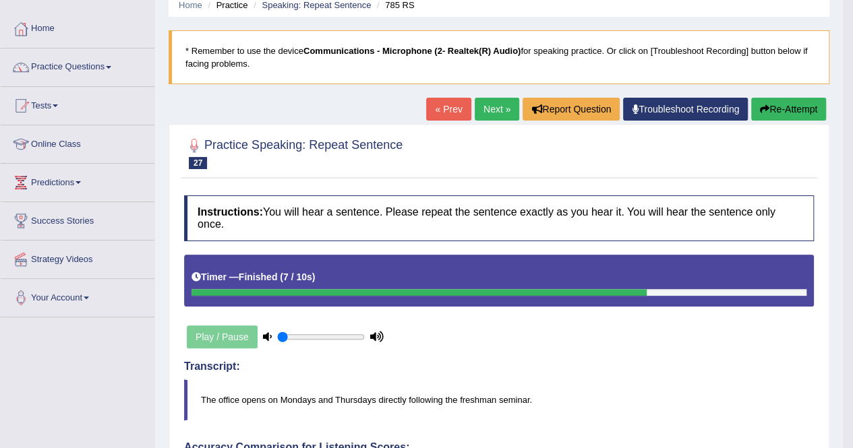
click at [496, 117] on link "Next »" at bounding box center [497, 109] width 44 height 23
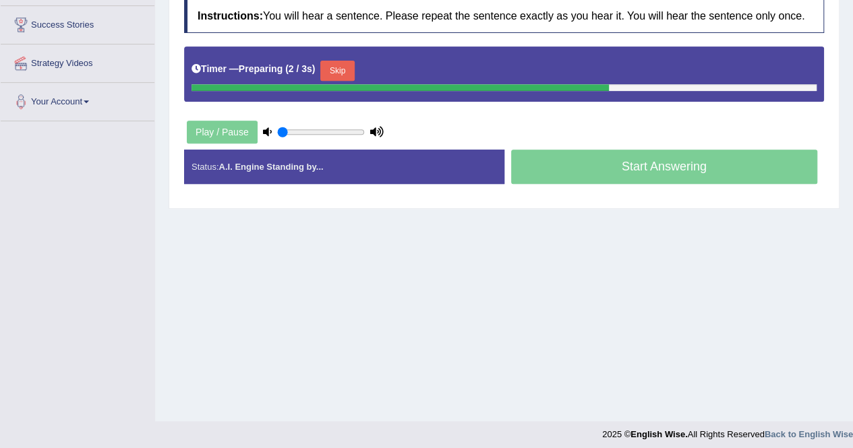
scroll to position [247, 0]
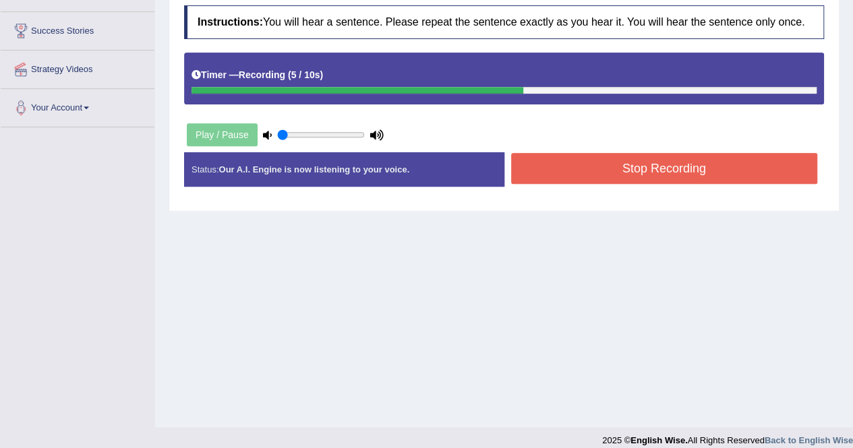
click at [645, 169] on button "Stop Recording" at bounding box center [664, 168] width 307 height 31
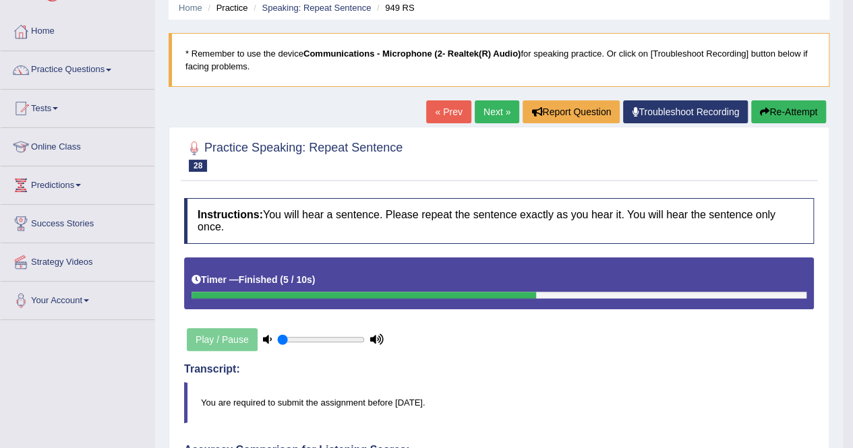
scroll to position [53, 0]
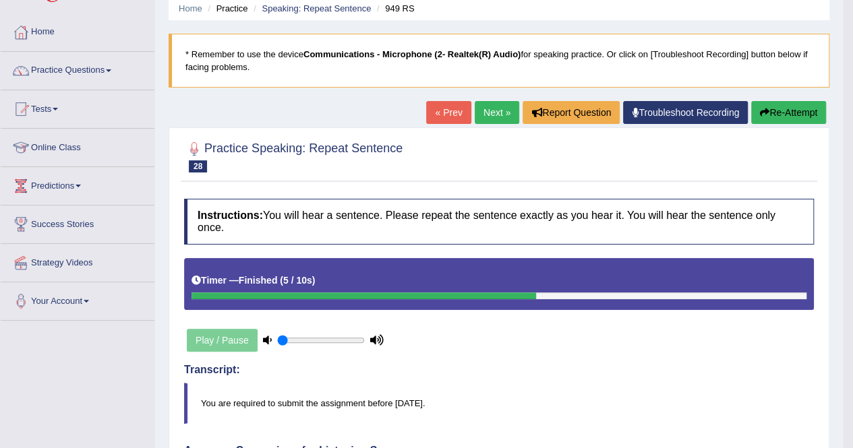
click at [487, 115] on link "Next »" at bounding box center [497, 112] width 44 height 23
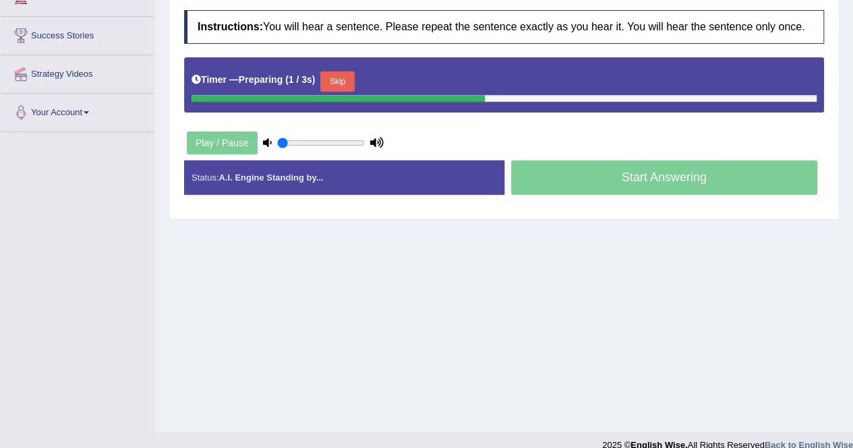
scroll to position [246, 0]
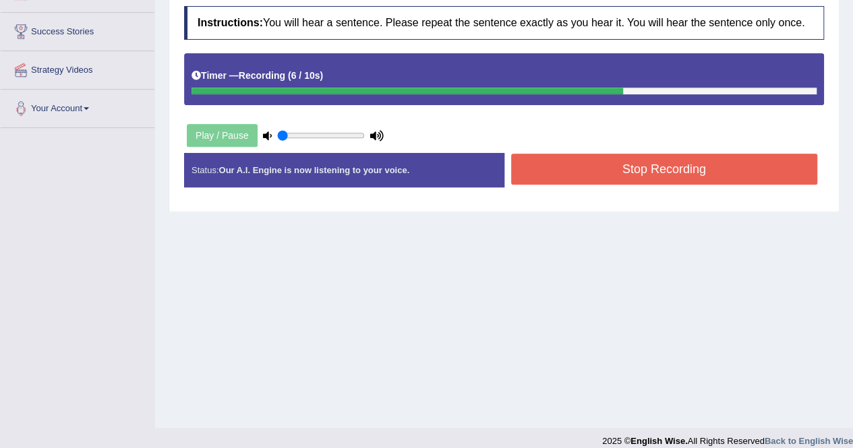
click at [614, 170] on button "Stop Recording" at bounding box center [664, 169] width 307 height 31
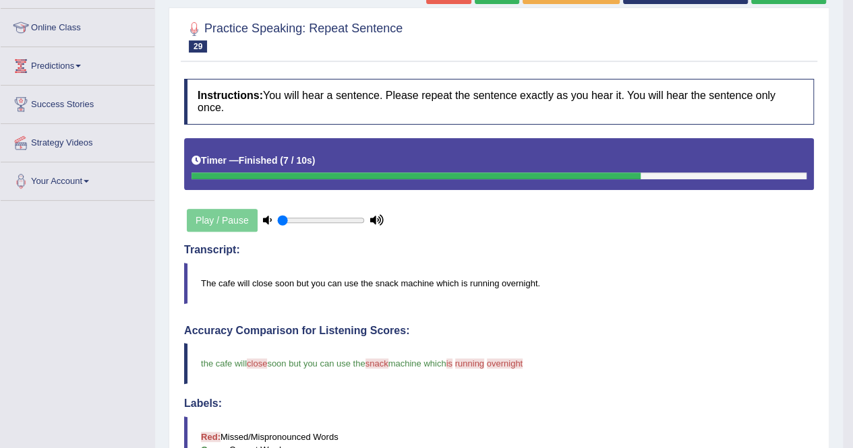
scroll to position [0, 0]
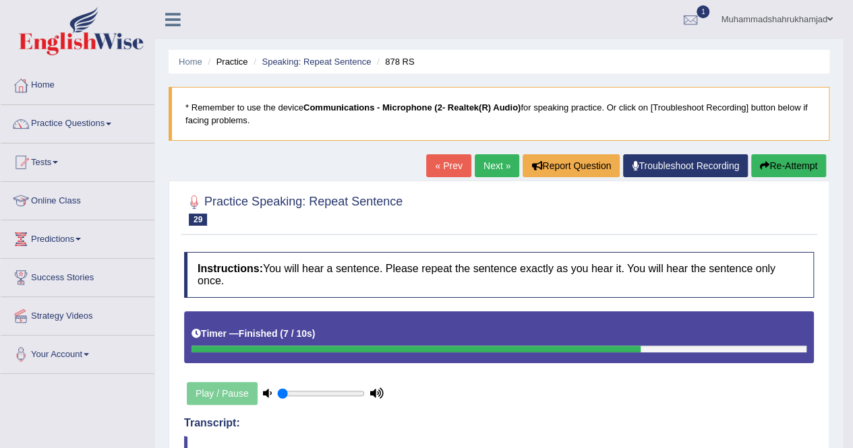
click at [490, 158] on link "Next »" at bounding box center [497, 165] width 44 height 23
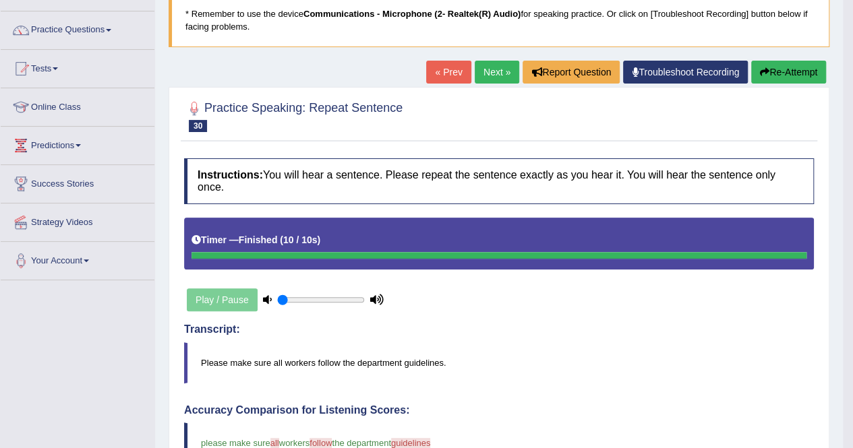
scroll to position [93, 0]
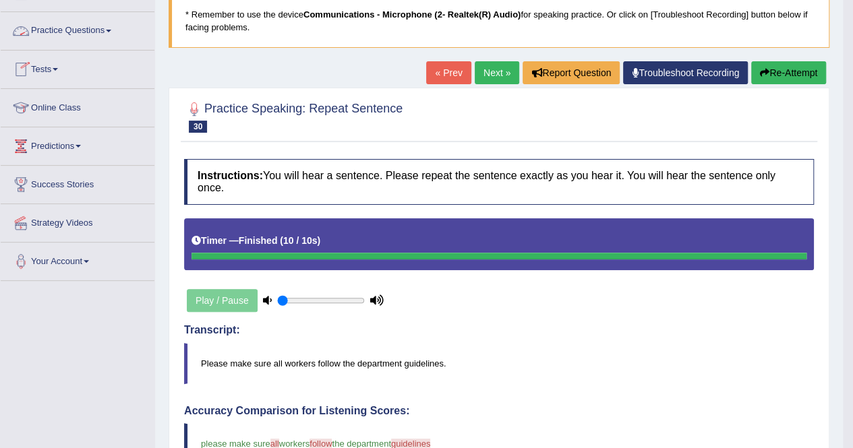
click at [88, 34] on link "Practice Questions" at bounding box center [78, 29] width 154 height 34
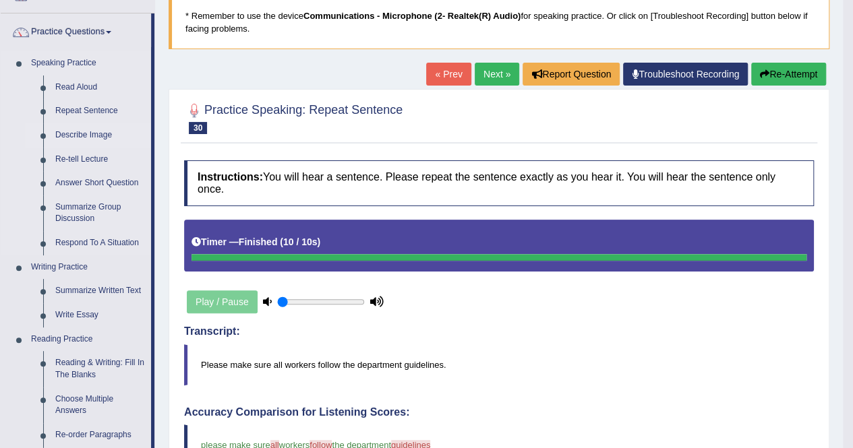
scroll to position [94, 0]
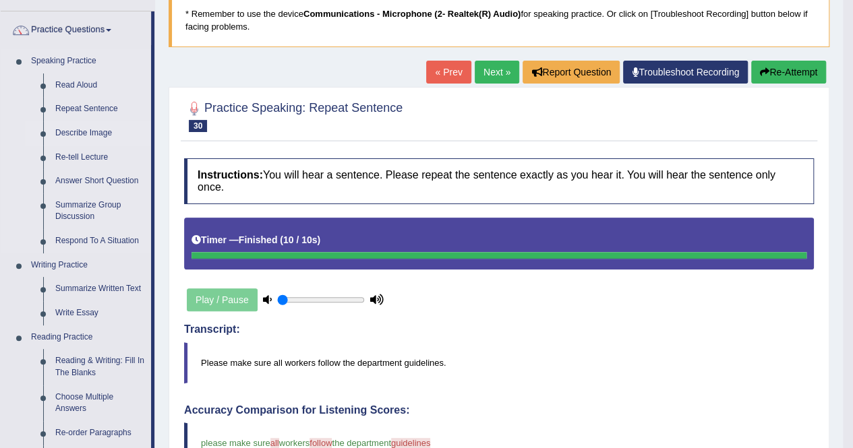
click at [80, 134] on link "Describe Image" at bounding box center [100, 133] width 102 height 24
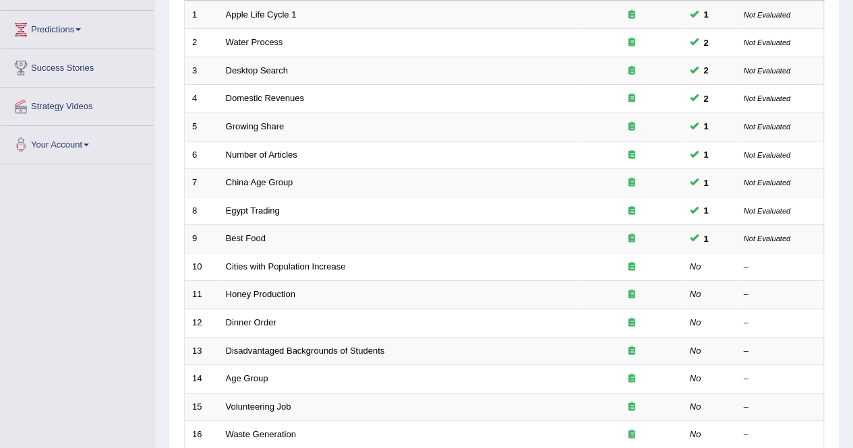
scroll to position [210, 0]
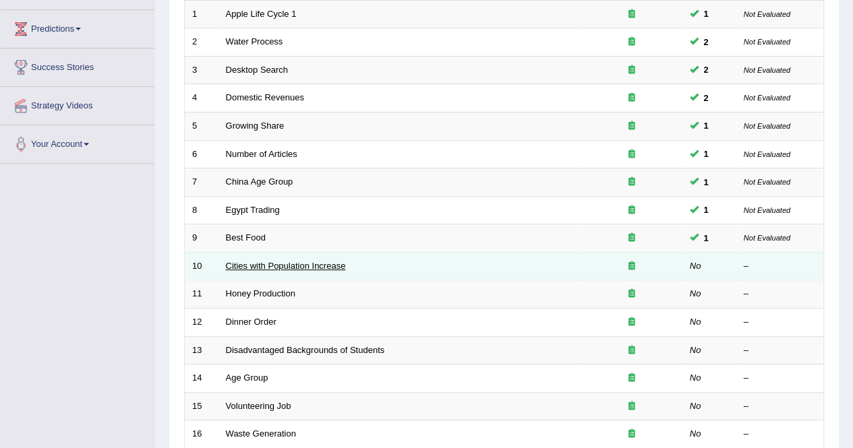
click at [275, 262] on link "Cities with Population Increase" at bounding box center [286, 266] width 120 height 10
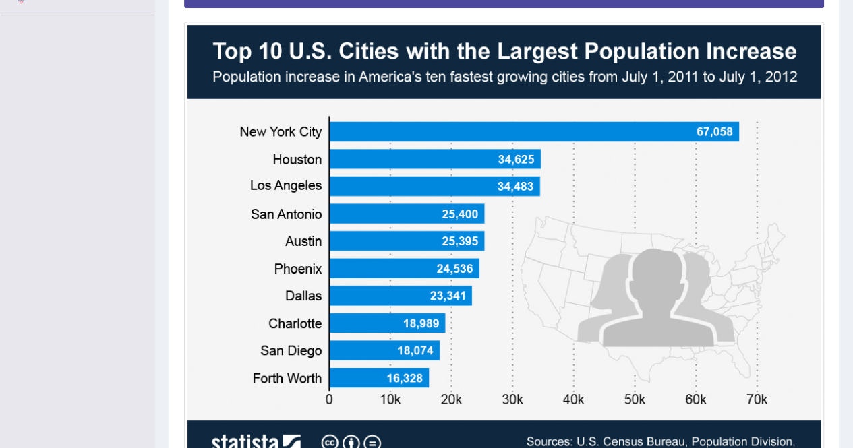
scroll to position [361, 0]
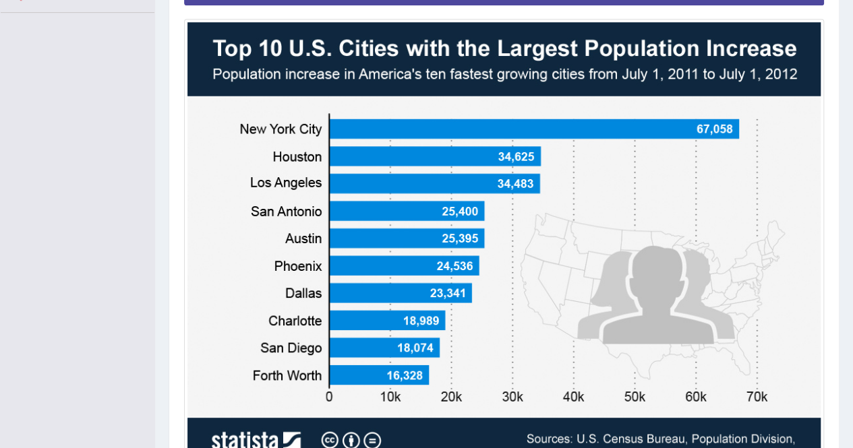
click at [364, 269] on img at bounding box center [503, 247] width 633 height 451
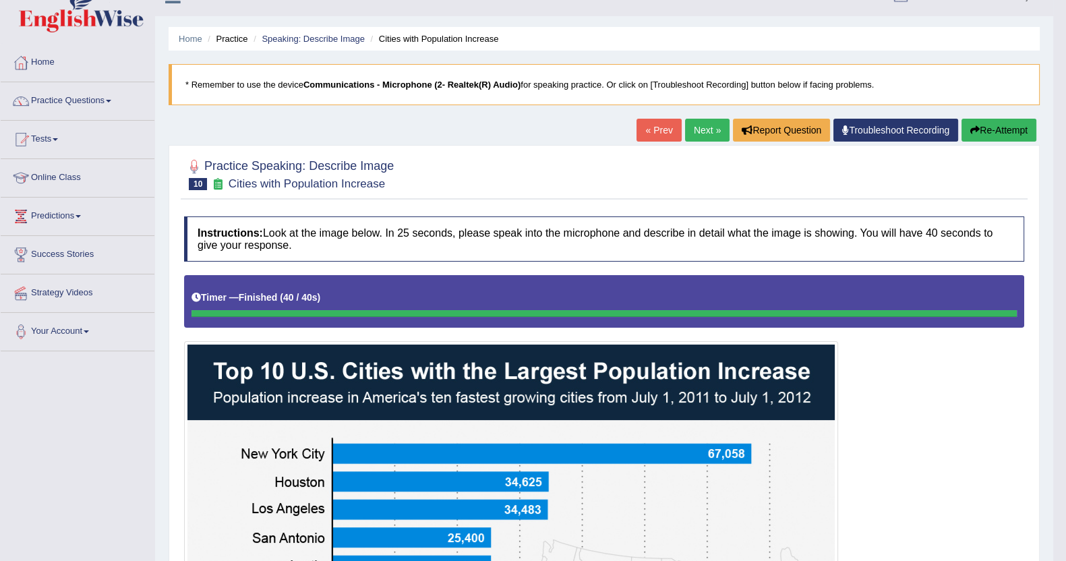
scroll to position [22, 0]
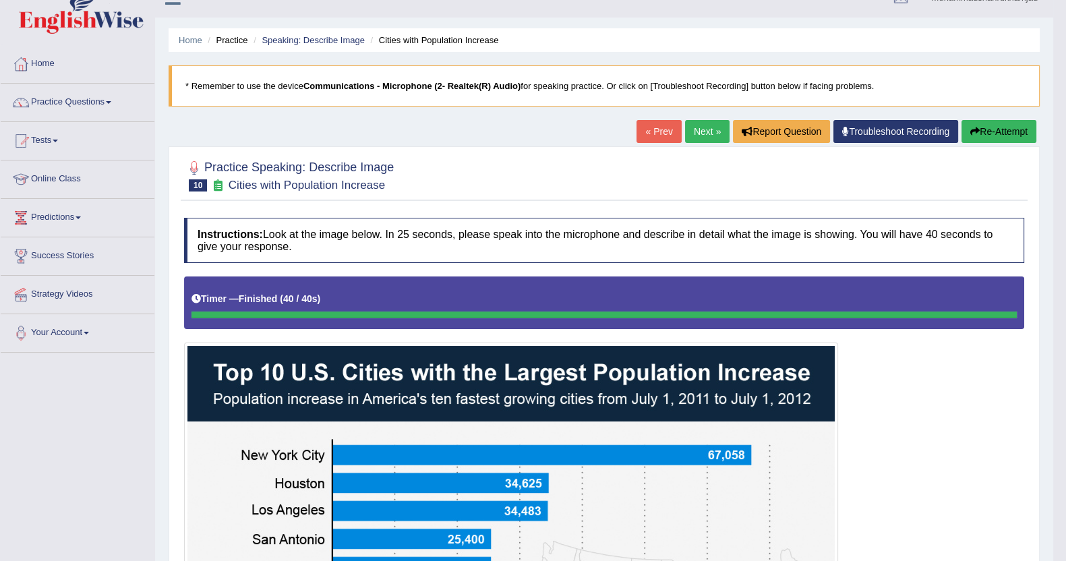
click at [709, 128] on link "Next »" at bounding box center [707, 131] width 44 height 23
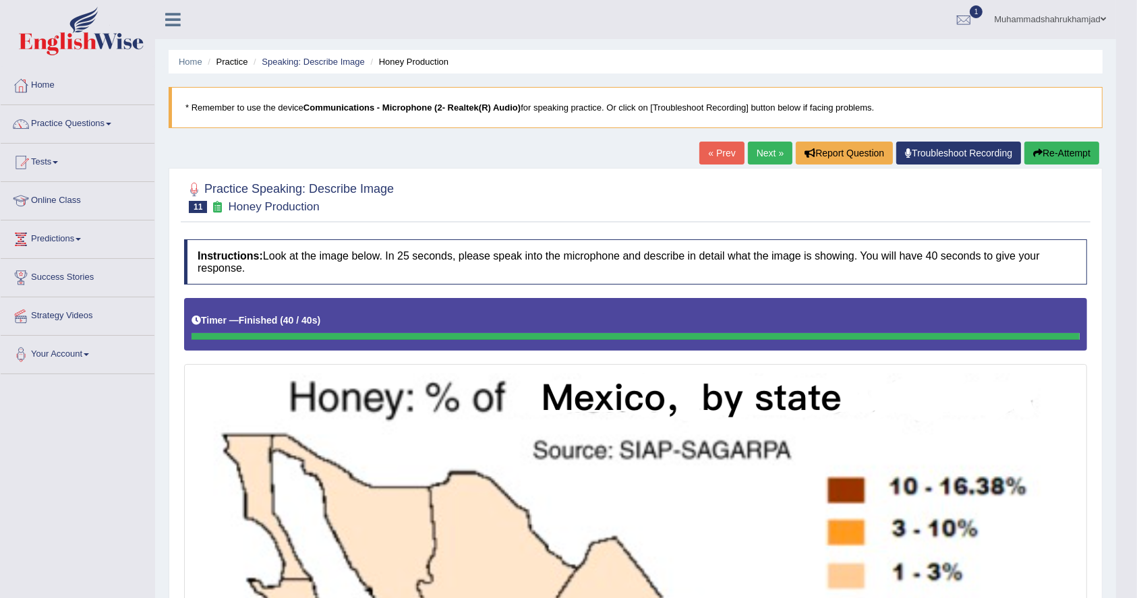
click at [757, 143] on link "Next »" at bounding box center [770, 153] width 44 height 23
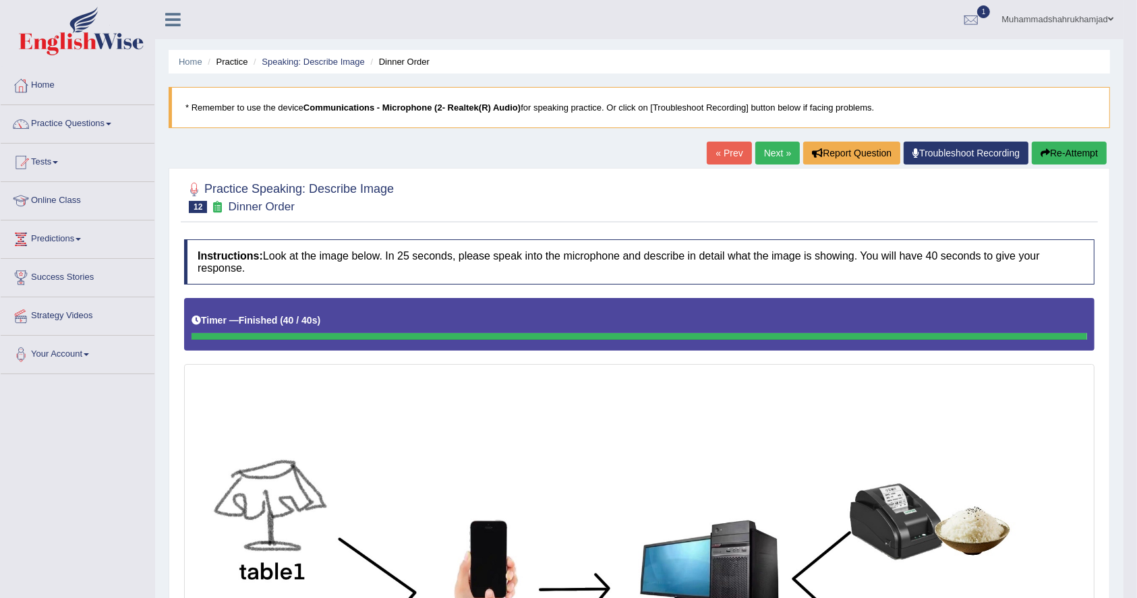
click at [775, 150] on link "Next »" at bounding box center [777, 153] width 44 height 23
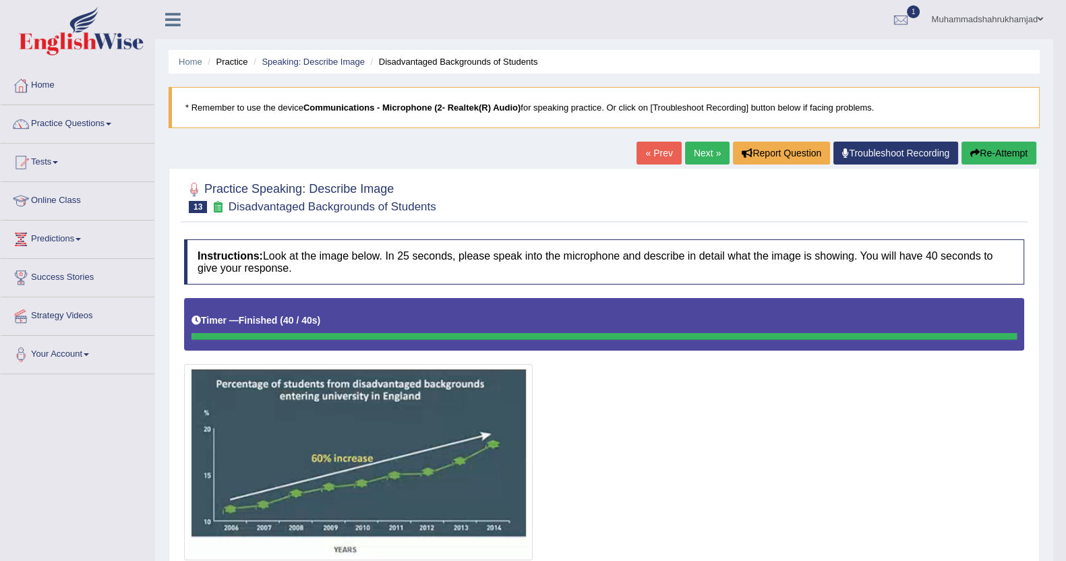
click at [700, 148] on link "Next »" at bounding box center [707, 153] width 44 height 23
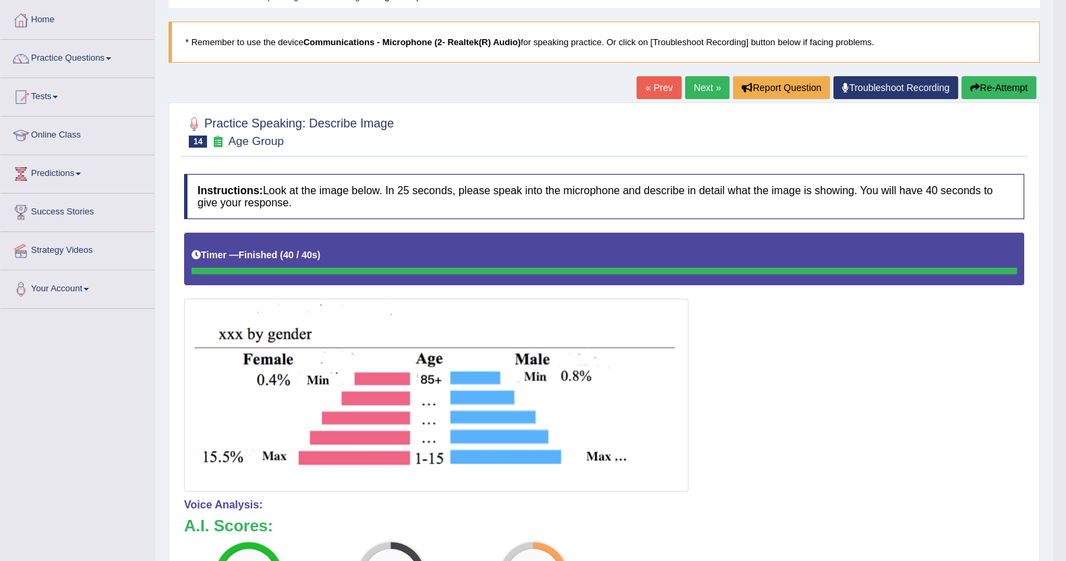
scroll to position [58, 0]
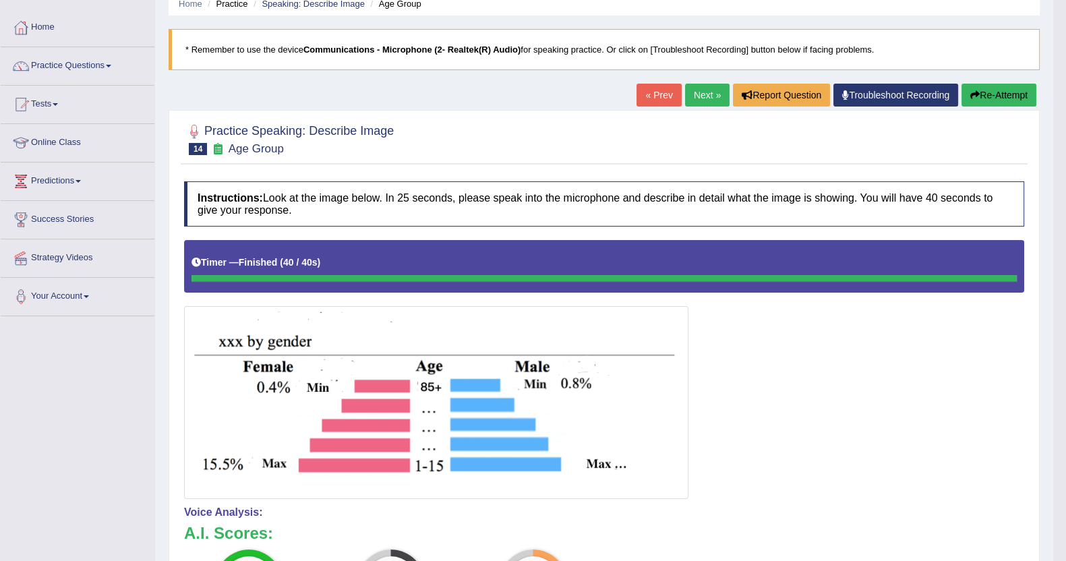
click at [701, 96] on link "Next »" at bounding box center [707, 95] width 44 height 23
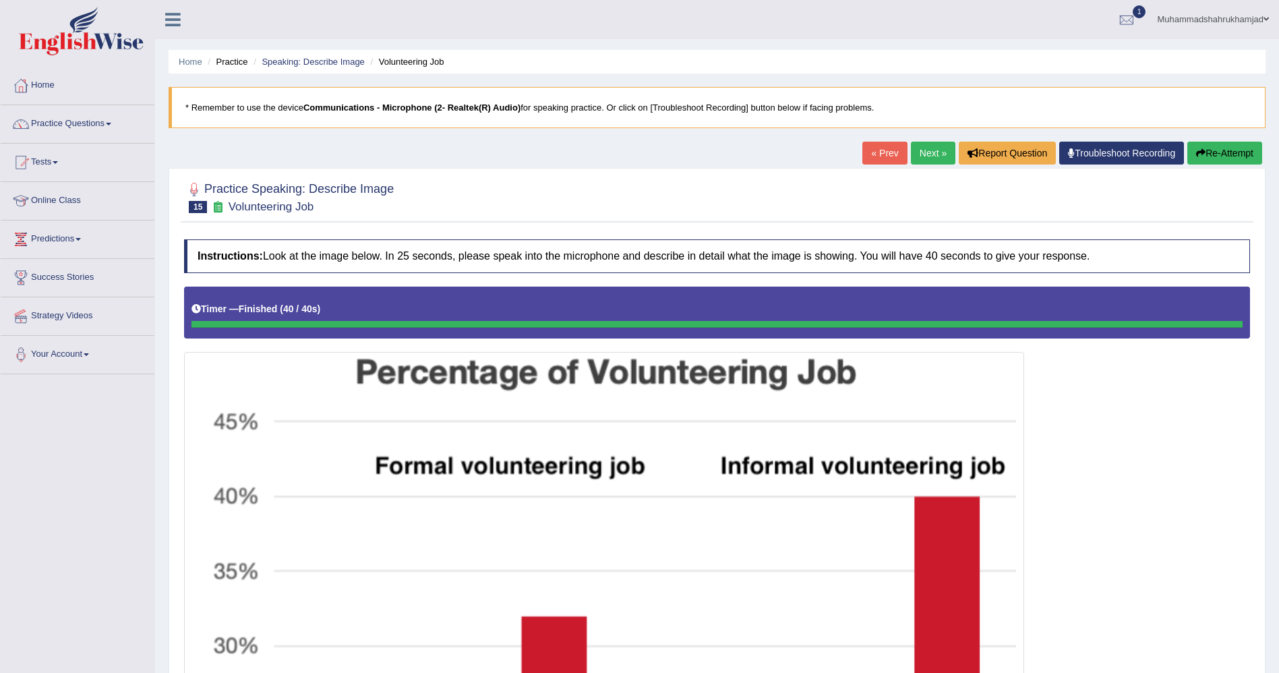
click at [925, 151] on link "Next »" at bounding box center [933, 153] width 44 height 23
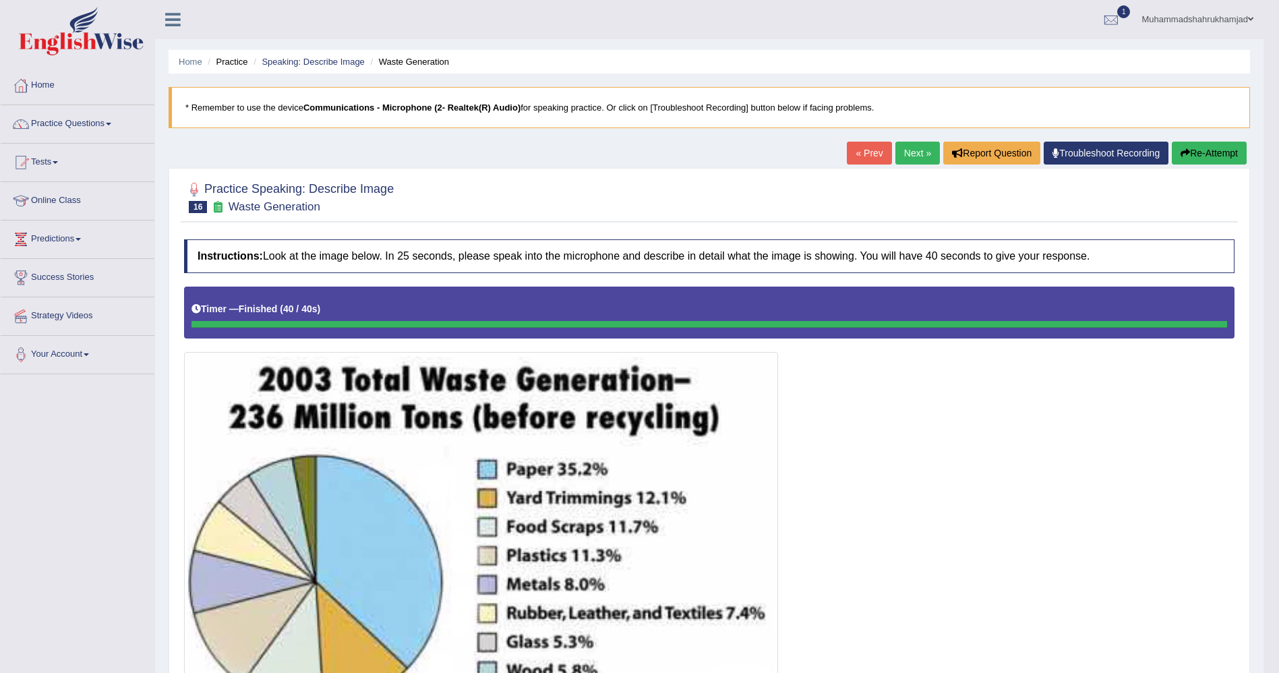
click at [905, 148] on link "Next »" at bounding box center [917, 153] width 44 height 23
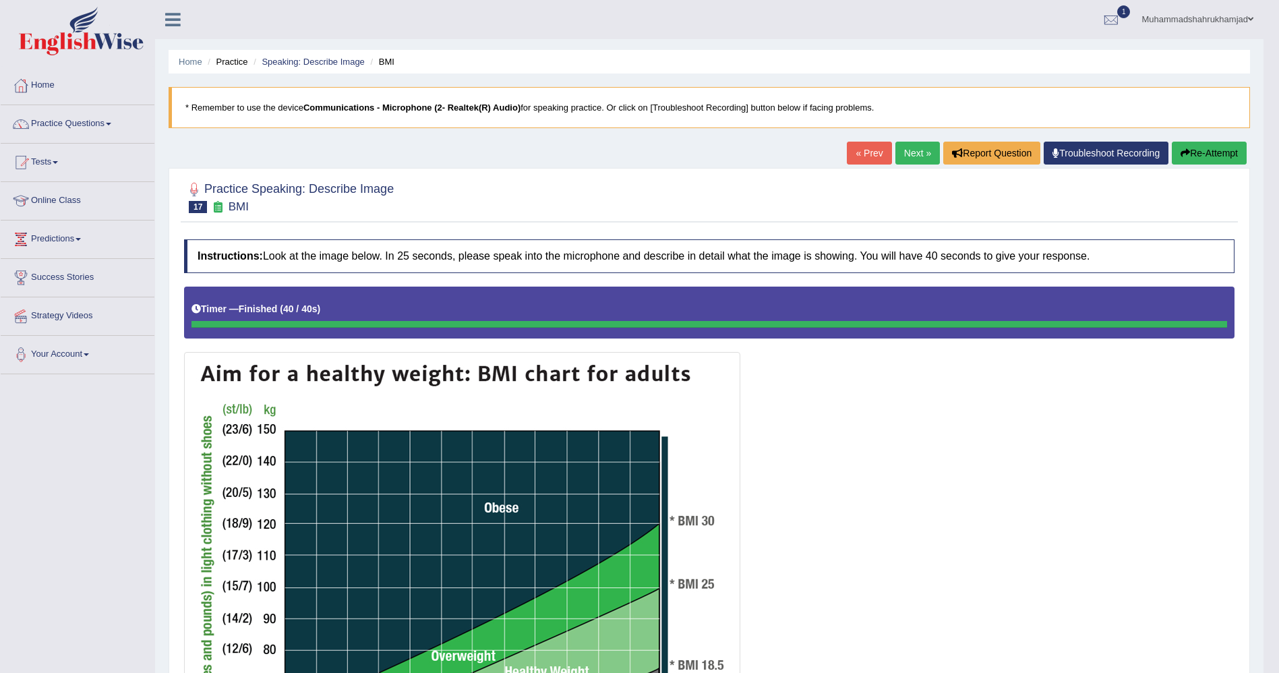
click at [905, 151] on link "Next »" at bounding box center [917, 153] width 44 height 23
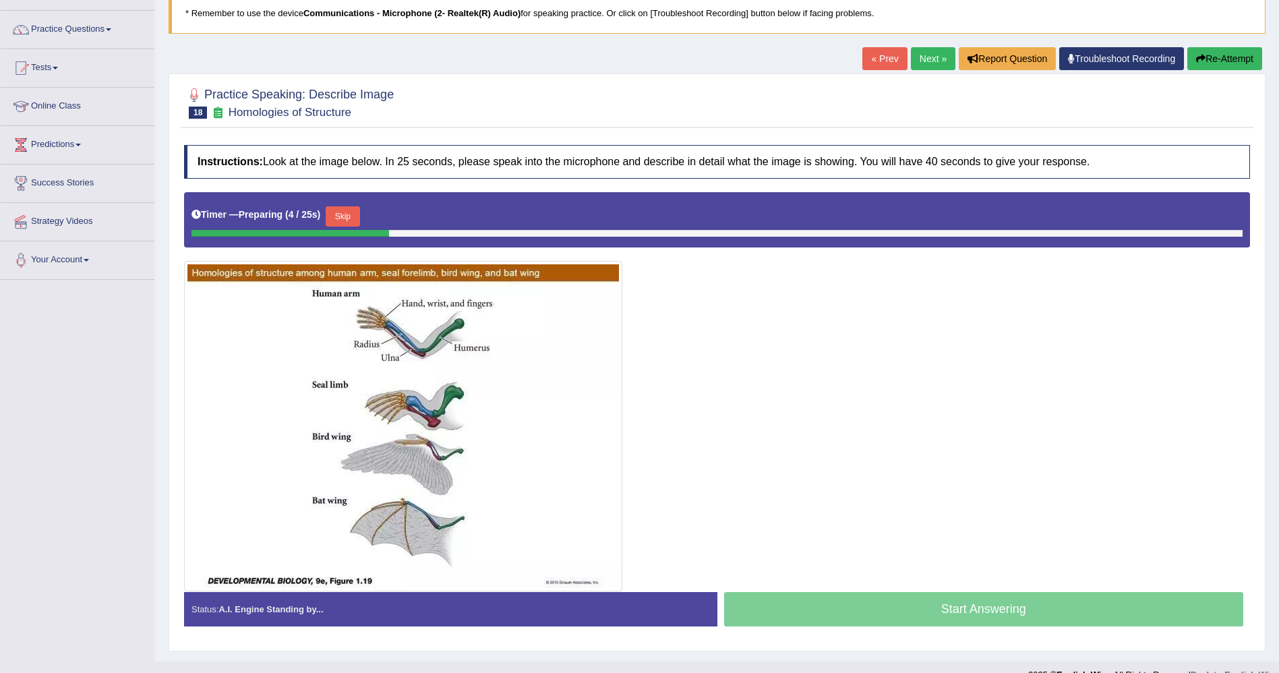
scroll to position [93, 0]
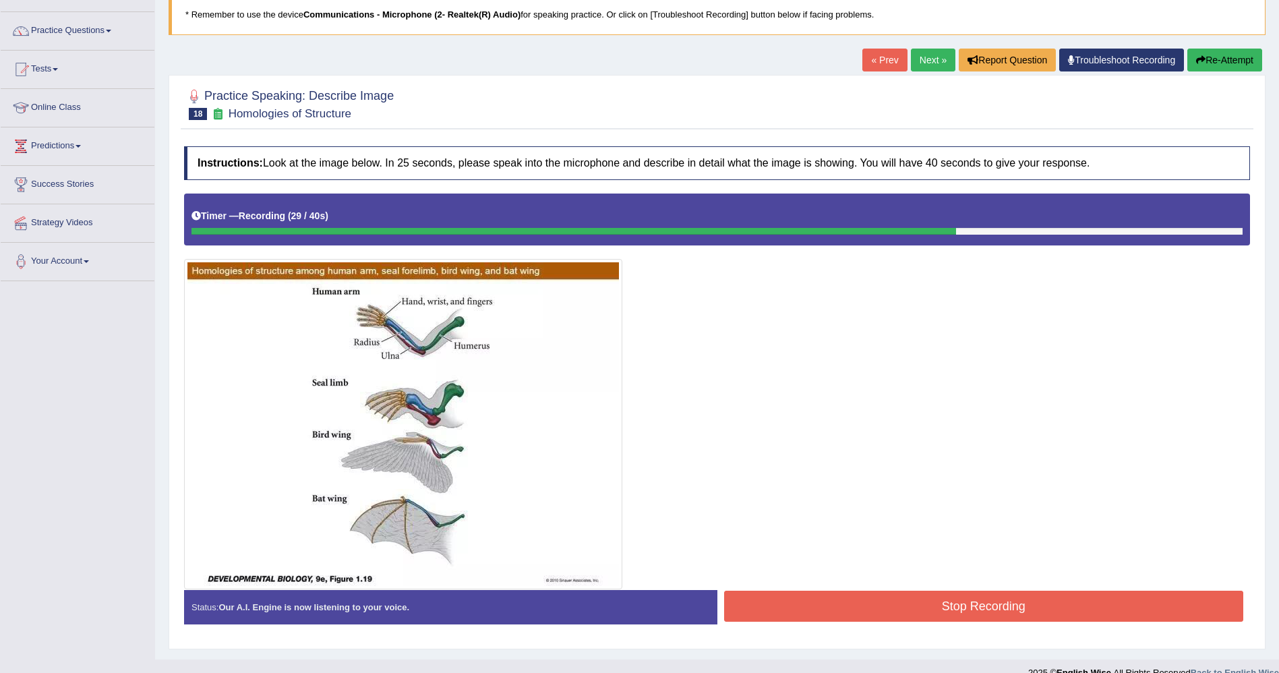
click at [1207, 59] on button "Re-Attempt" at bounding box center [1224, 60] width 75 height 23
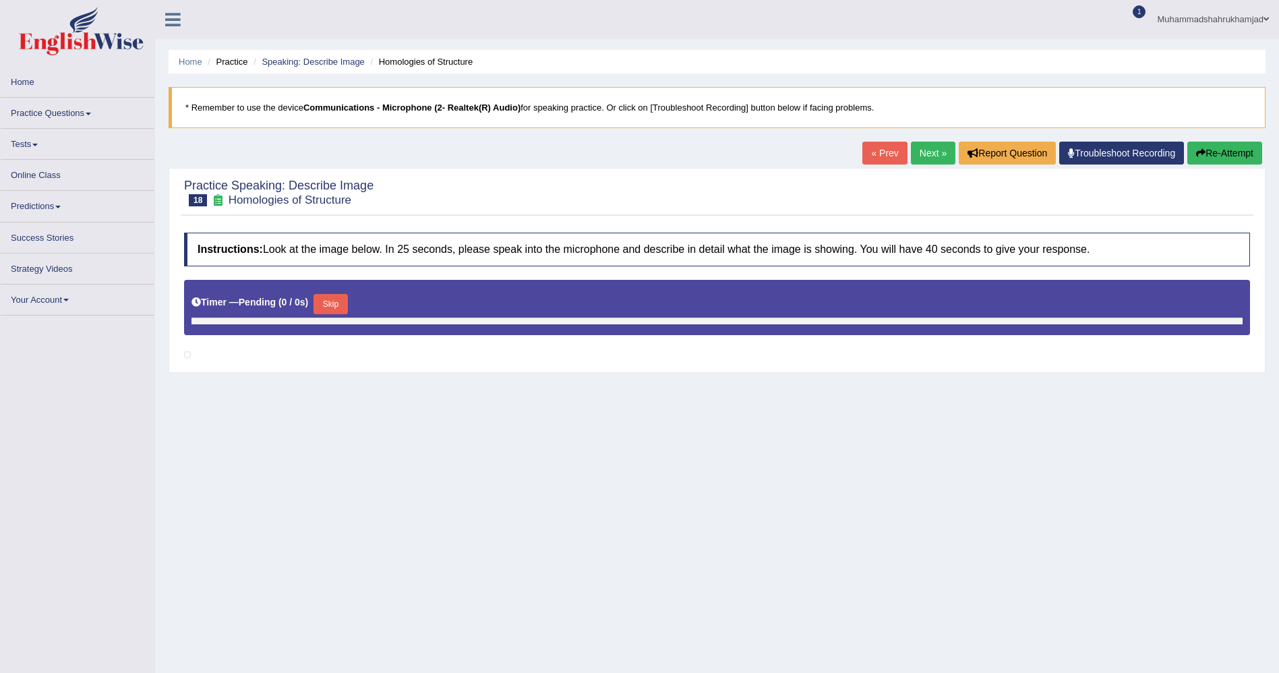
scroll to position [93, 0]
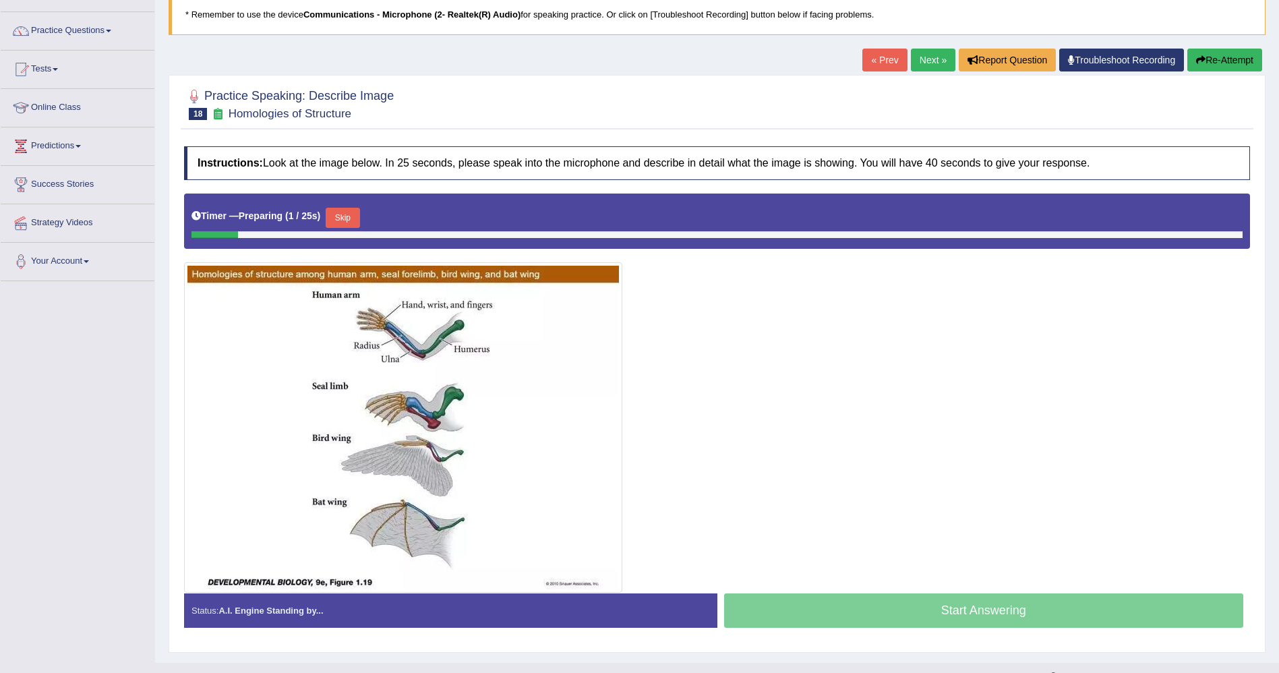
click at [352, 214] on button "Skip" at bounding box center [343, 218] width 34 height 20
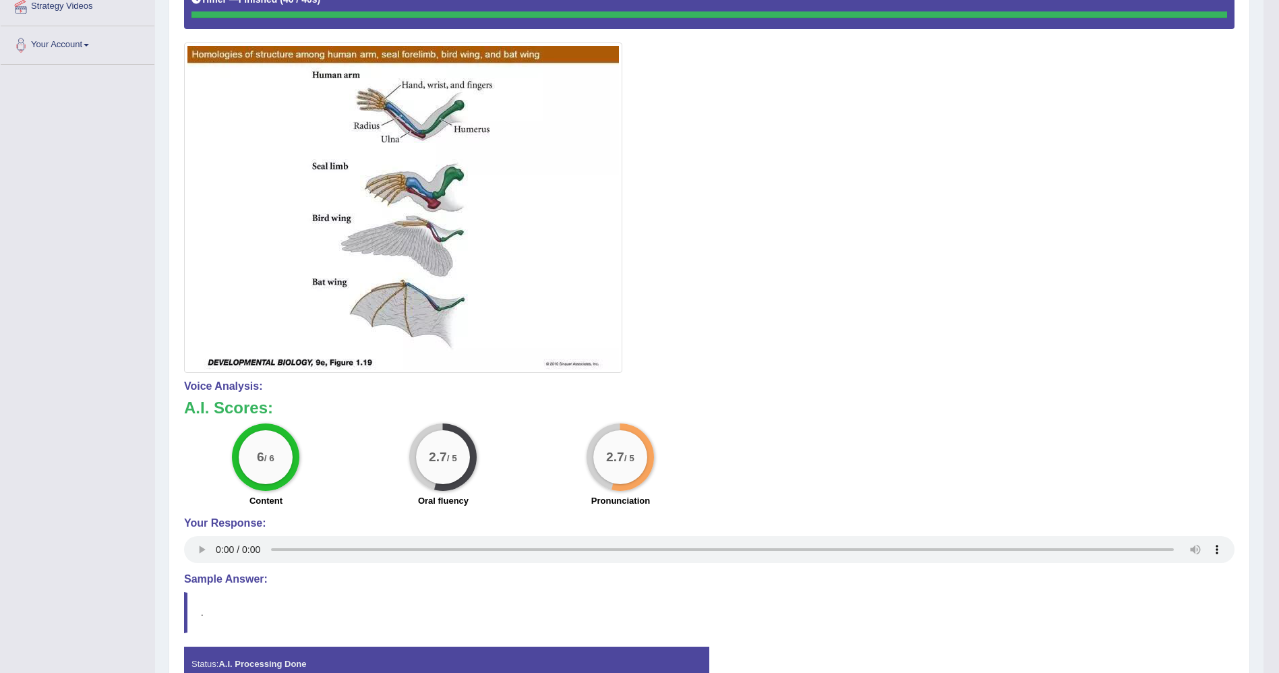
scroll to position [0, 0]
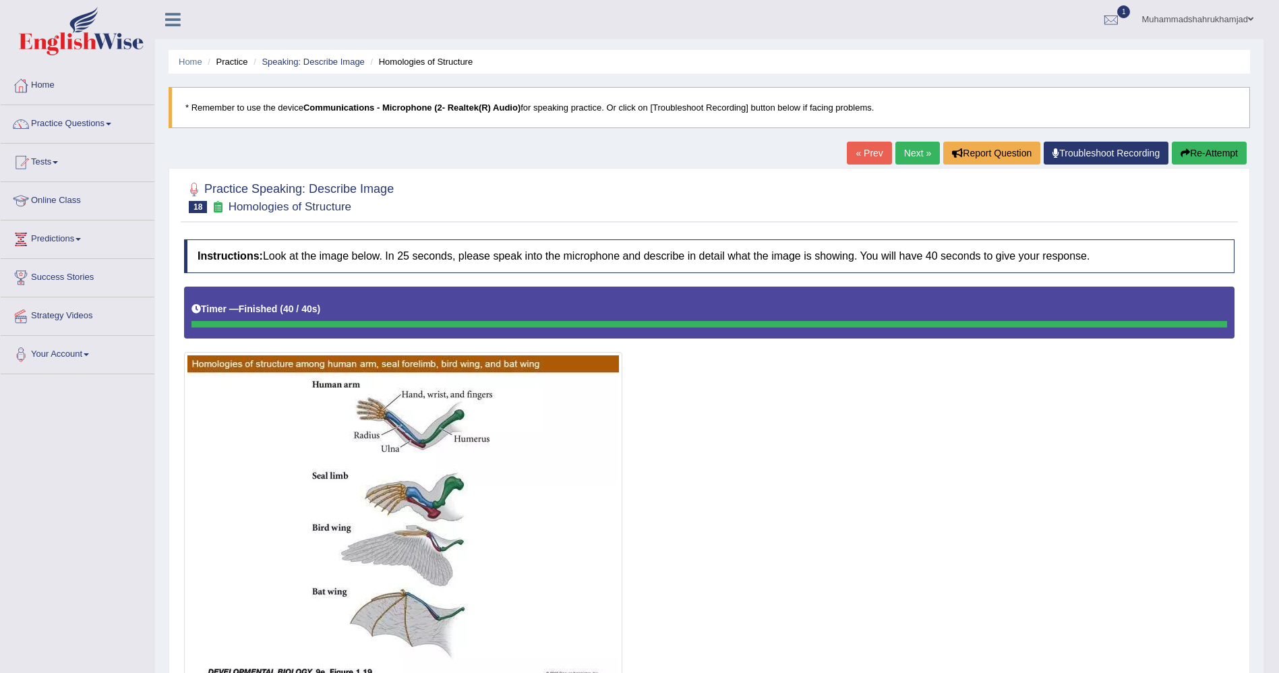
click at [903, 149] on link "Next »" at bounding box center [917, 153] width 44 height 23
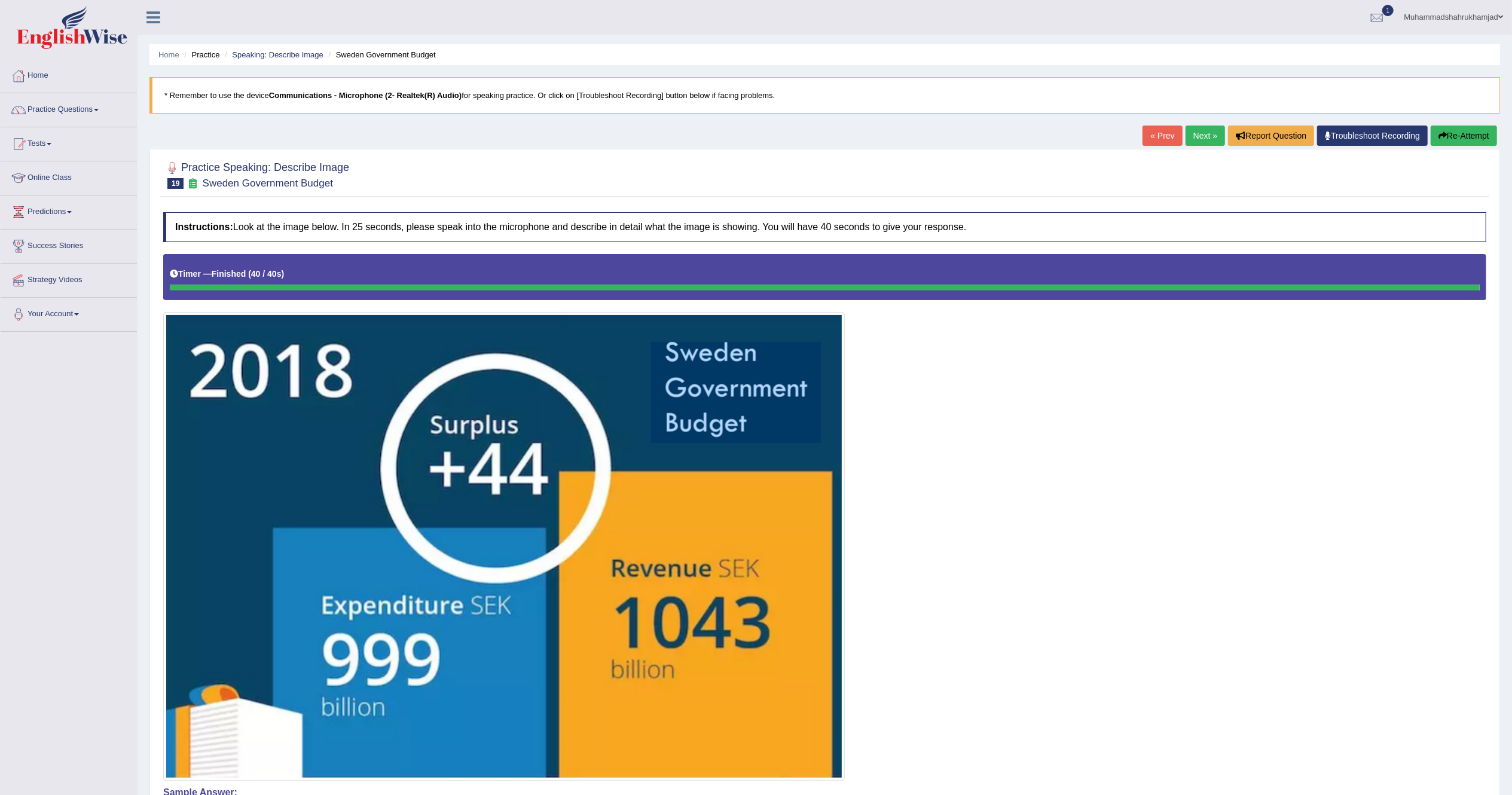
scroll to position [152, 0]
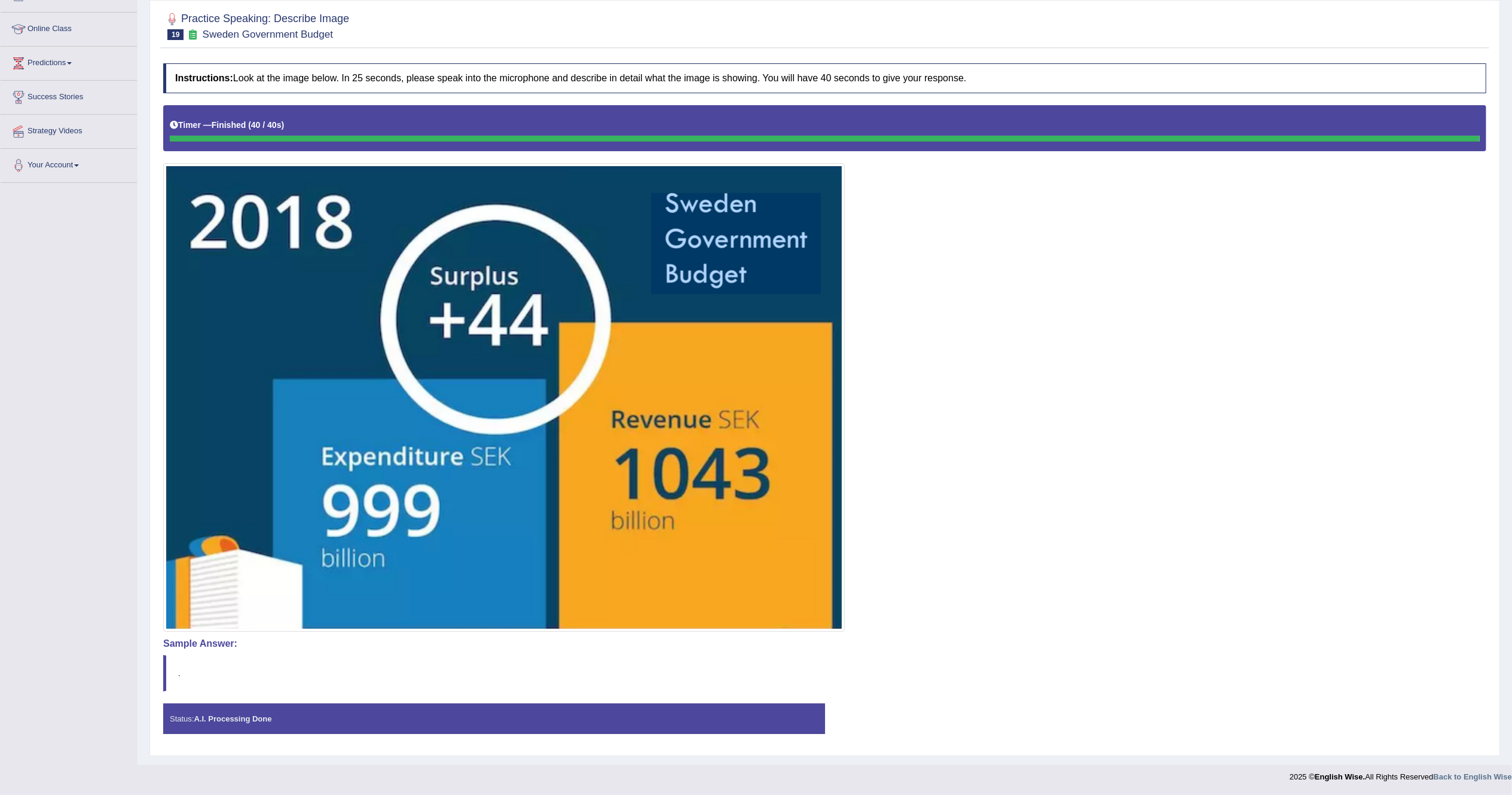
click at [177, 596] on blockquote "." at bounding box center [825, 673] width 1323 height 36
drag, startPoint x: 177, startPoint y: 666, endPoint x: 278, endPoint y: 523, distance: 175.1
click at [278, 523] on div "Instructions: Look at the image below. In 25 seconds, please speak into the mic…" at bounding box center [825, 403] width 1329 height 692
click at [278, 523] on img at bounding box center [504, 397] width 676 height 463
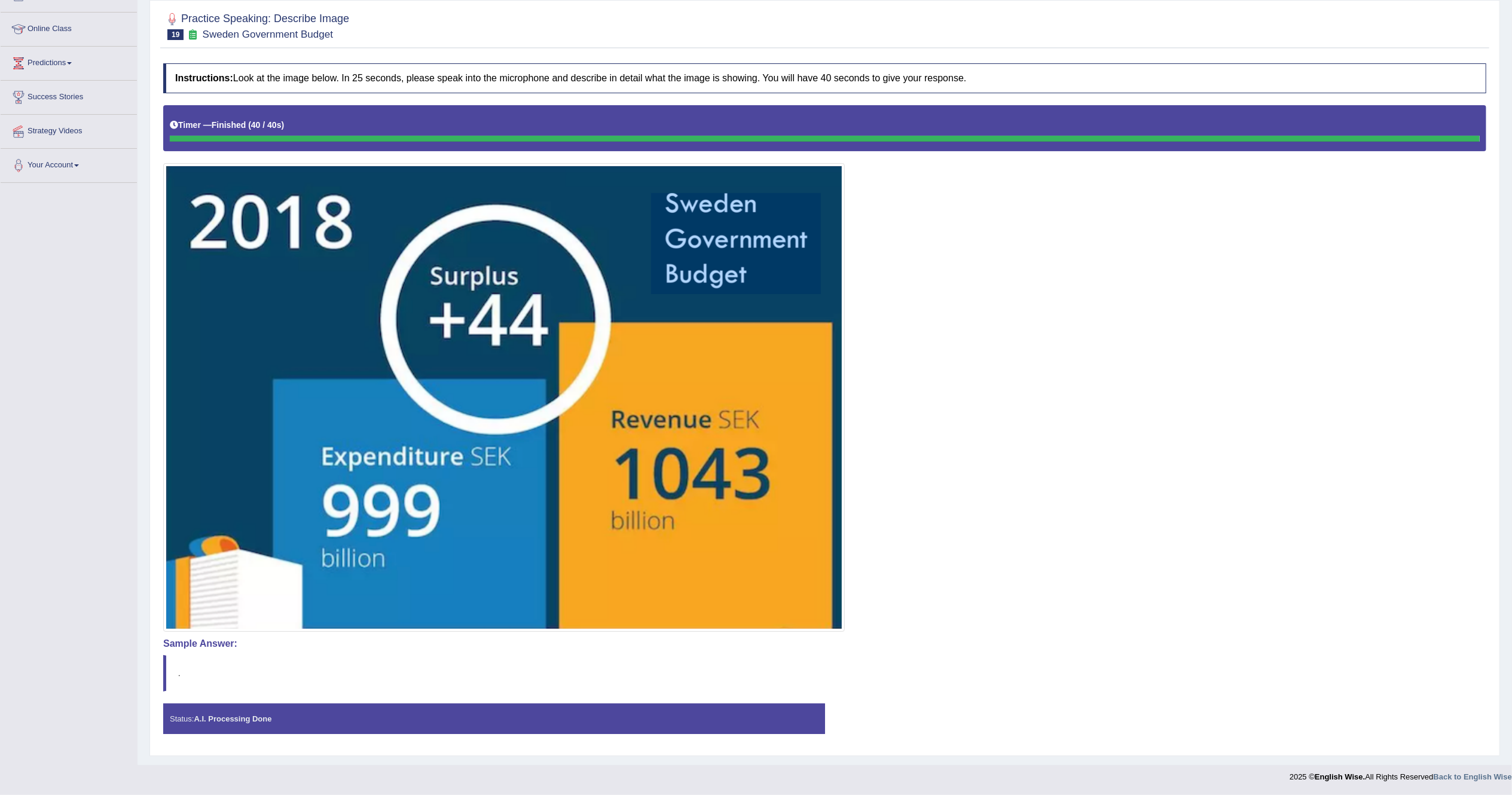
click at [278, 523] on img at bounding box center [504, 397] width 676 height 463
click at [200, 596] on div "Status: A.I. Processing Done" at bounding box center [494, 719] width 662 height 30
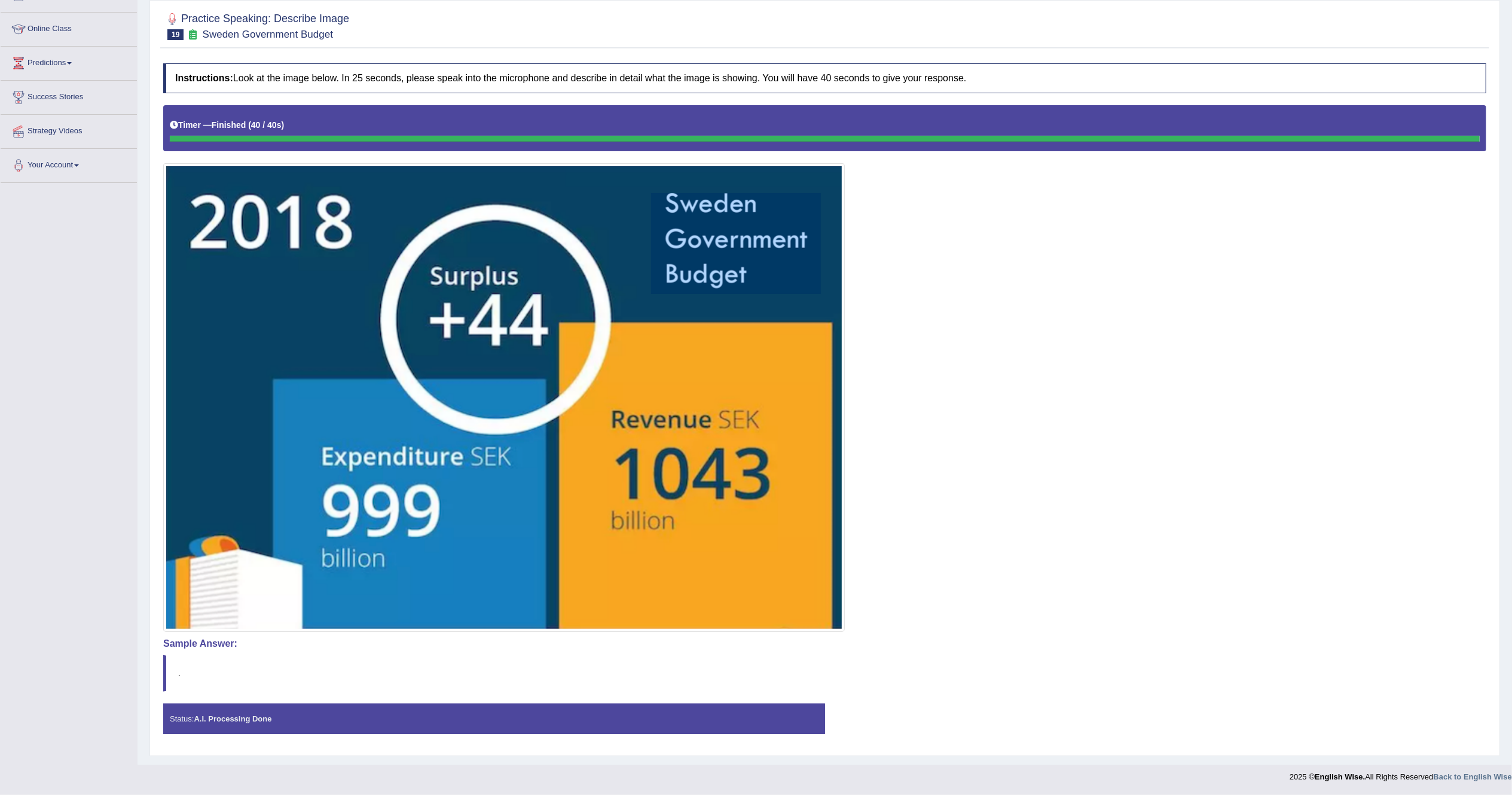
click at [200, 596] on div "Status: A.I. Processing Done" at bounding box center [494, 719] width 662 height 30
drag, startPoint x: 200, startPoint y: 709, endPoint x: 474, endPoint y: 478, distance: 358.4
click at [474, 478] on div "Instructions: Look at the image below. In 25 seconds, please speak into the mic…" at bounding box center [825, 403] width 1329 height 692
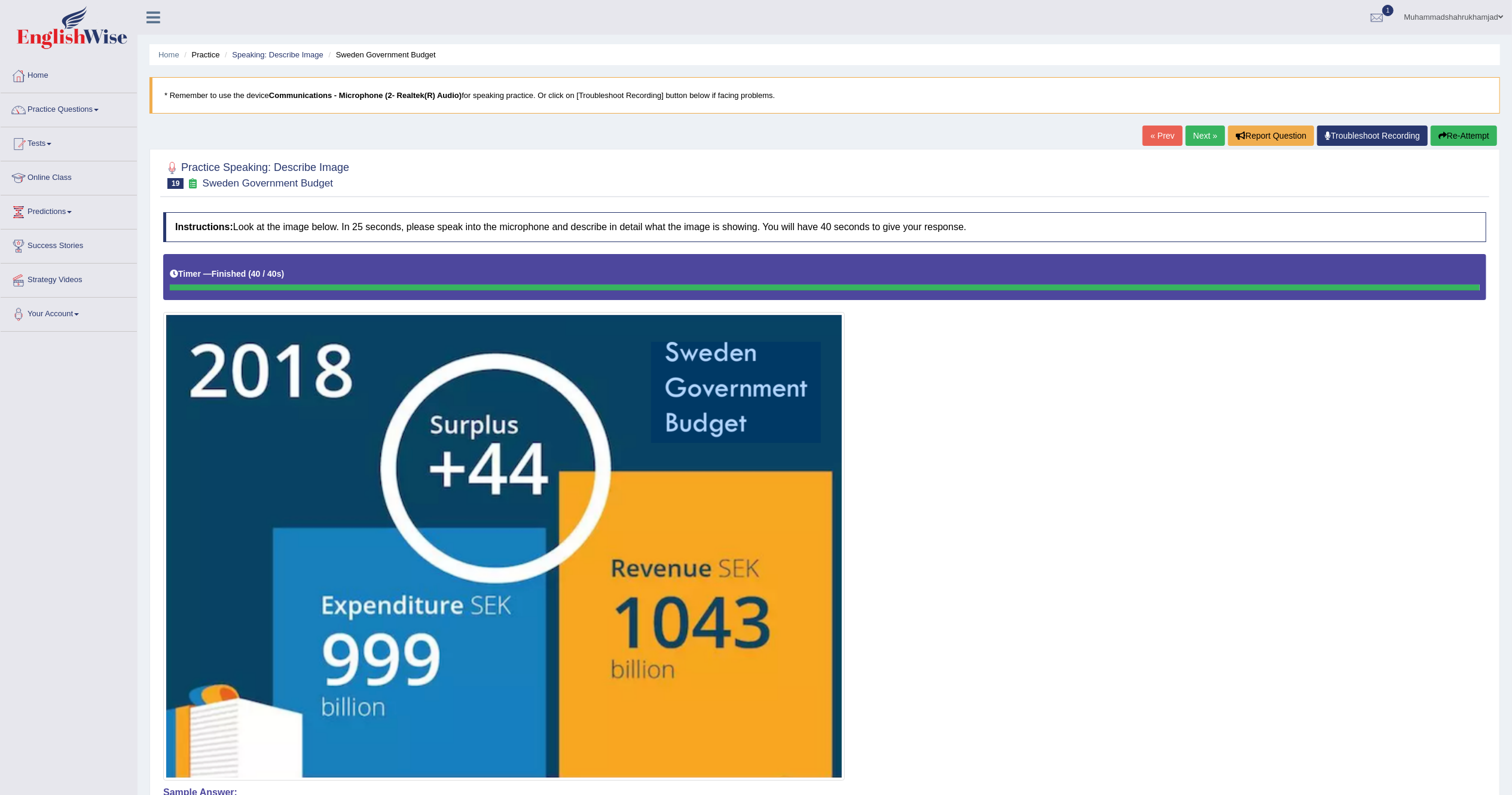
click at [75, 118] on link "Practice Questions" at bounding box center [69, 108] width 137 height 30
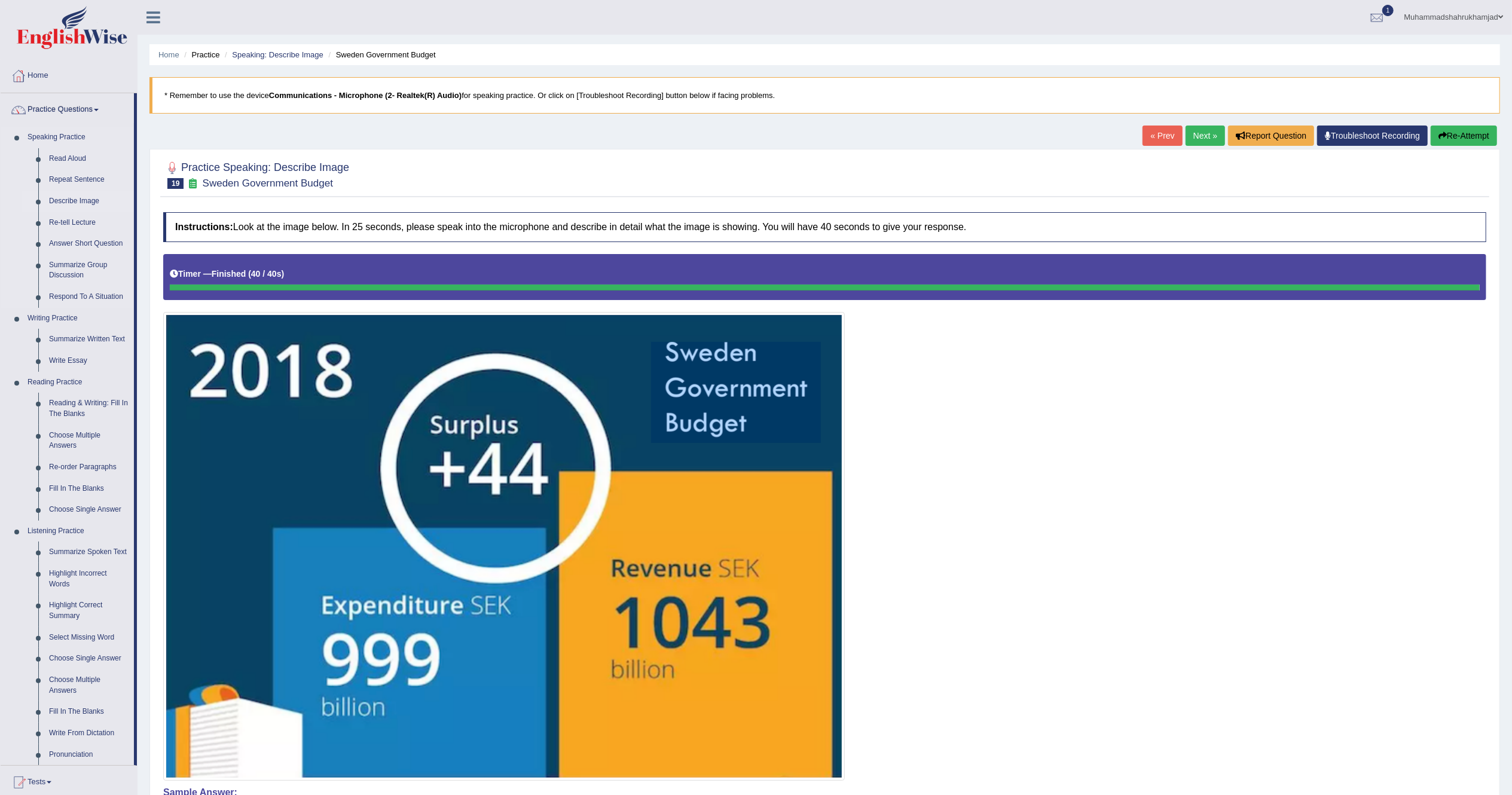
click at [82, 196] on link "Describe Image" at bounding box center [89, 201] width 90 height 21
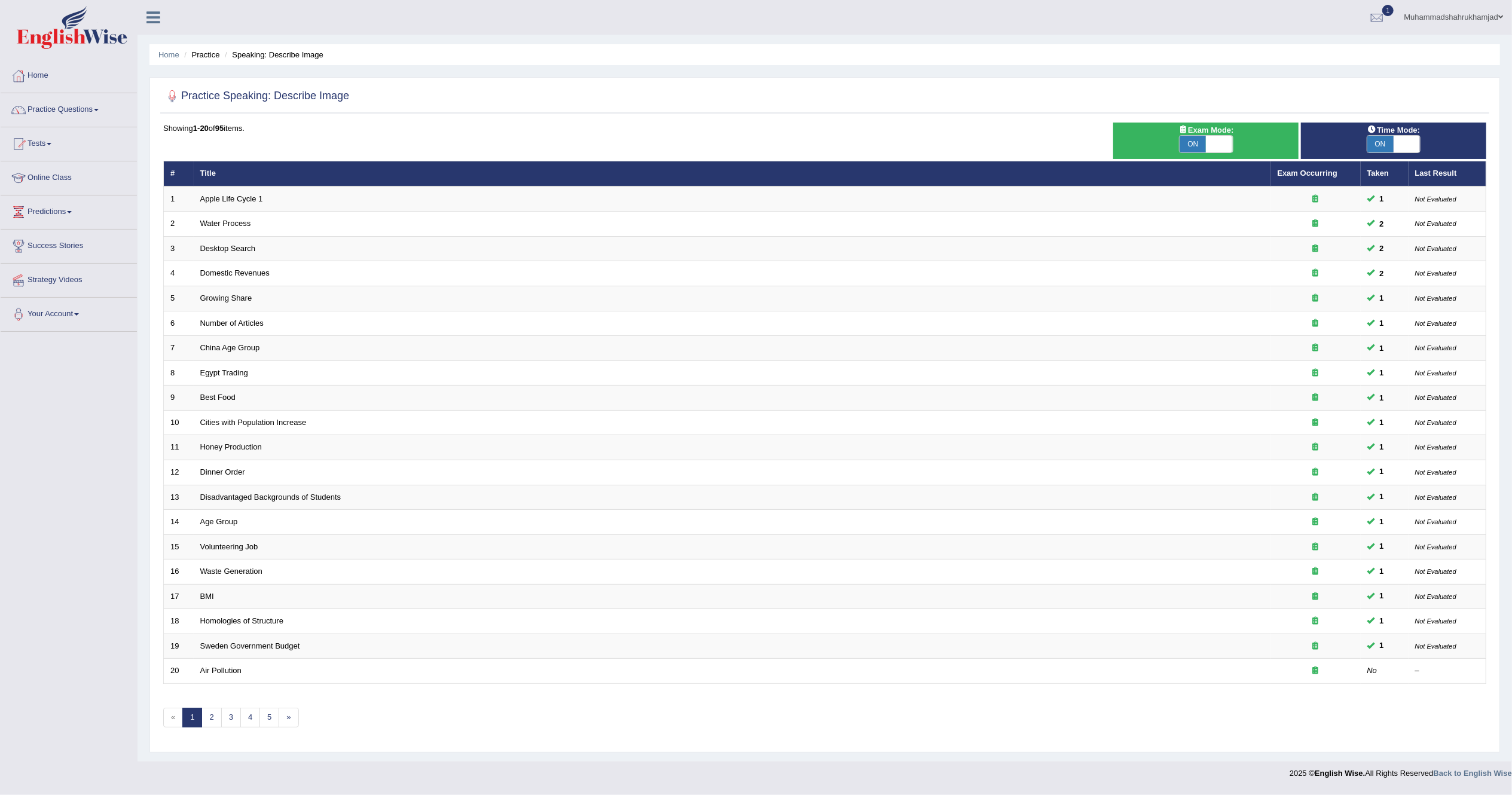
scroll to position [1, 0]
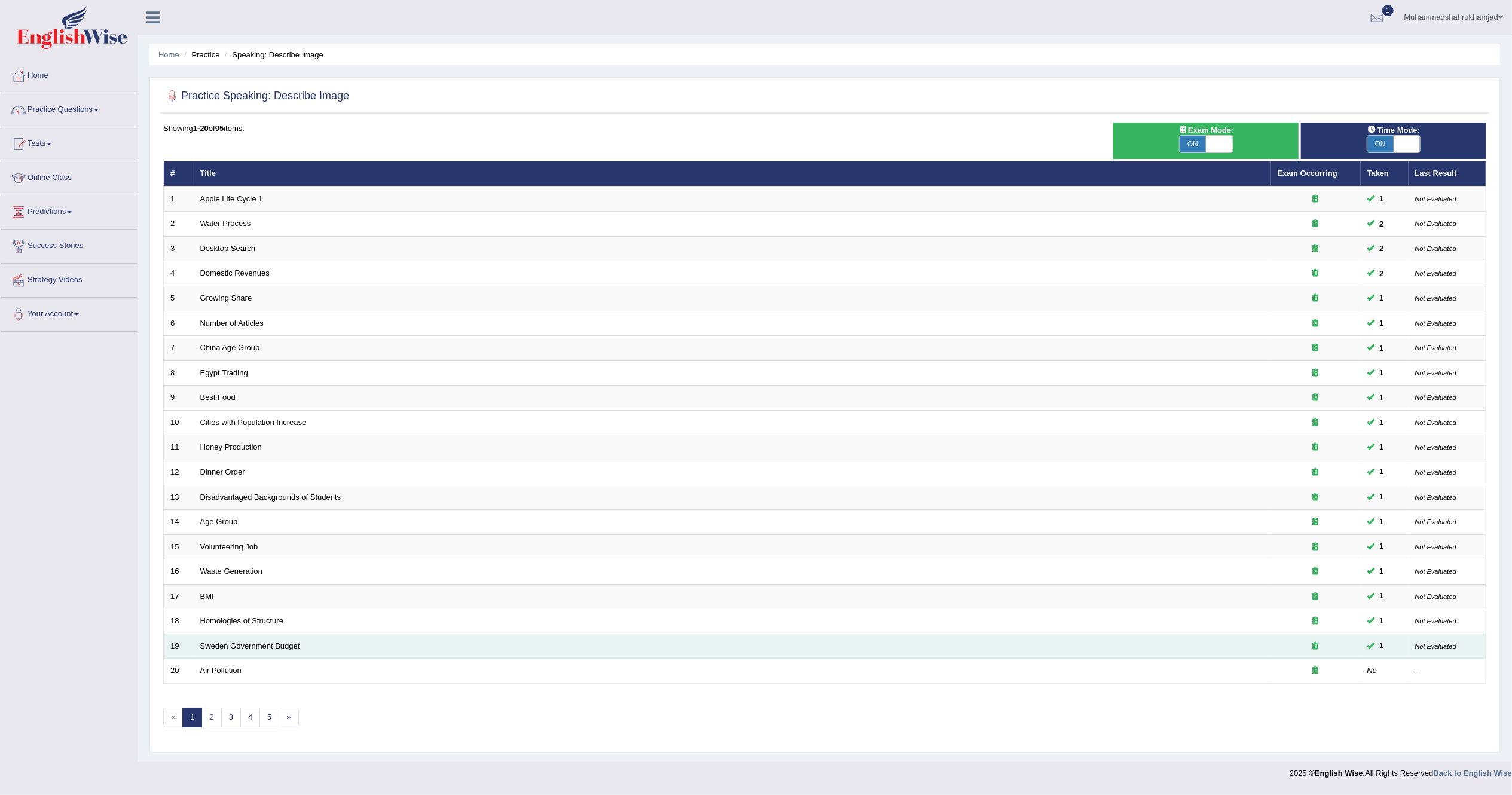
click at [1438, 648] on small "Not Evaluated" at bounding box center [1436, 646] width 42 height 7
click at [1313, 647] on icon at bounding box center [1316, 645] width 6 height 8
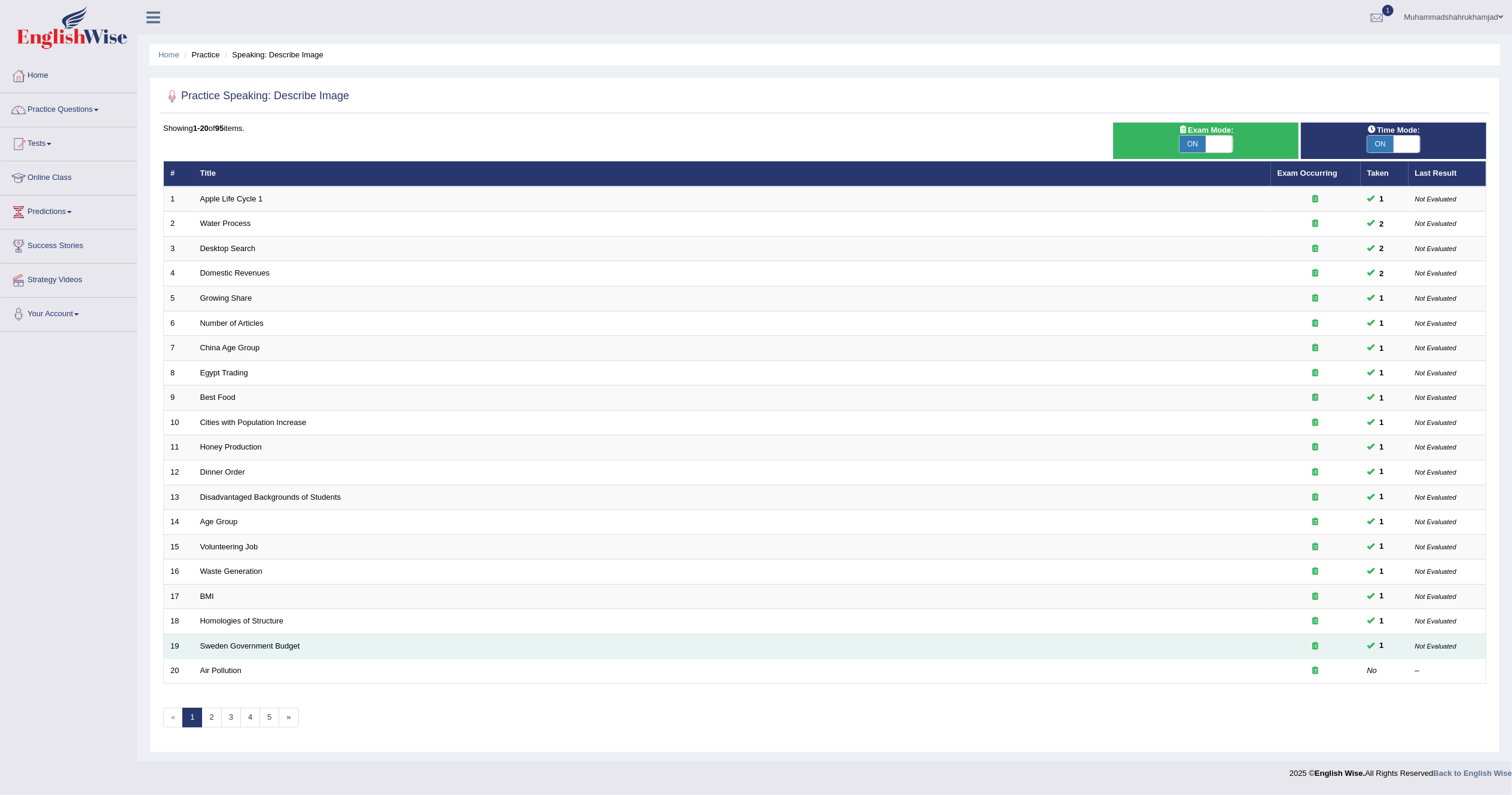
click at [1313, 647] on icon at bounding box center [1316, 645] width 6 height 8
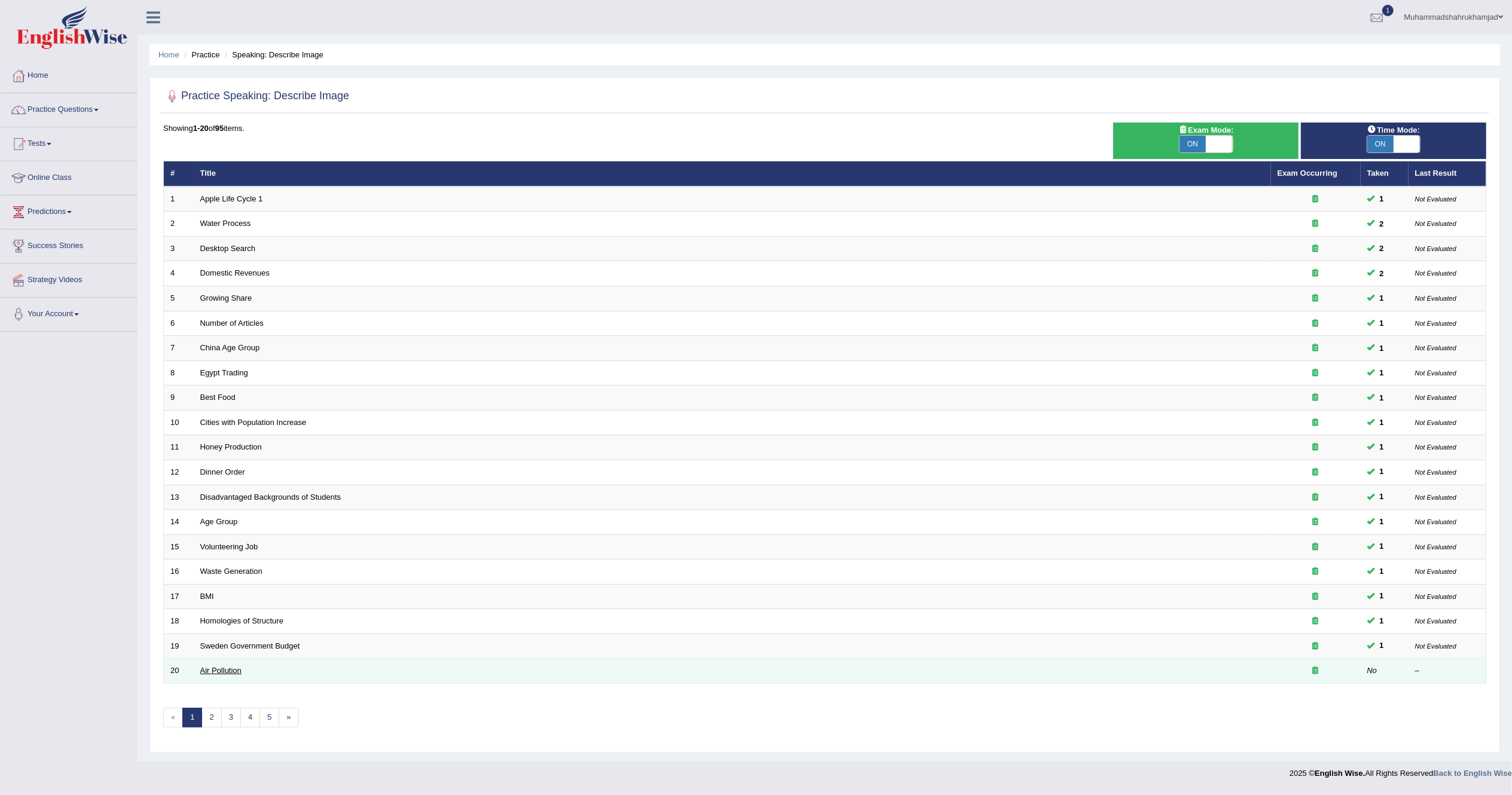
click at [218, 668] on link "Air Pollution" at bounding box center [221, 670] width 42 height 9
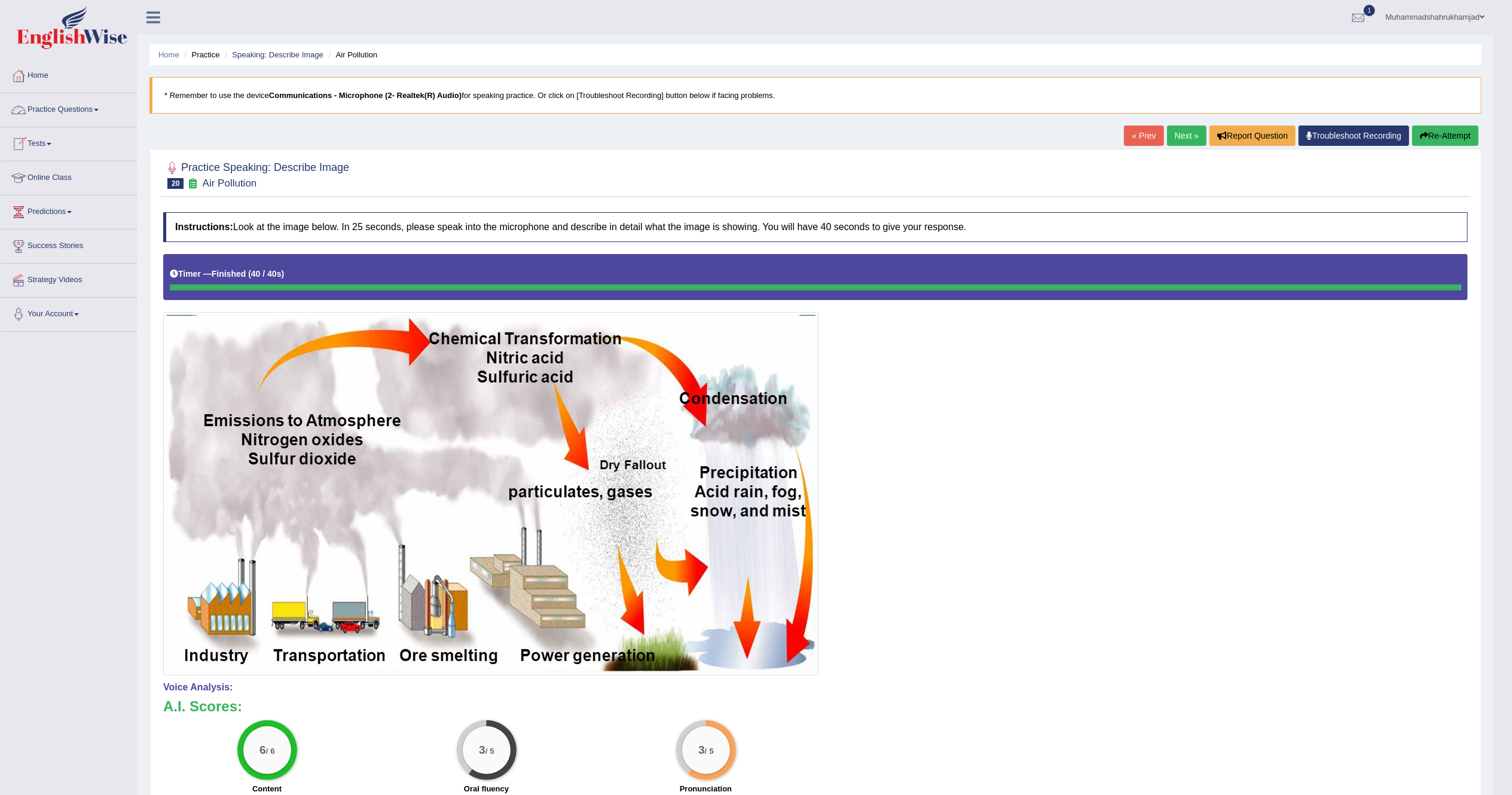
click at [66, 113] on link "Practice Questions" at bounding box center [69, 108] width 137 height 30
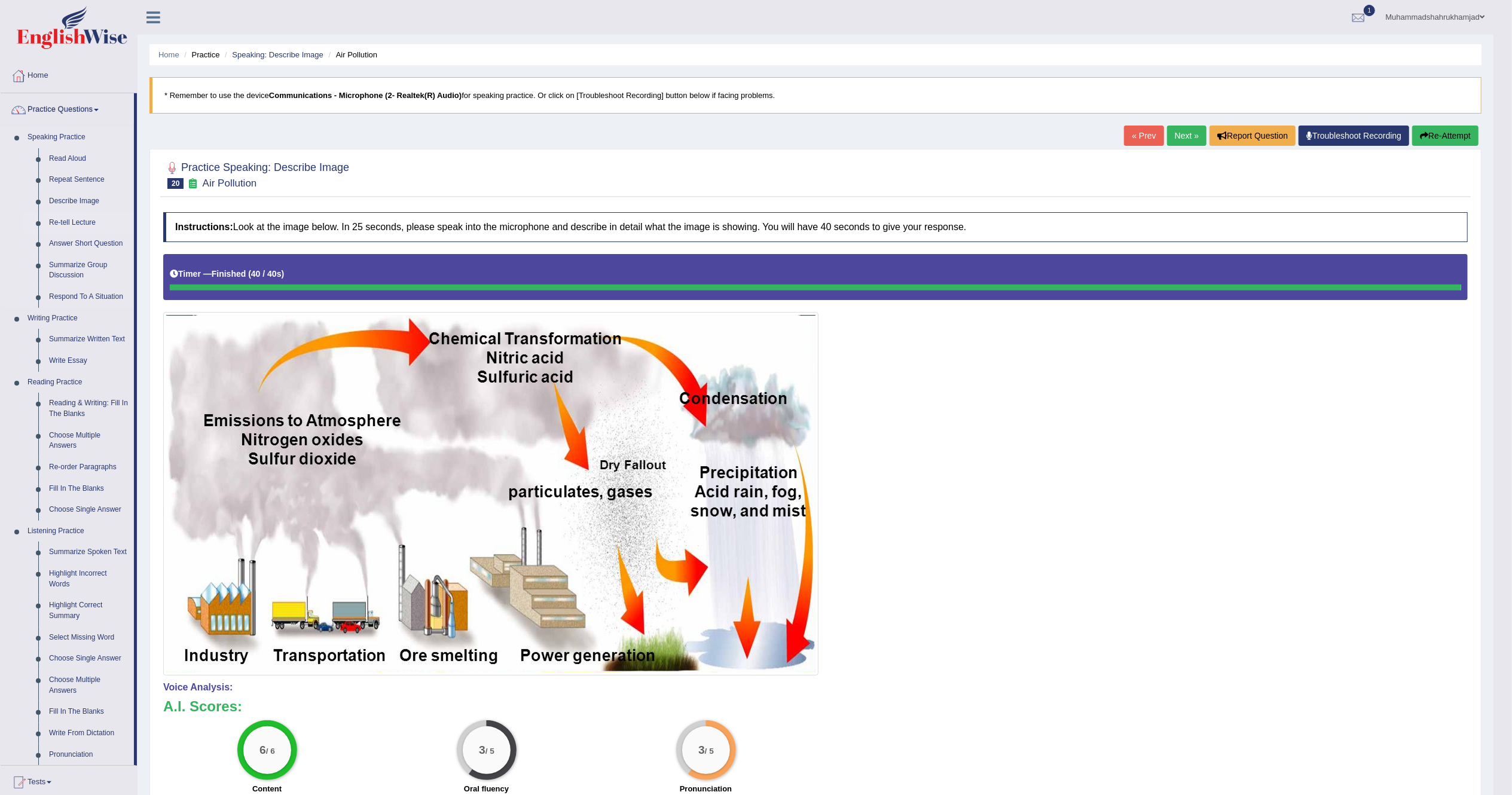
click at [72, 219] on link "Re-tell Lecture" at bounding box center [89, 222] width 90 height 21
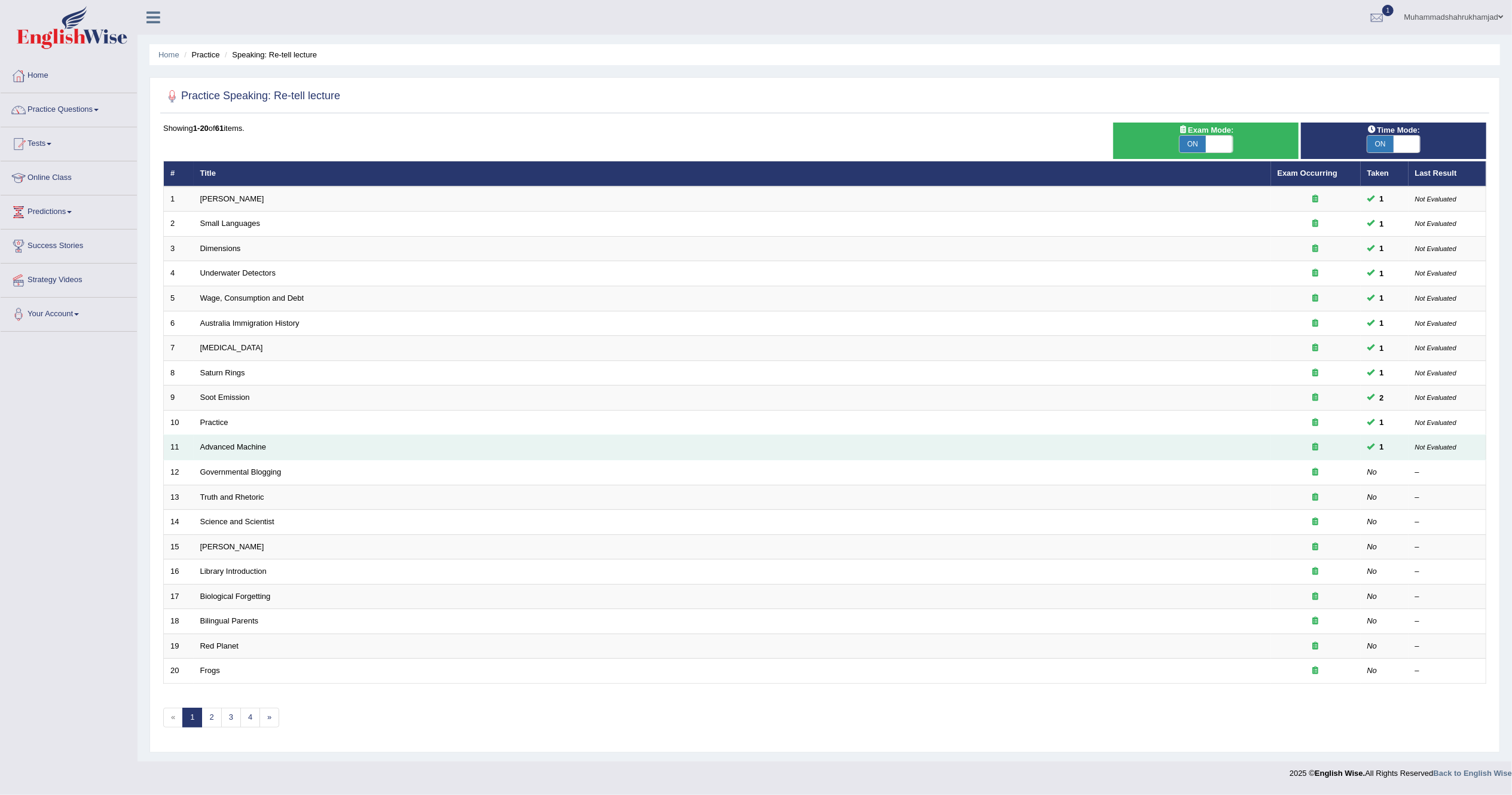
scroll to position [1, 0]
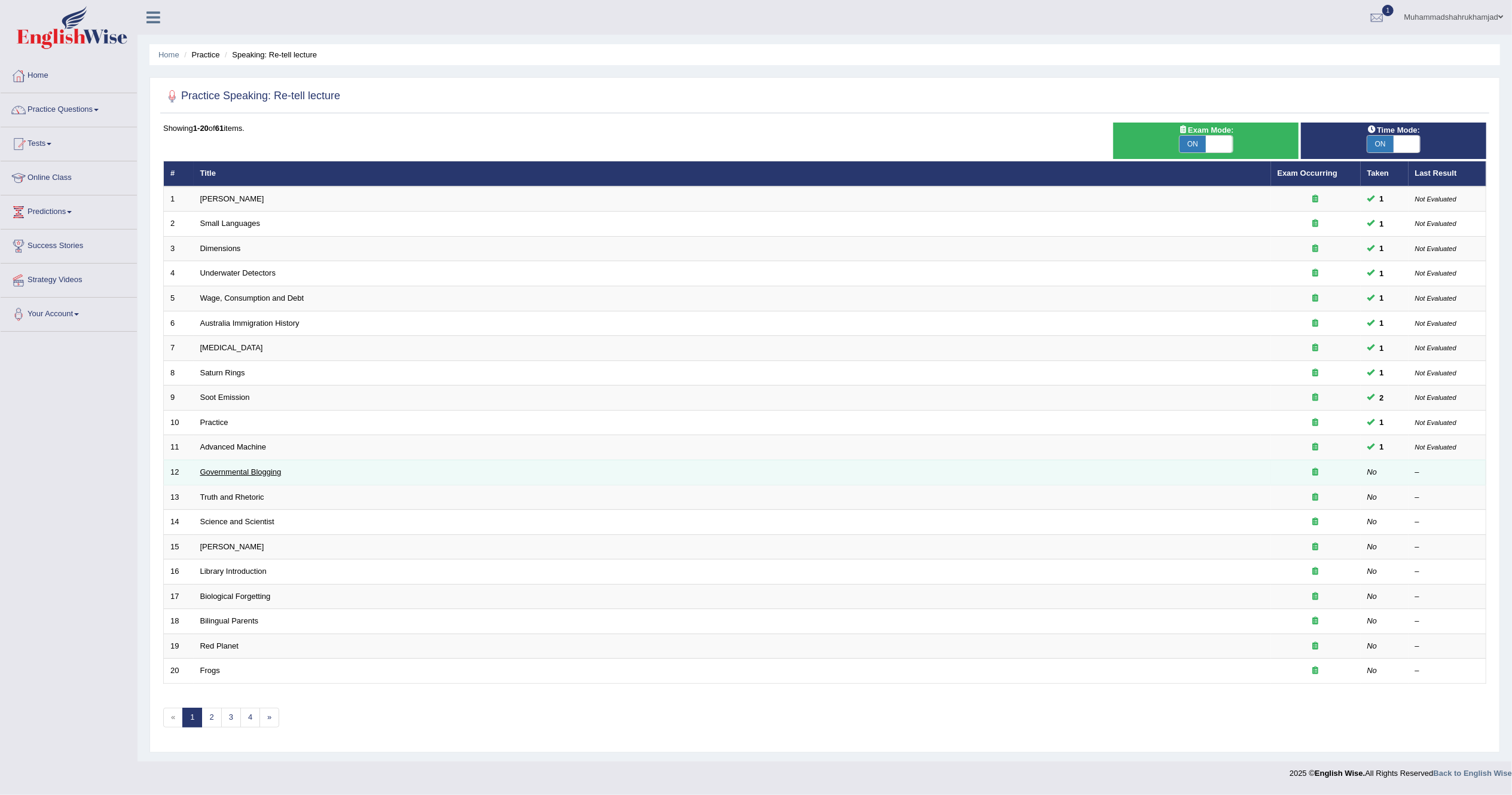
click at [212, 474] on link "Governmental Blogging" at bounding box center [241, 472] width 82 height 9
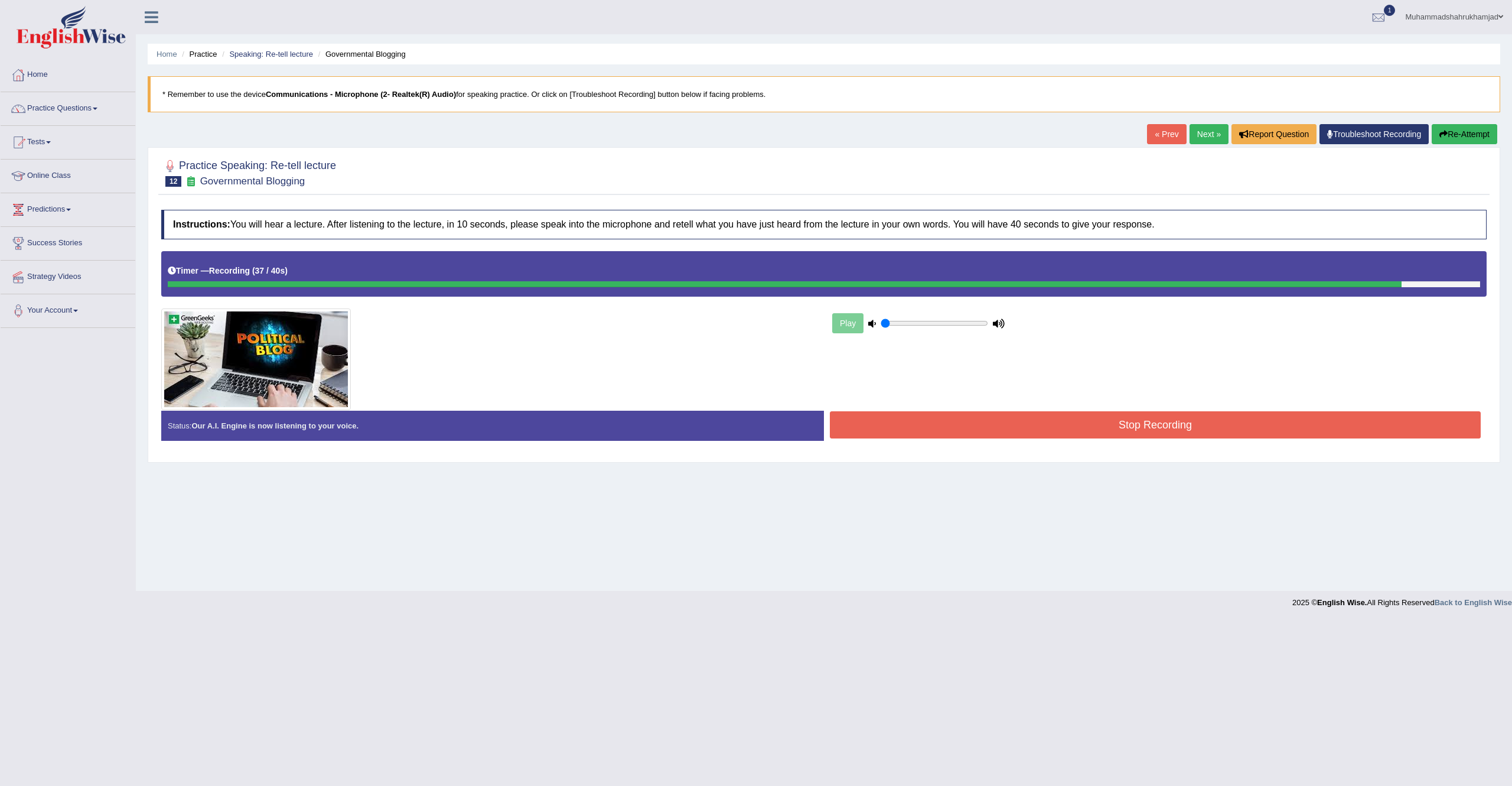
click at [1077, 430] on button "Stop Recording" at bounding box center [1155, 424] width 651 height 27
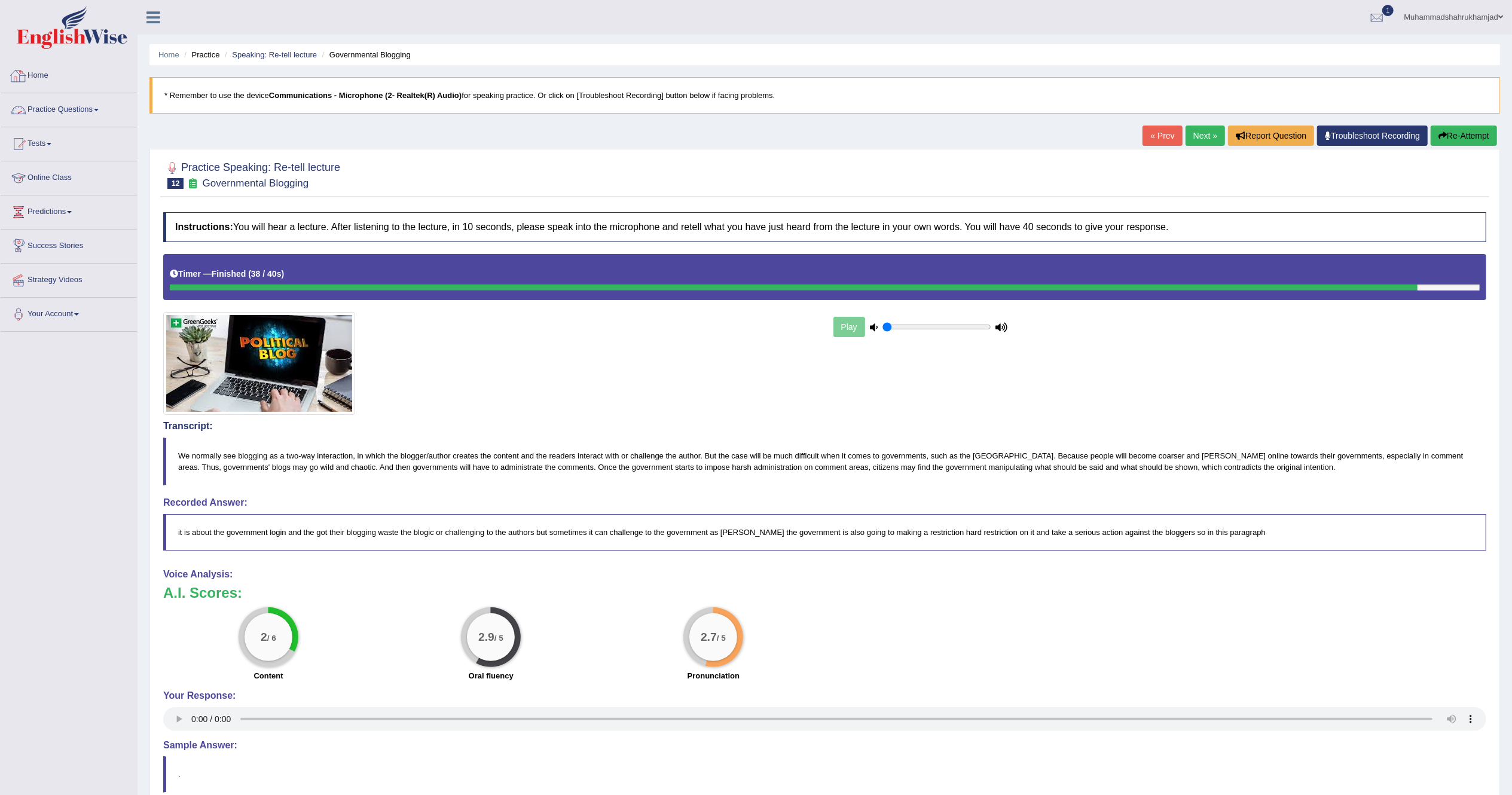
click at [48, 109] on link "Practice Questions" at bounding box center [69, 108] width 137 height 30
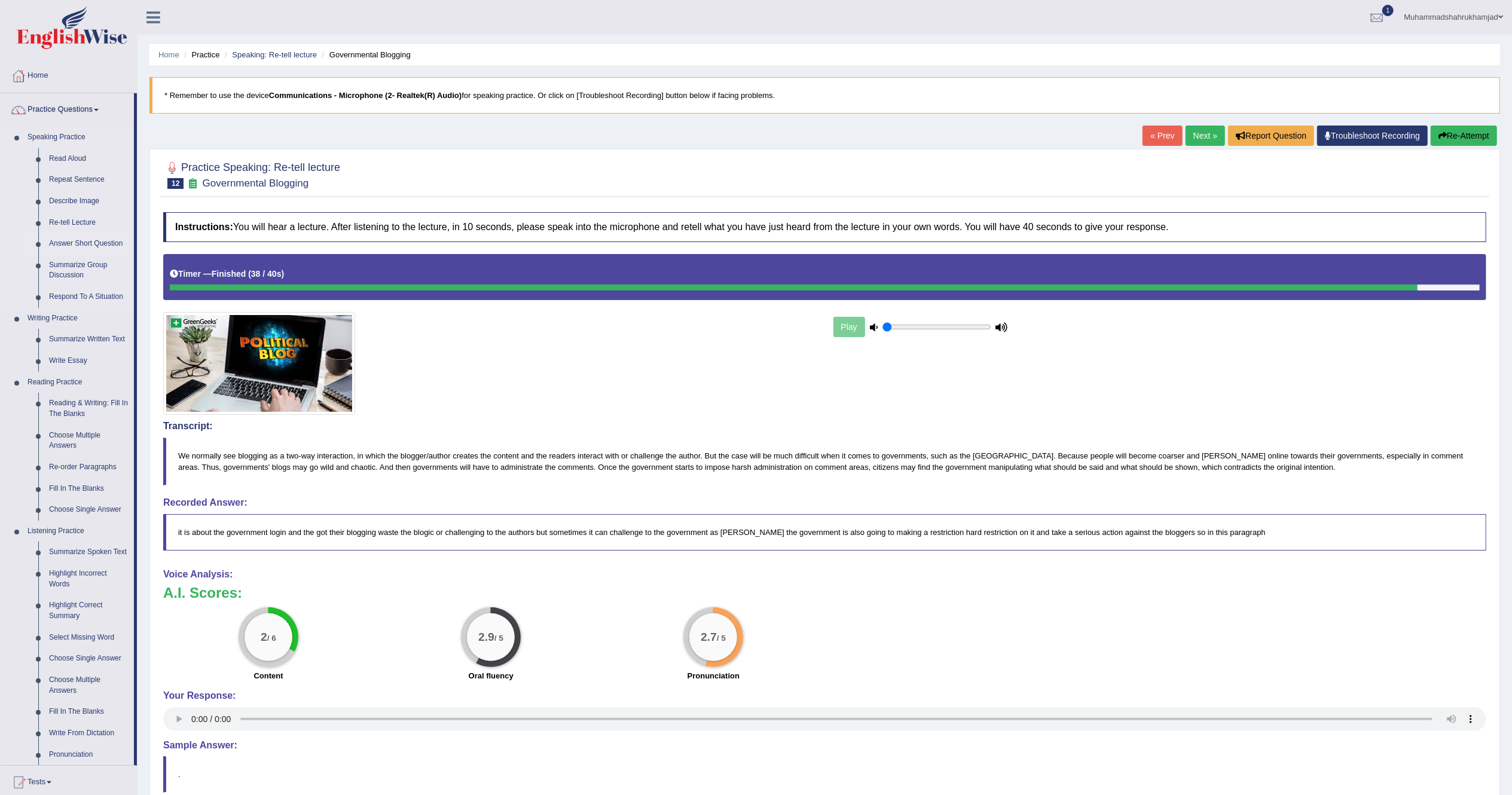
click at [82, 241] on link "Answer Short Question" at bounding box center [89, 244] width 90 height 21
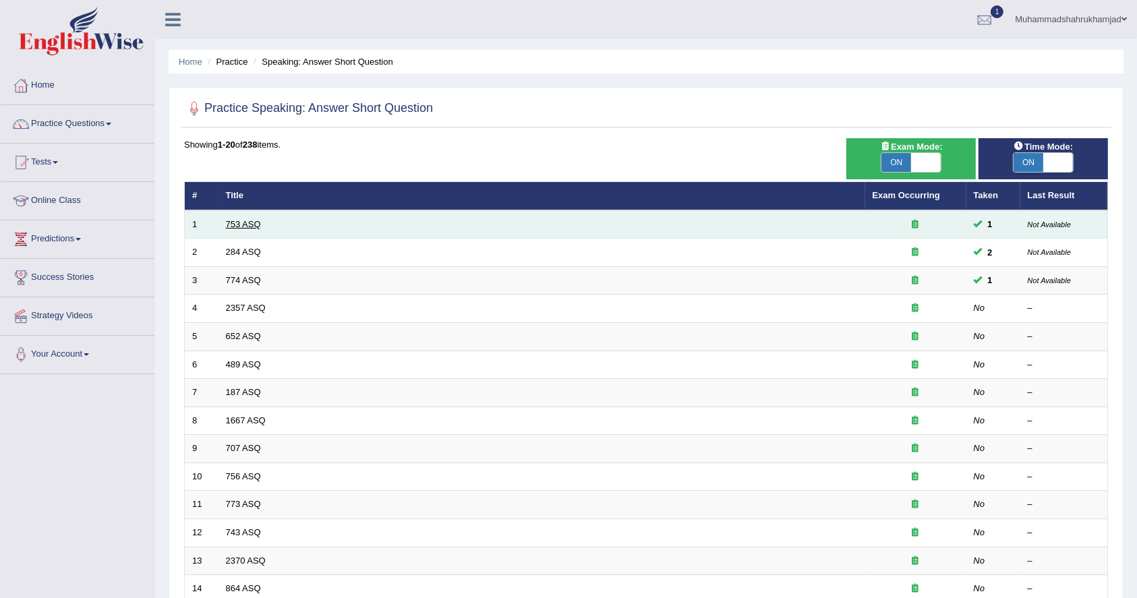
click at [237, 227] on link "753 ASQ" at bounding box center [243, 224] width 35 height 10
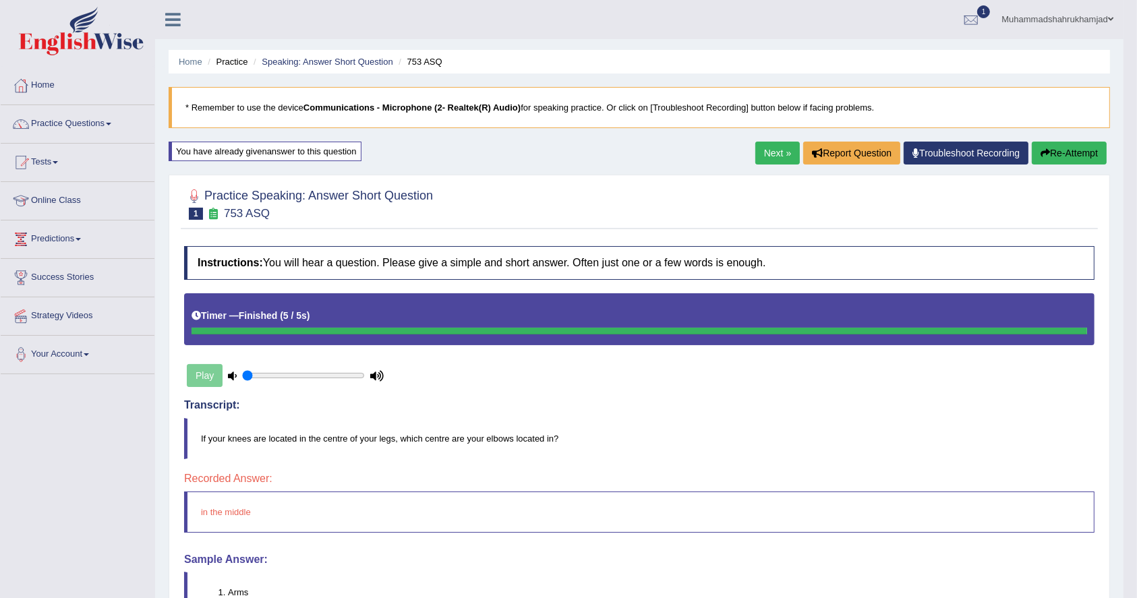
click at [1057, 152] on button "Re-Attempt" at bounding box center [1069, 153] width 75 height 23
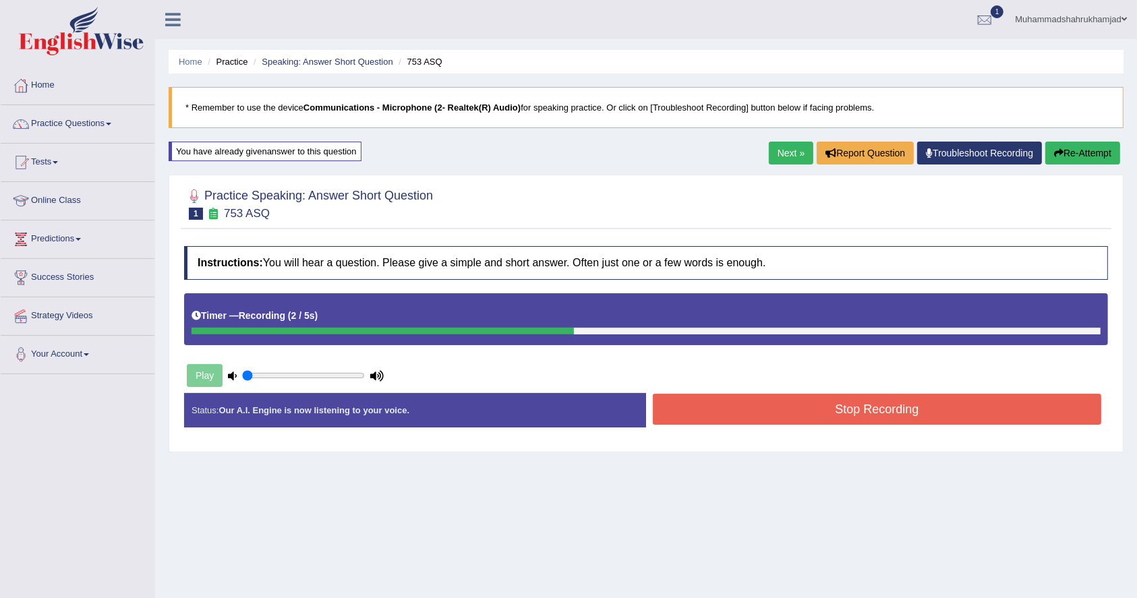
click at [893, 417] on button "Stop Recording" at bounding box center [877, 409] width 448 height 31
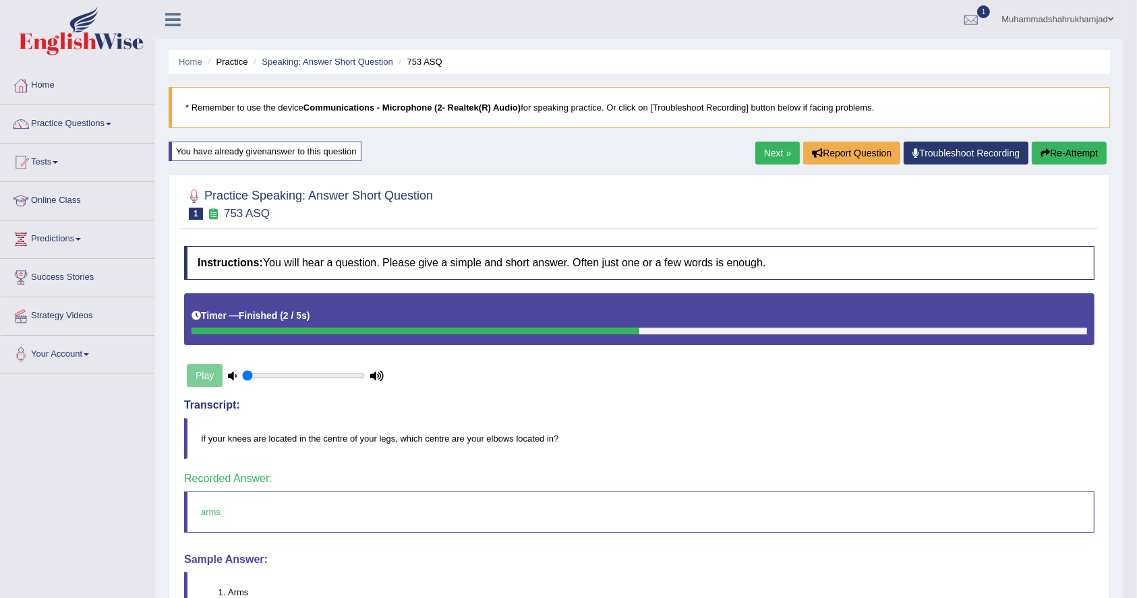
click at [1055, 147] on button "Re-Attempt" at bounding box center [1069, 153] width 75 height 23
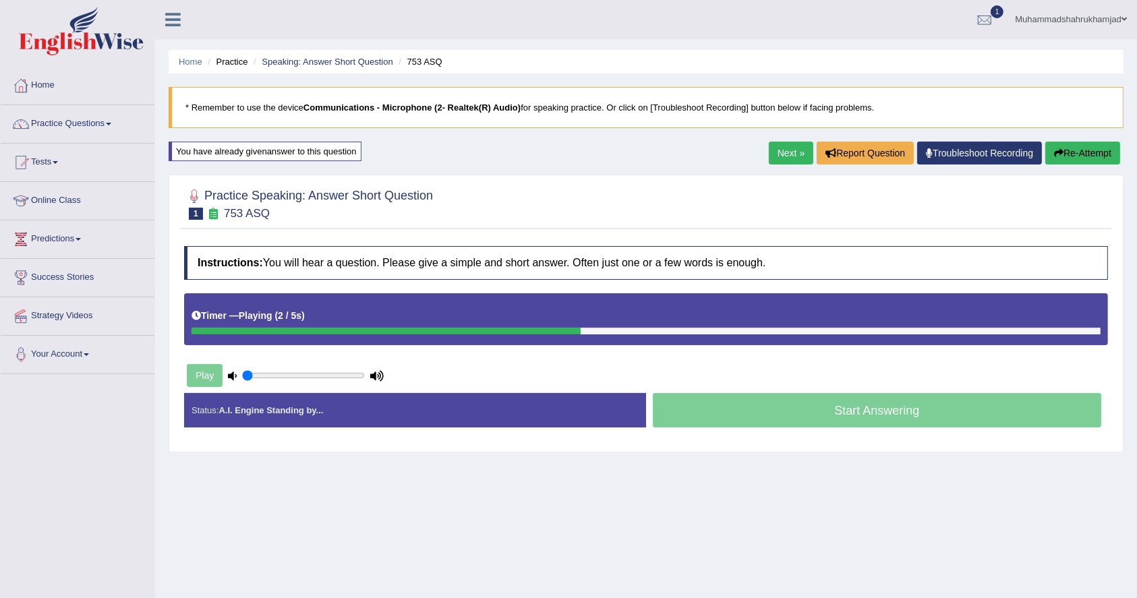
click at [776, 161] on link "Next »" at bounding box center [791, 153] width 44 height 23
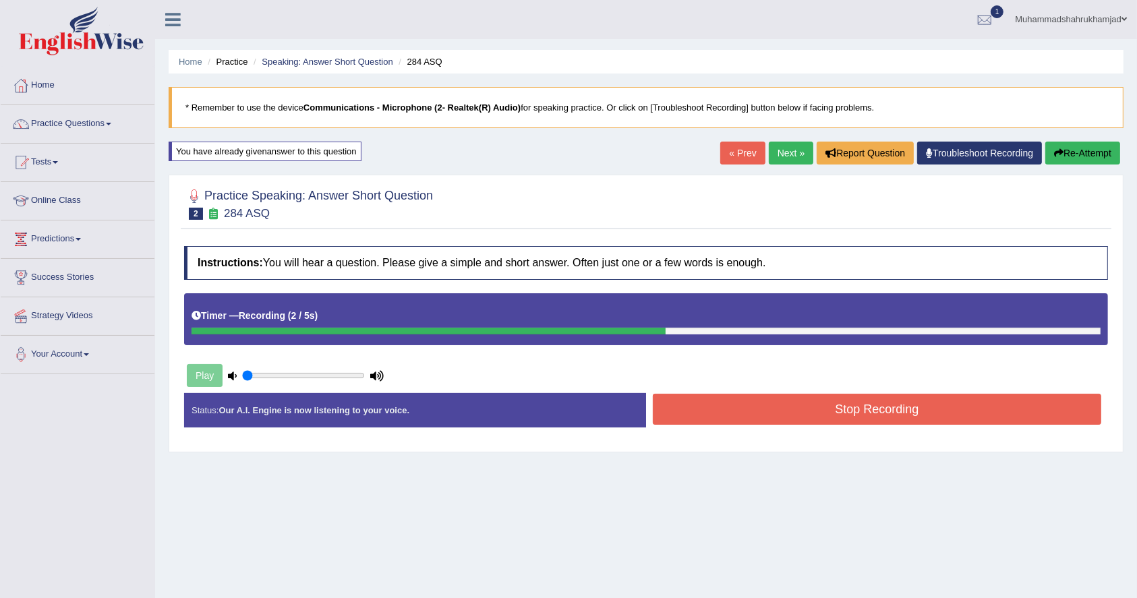
click at [770, 398] on button "Stop Recording" at bounding box center [877, 409] width 448 height 31
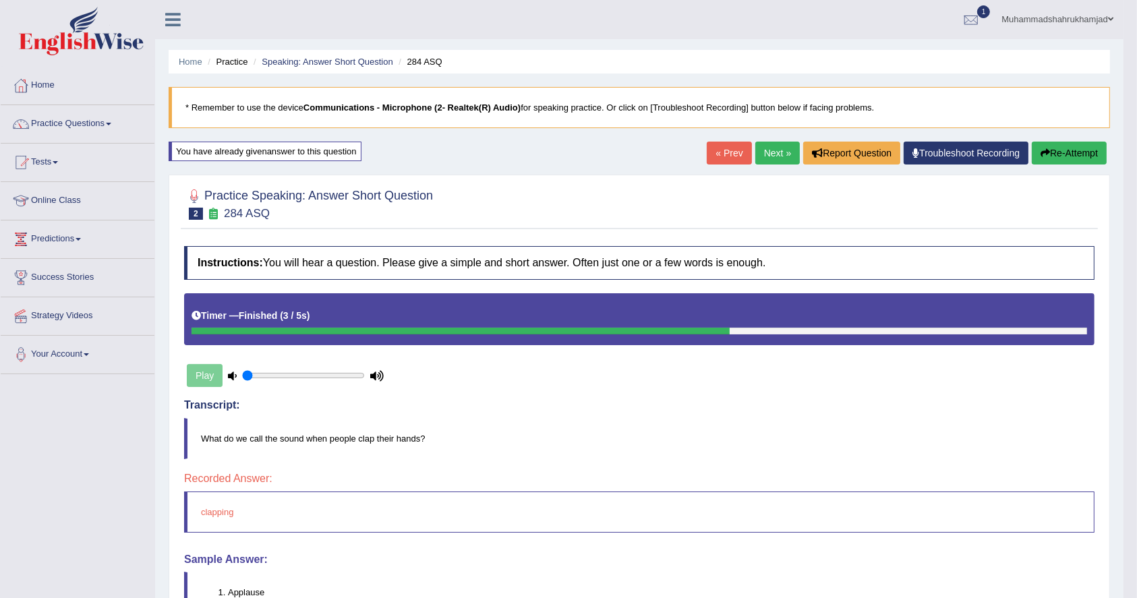
click at [766, 152] on link "Next »" at bounding box center [777, 153] width 44 height 23
click at [88, 123] on link "Practice Questions" at bounding box center [78, 122] width 154 height 34
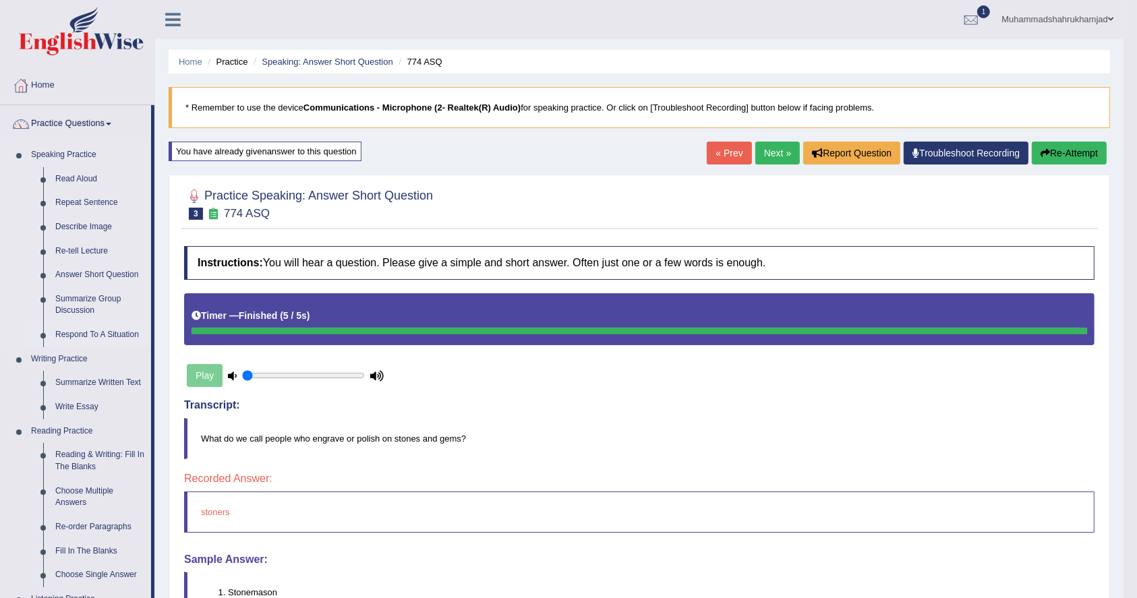
click at [102, 335] on link "Respond To A Situation" at bounding box center [100, 335] width 102 height 24
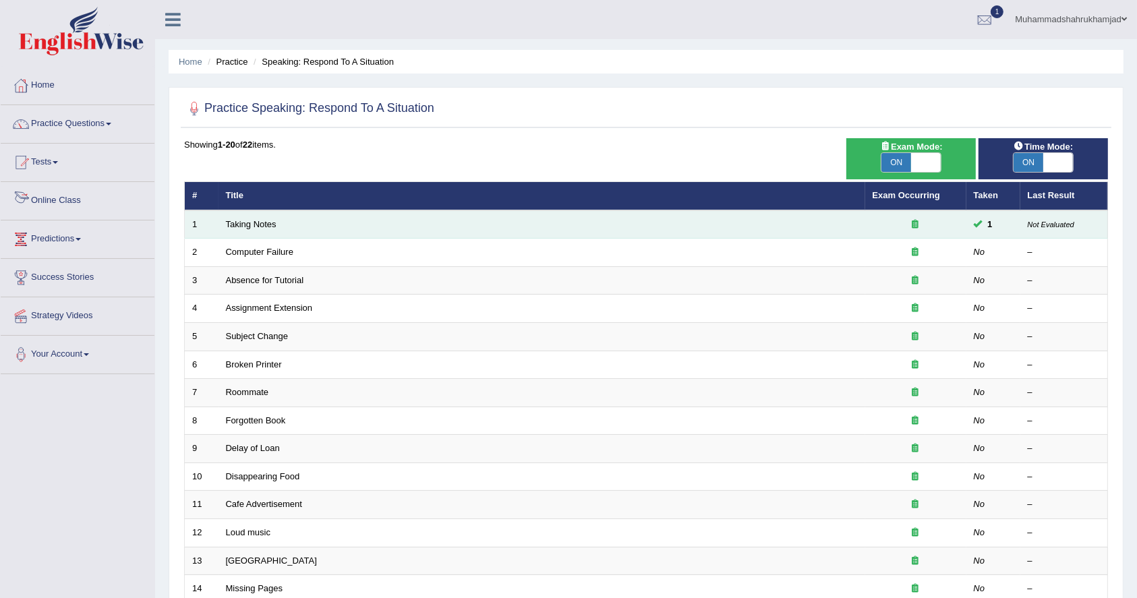
click at [230, 218] on td "Taking Notes" at bounding box center [541, 224] width 647 height 28
click at [230, 222] on link "Taking Notes" at bounding box center [251, 224] width 51 height 10
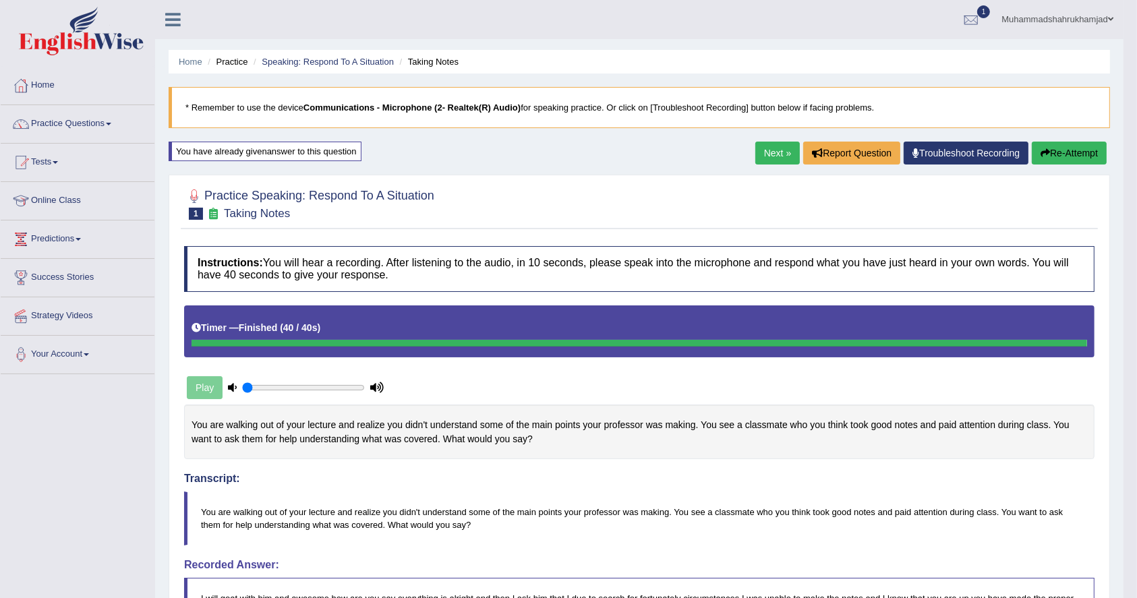
click at [765, 154] on link "Next »" at bounding box center [777, 153] width 44 height 23
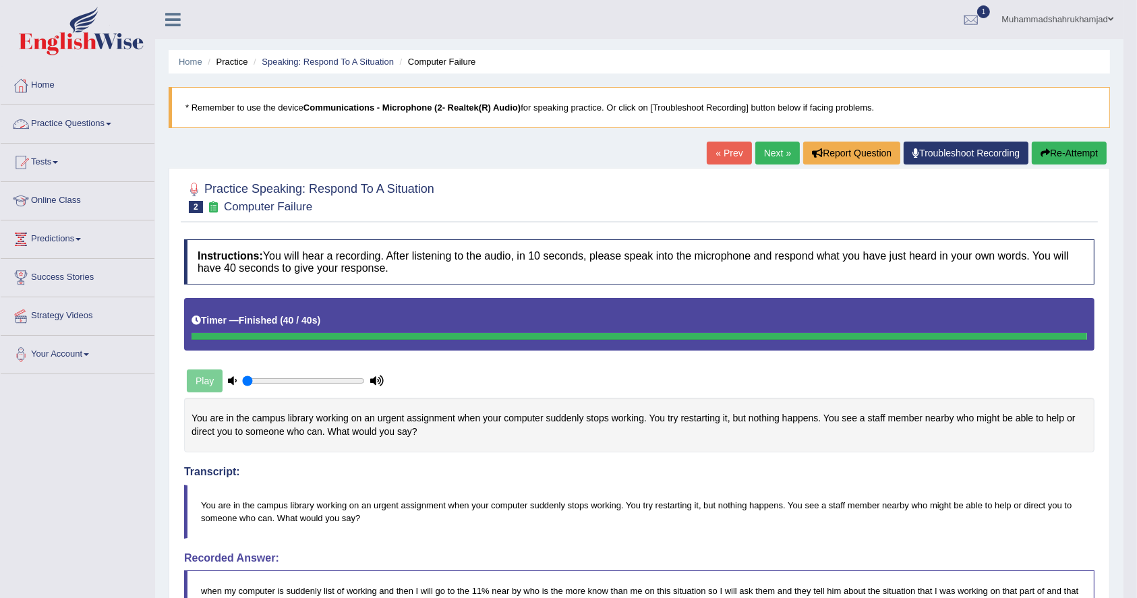
click at [65, 125] on link "Practice Questions" at bounding box center [78, 122] width 154 height 34
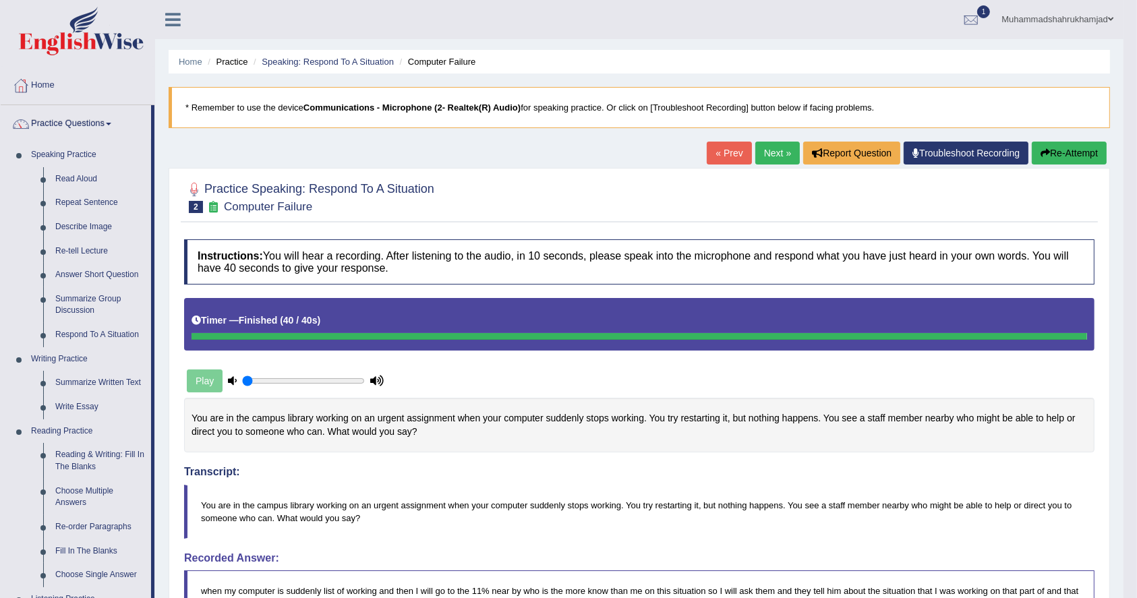
click at [756, 140] on div "Home Practice Speaking: Respond To A Situation Computer Failure * Remember to u…" at bounding box center [639, 490] width 968 height 981
click at [771, 150] on link "Next »" at bounding box center [777, 153] width 44 height 23
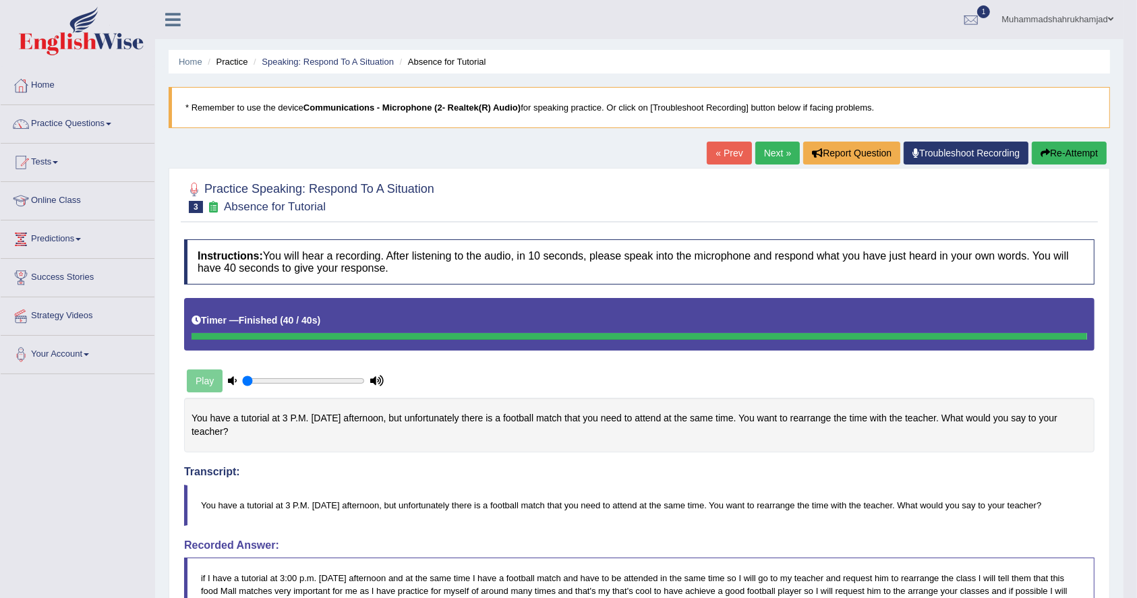
click at [769, 148] on link "Next »" at bounding box center [777, 153] width 44 height 23
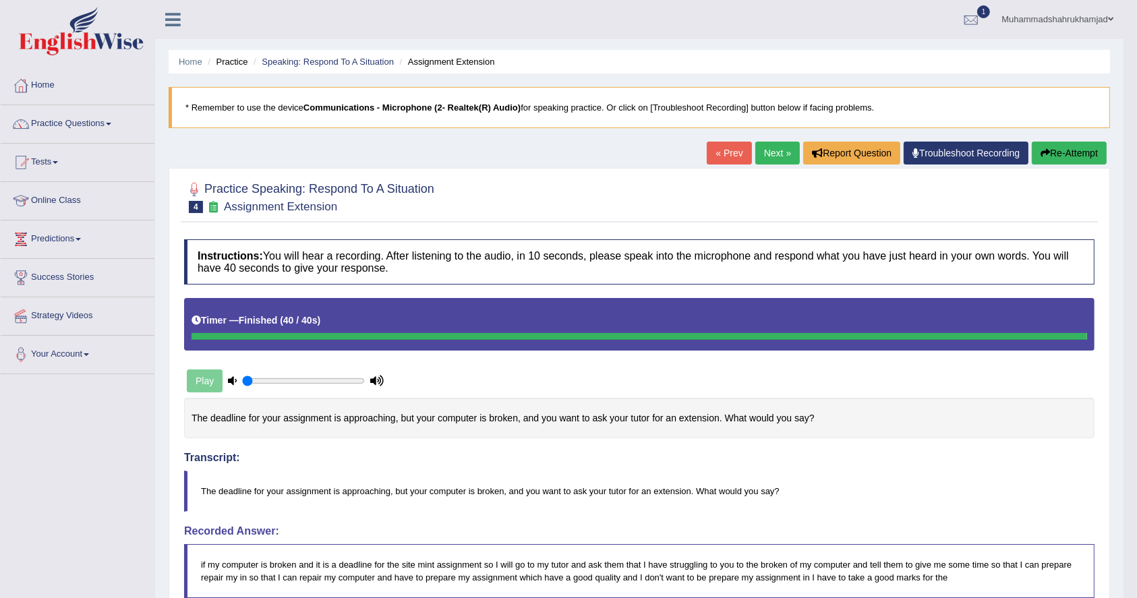
click at [770, 155] on link "Next »" at bounding box center [777, 153] width 44 height 23
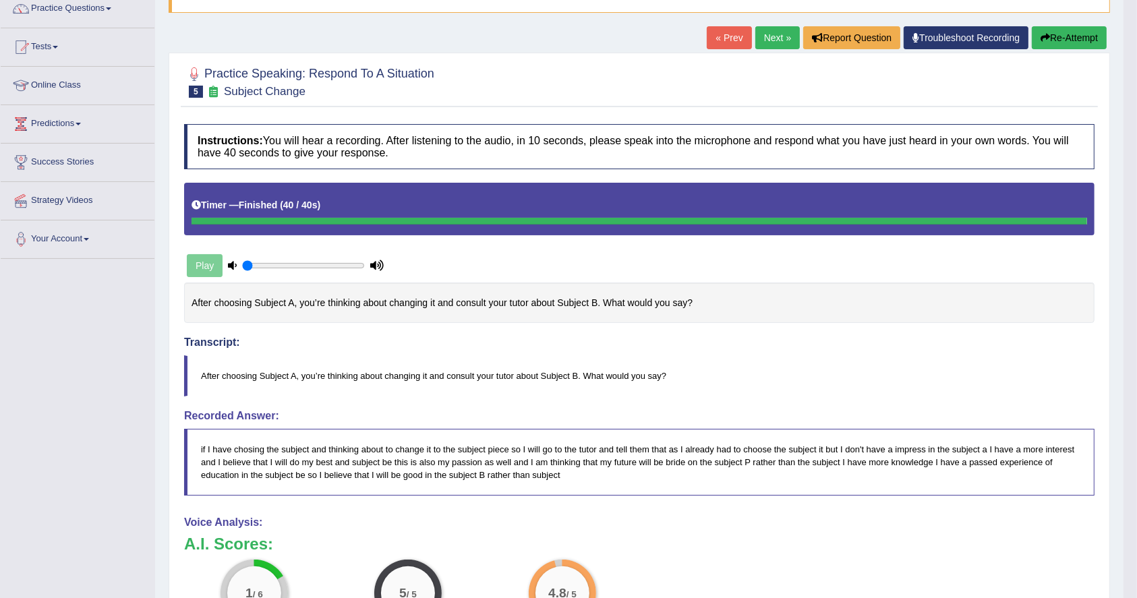
scroll to position [115, 0]
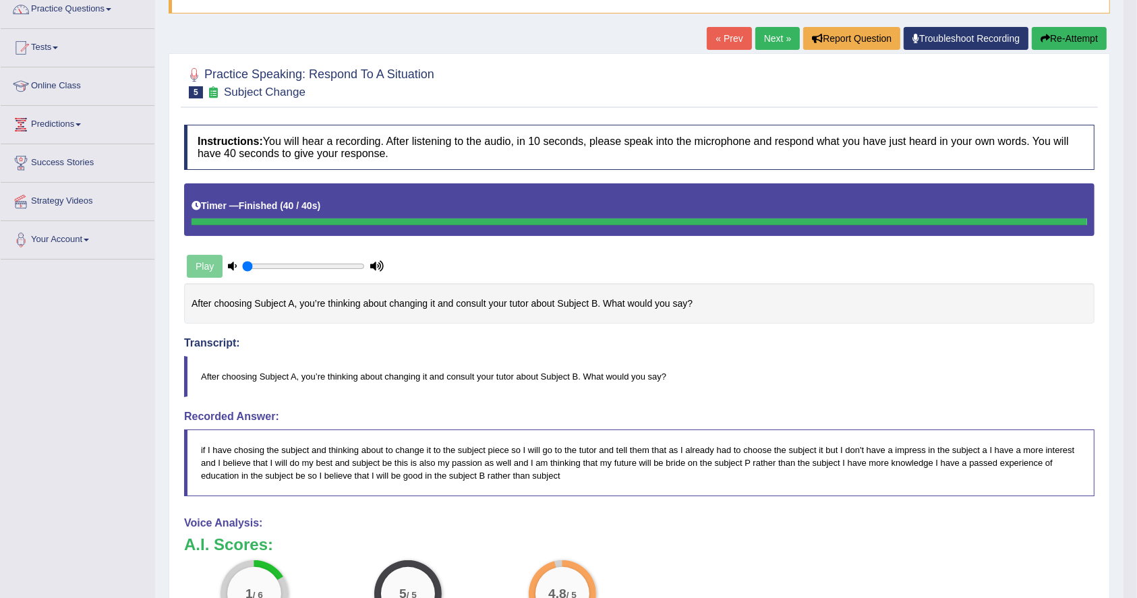
click at [765, 32] on link "Next »" at bounding box center [777, 38] width 44 height 23
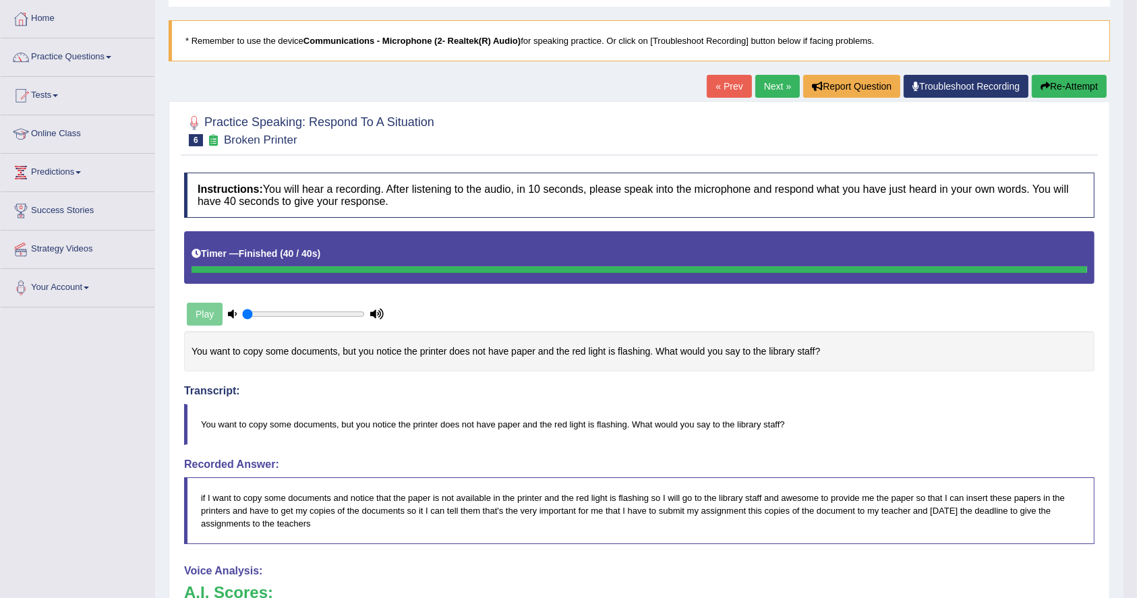
scroll to position [65, 0]
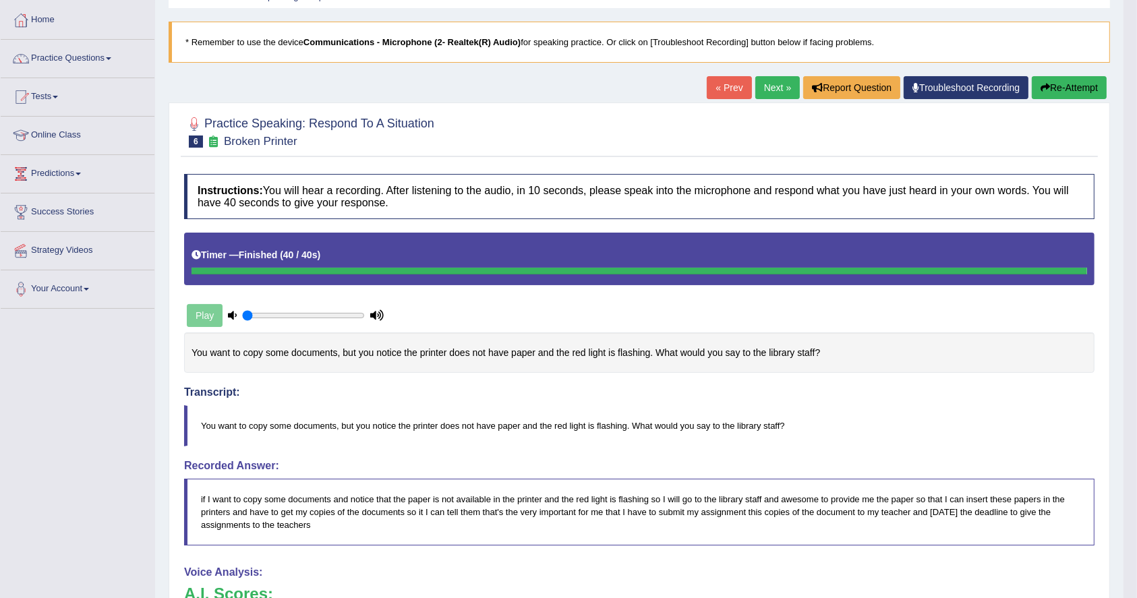
click at [782, 85] on link "Next »" at bounding box center [777, 87] width 44 height 23
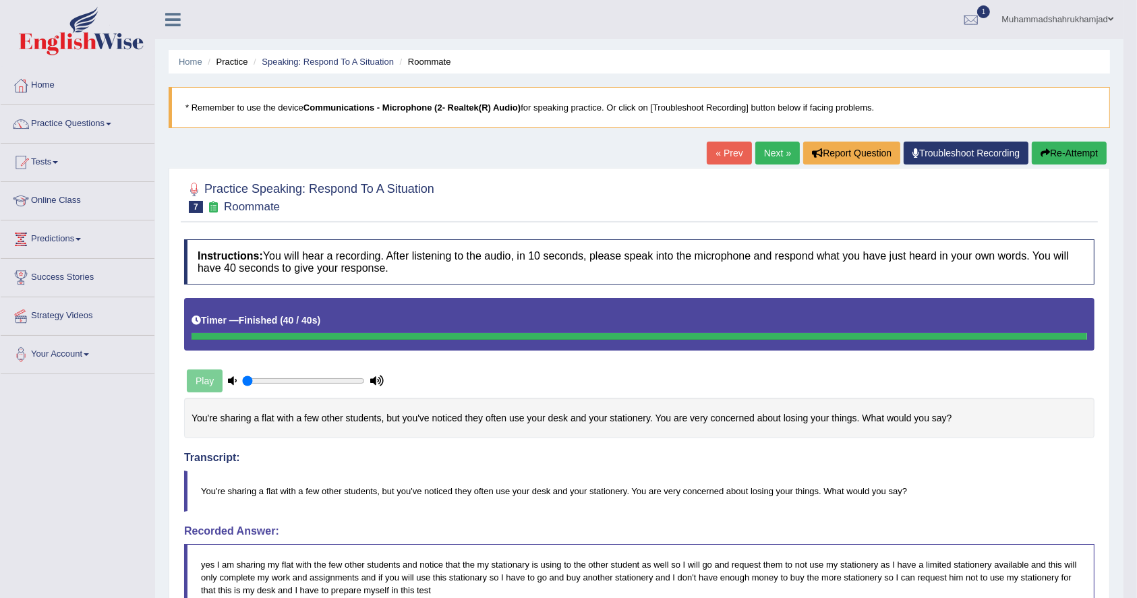
click at [768, 148] on link "Next »" at bounding box center [777, 153] width 44 height 23
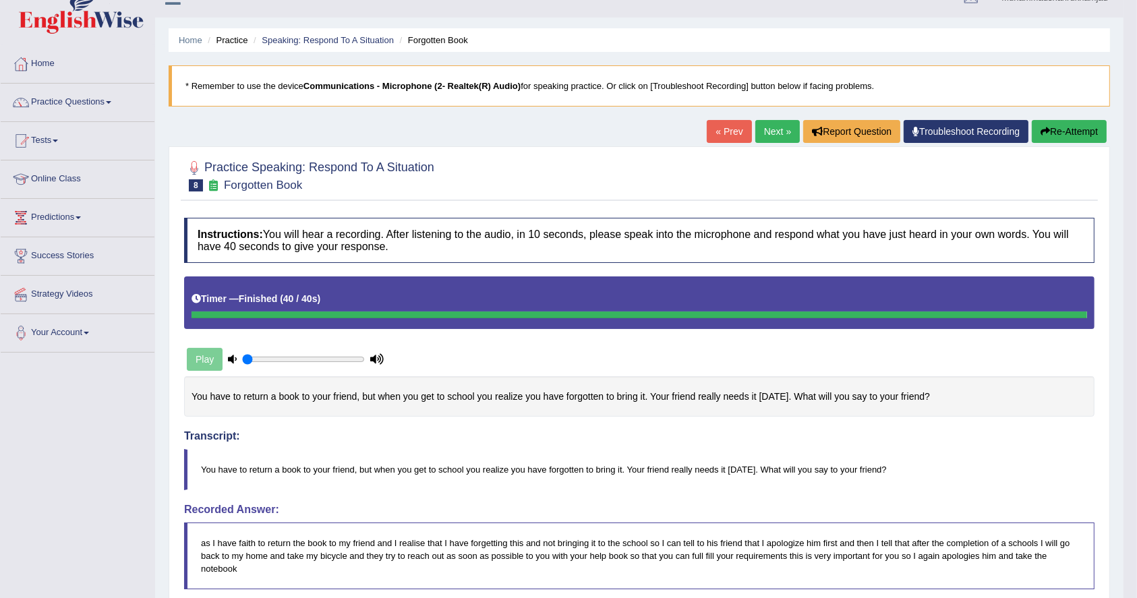
scroll to position [9, 0]
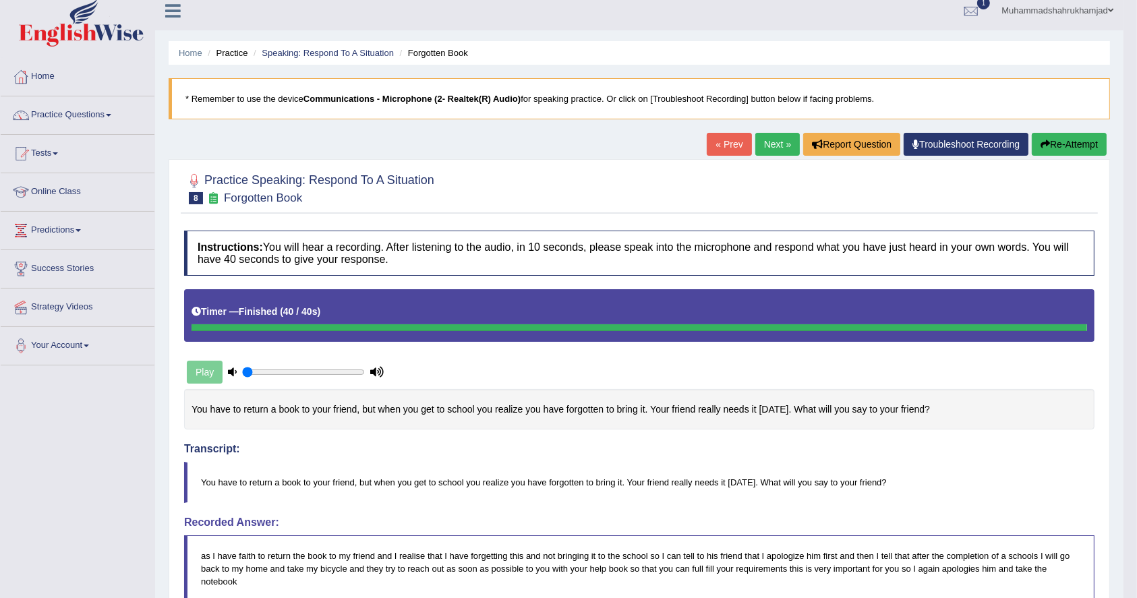
click at [765, 145] on link "Next »" at bounding box center [777, 144] width 44 height 23
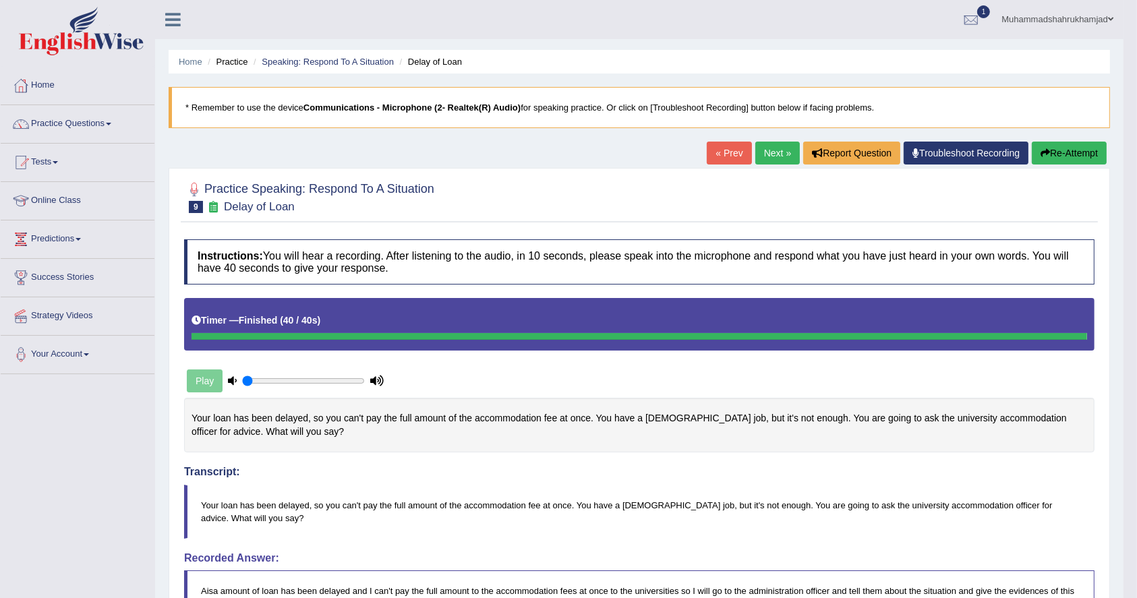
click at [776, 147] on link "Next »" at bounding box center [777, 153] width 44 height 23
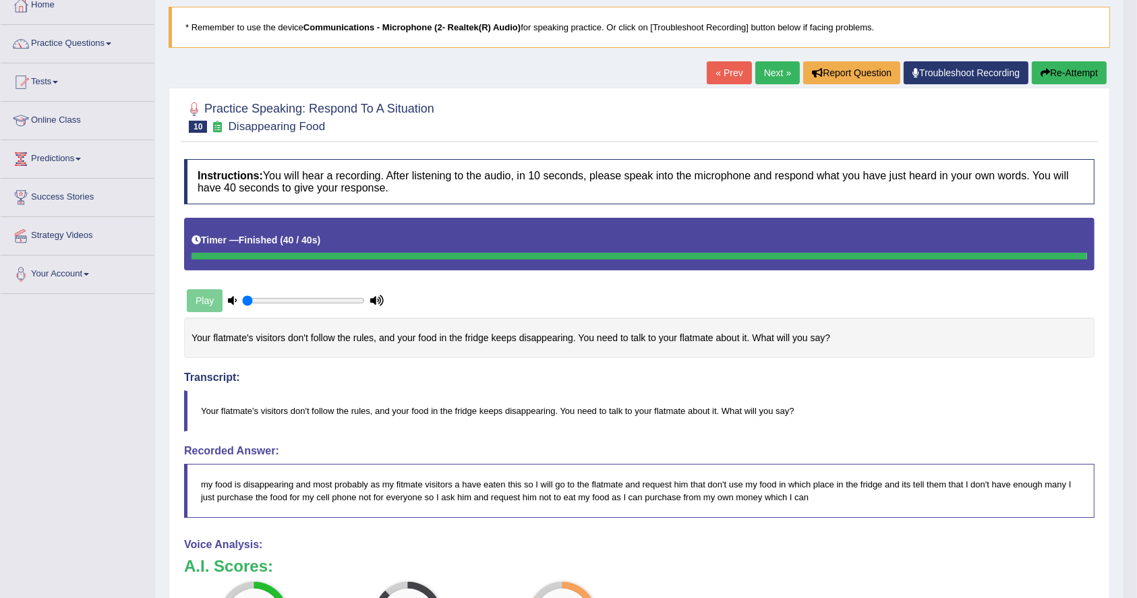
scroll to position [28, 0]
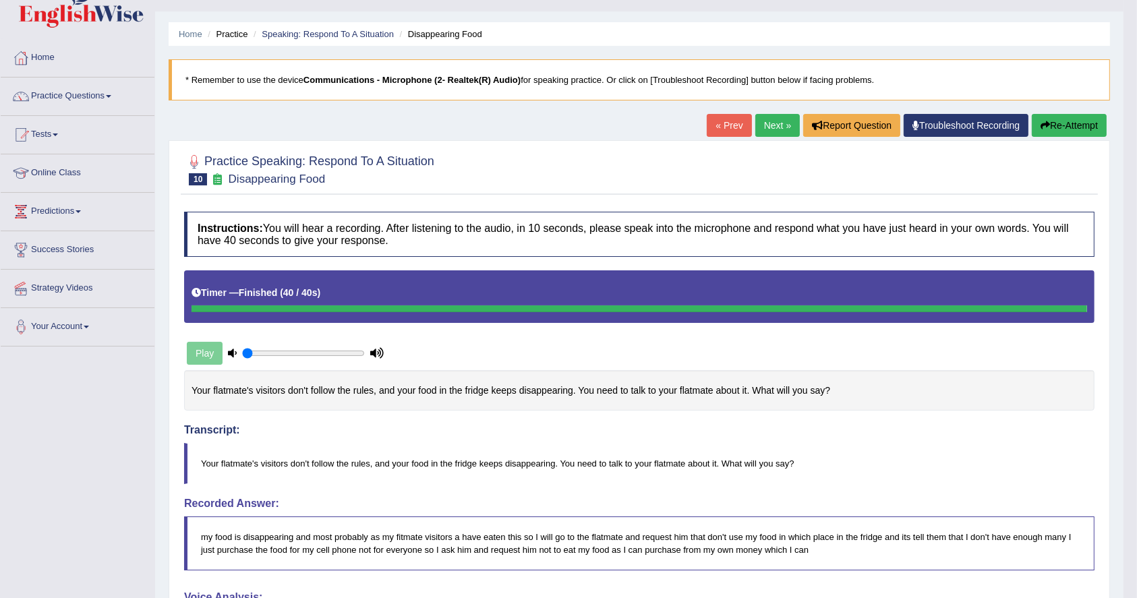
click at [770, 120] on link "Next »" at bounding box center [777, 125] width 44 height 23
